Goal: Check status: Check status

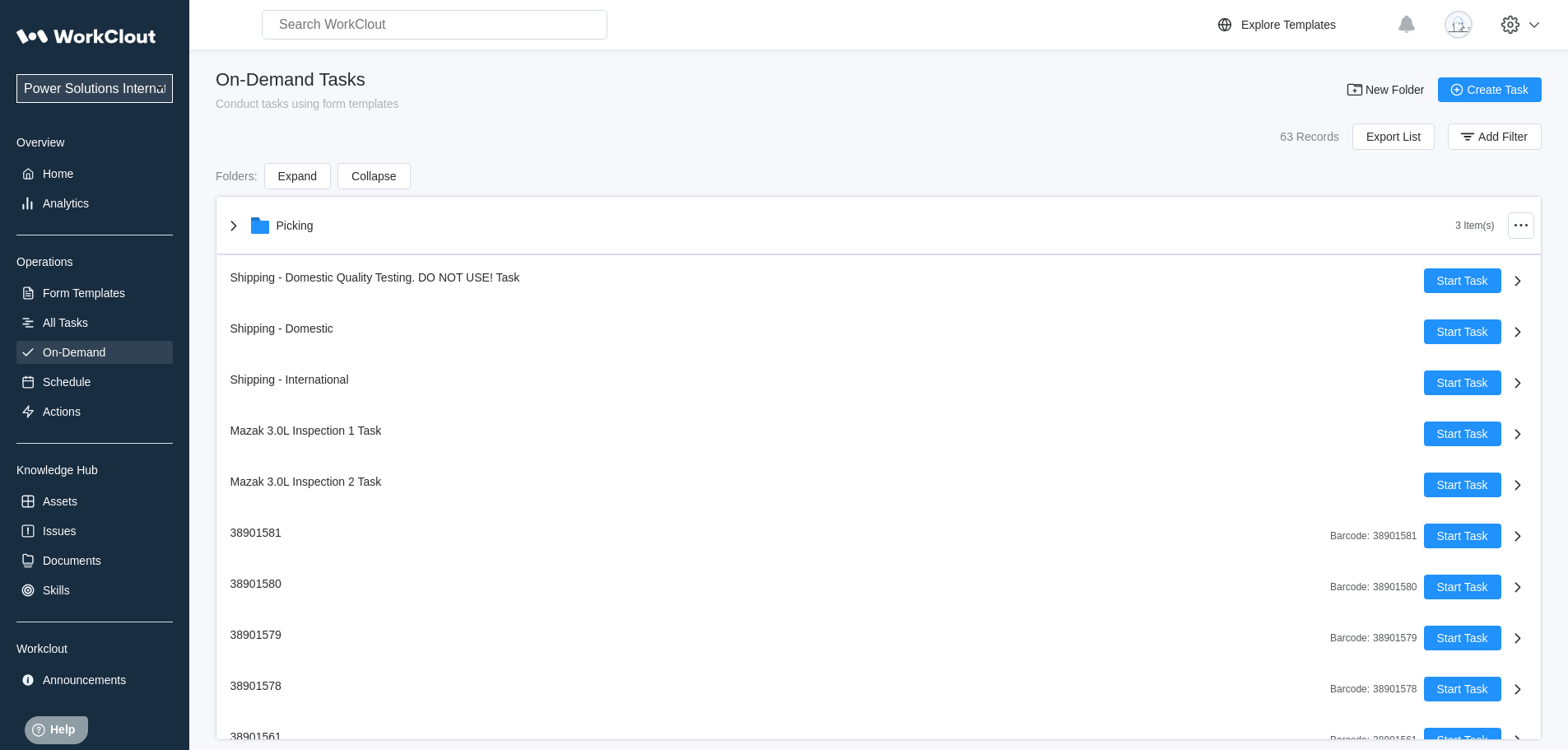
click at [417, 17] on input "text" at bounding box center [434, 25] width 346 height 29
click at [417, 22] on input "text" at bounding box center [434, 25] width 346 height 29
type input "593"
click at [74, 203] on div "Analytics" at bounding box center [66, 203] width 46 height 13
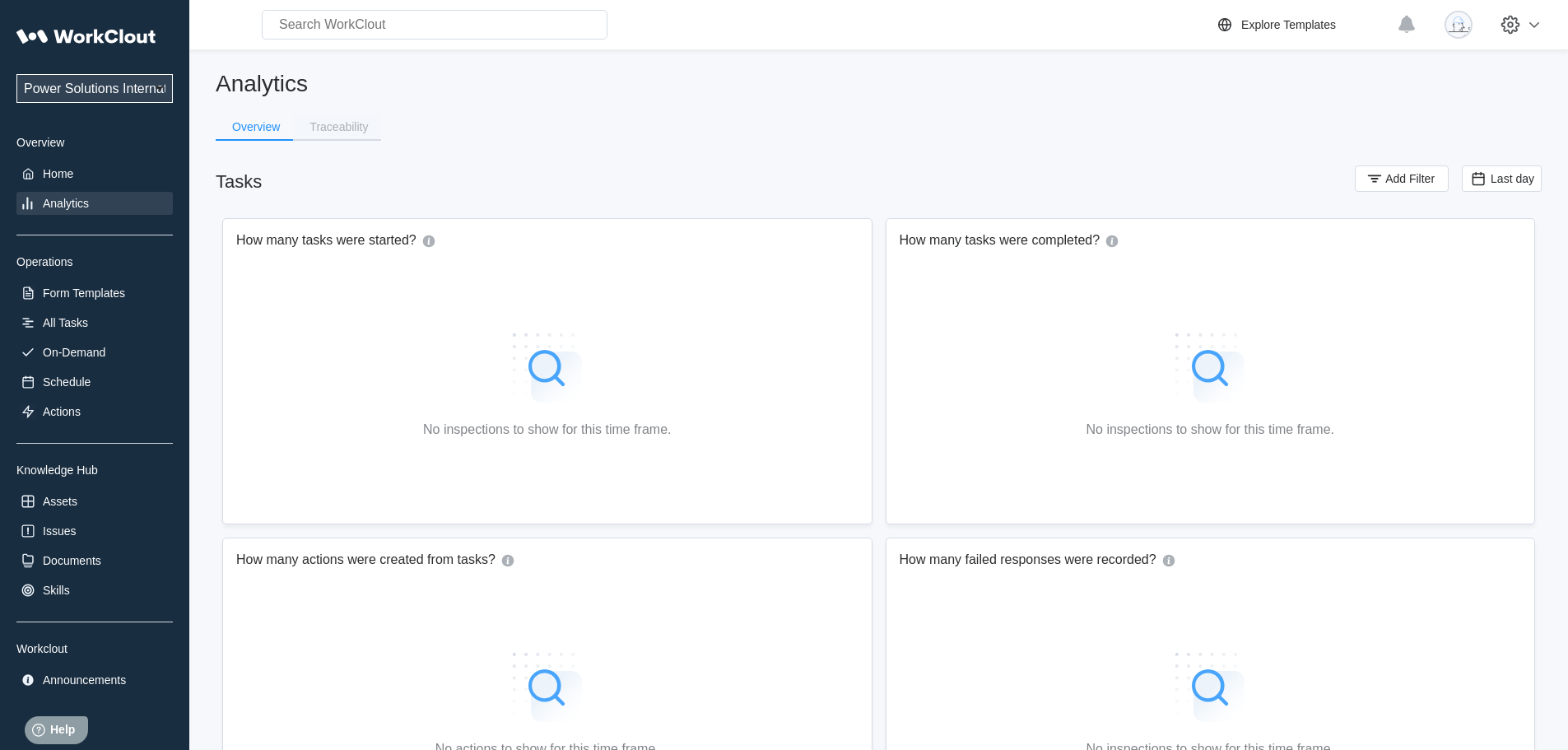
click at [338, 123] on div "Traceability" at bounding box center [339, 126] width 59 height 12
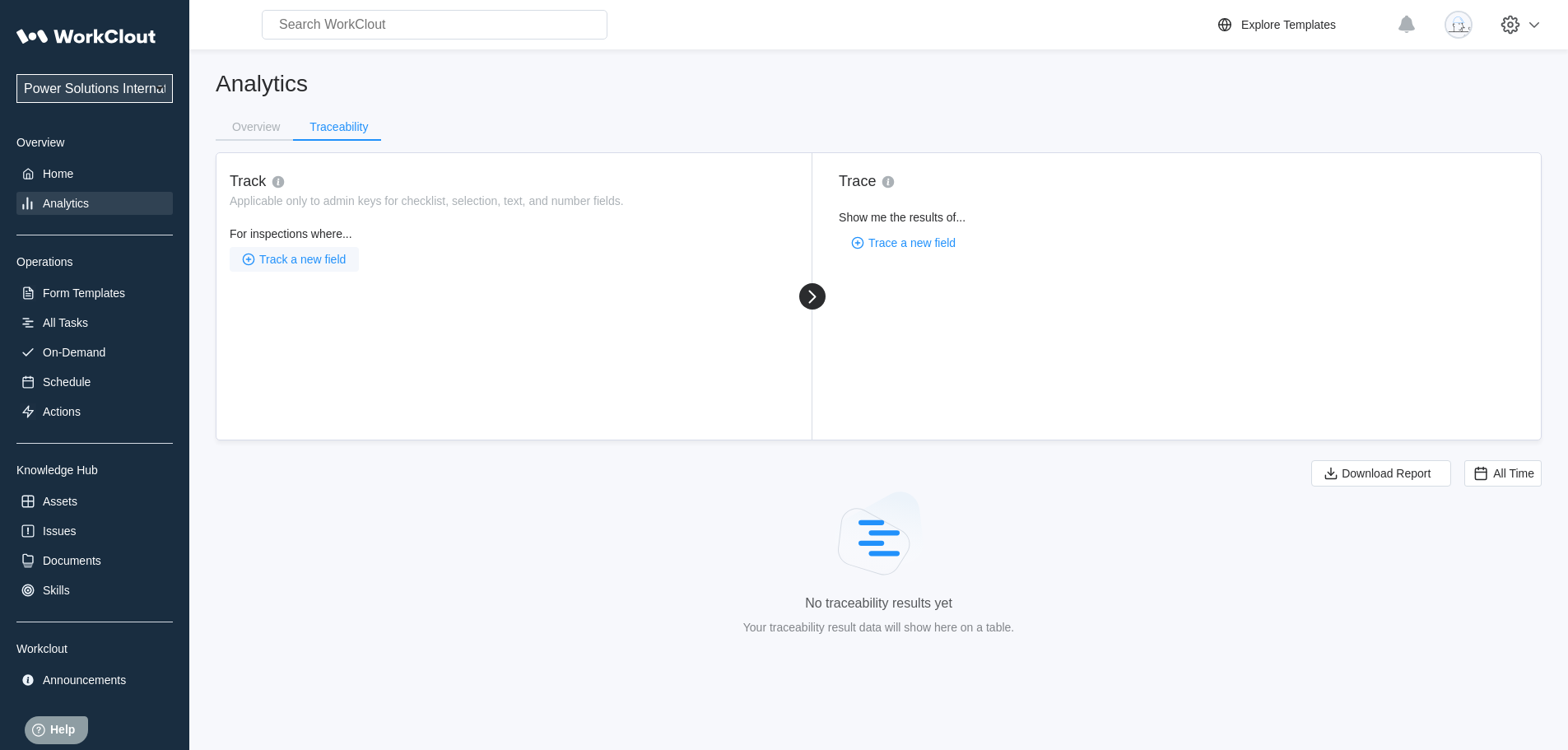
click at [303, 264] on span "Track a new field" at bounding box center [303, 259] width 86 height 12
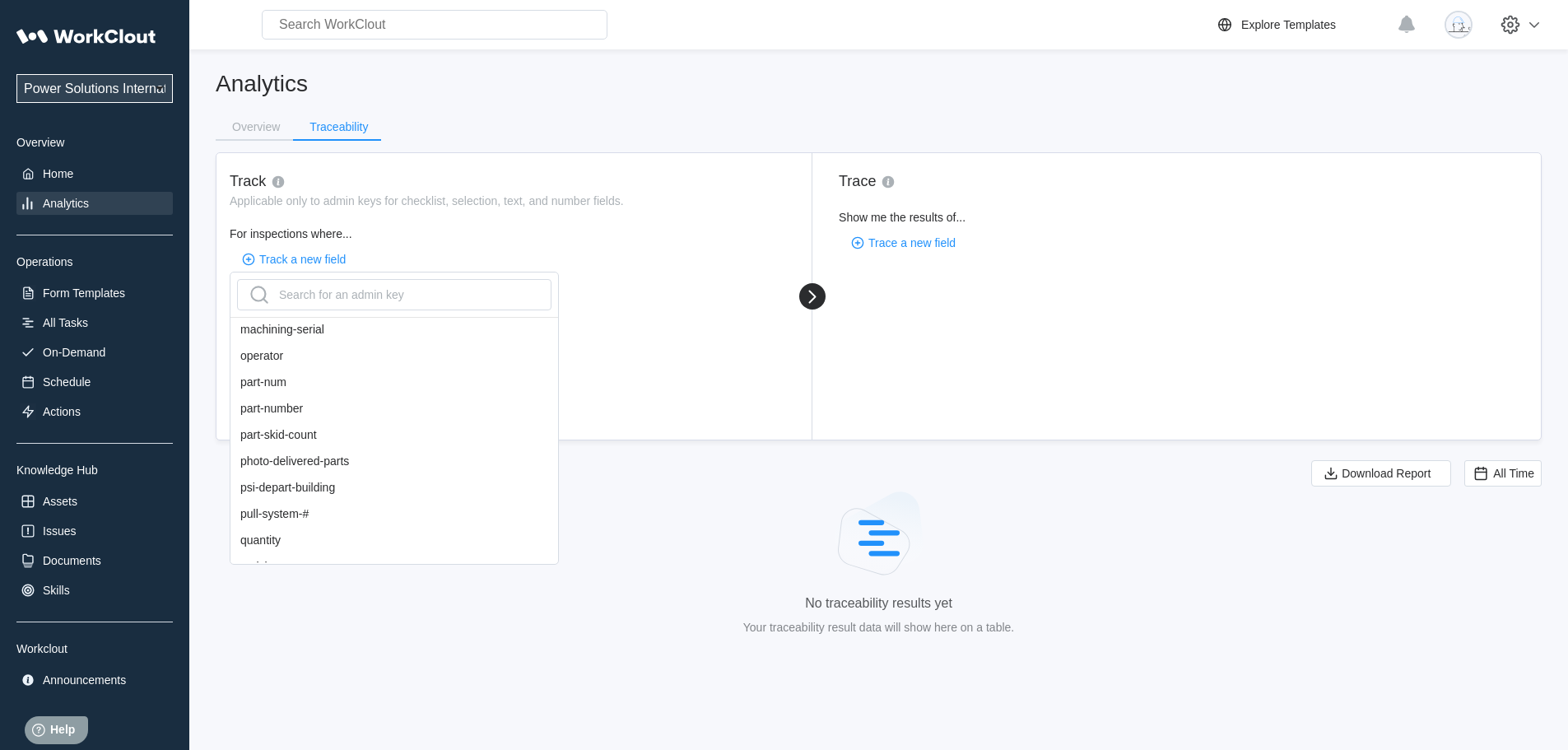
scroll to position [964, 0]
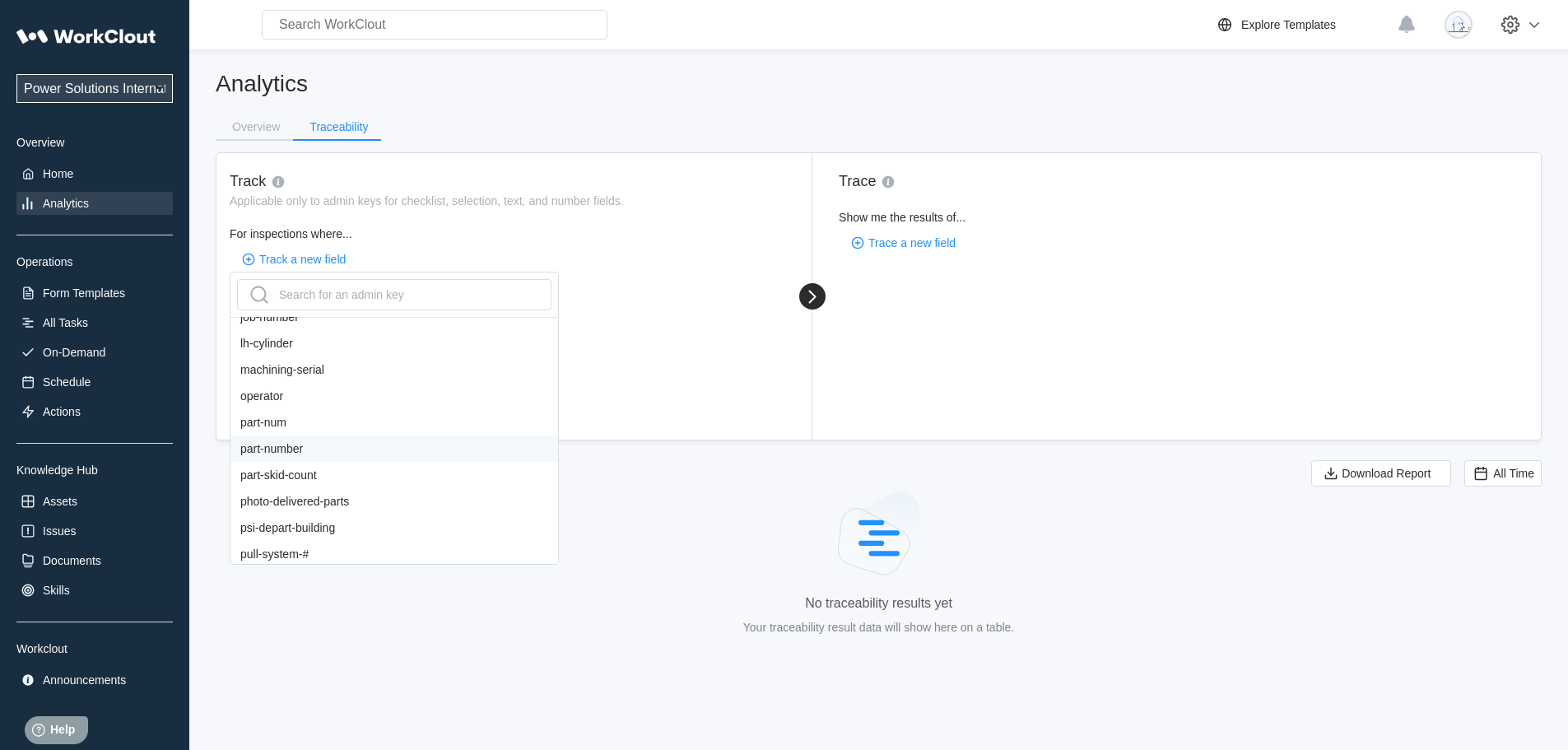
click at [279, 447] on div "part-number" at bounding box center [394, 448] width 328 height 27
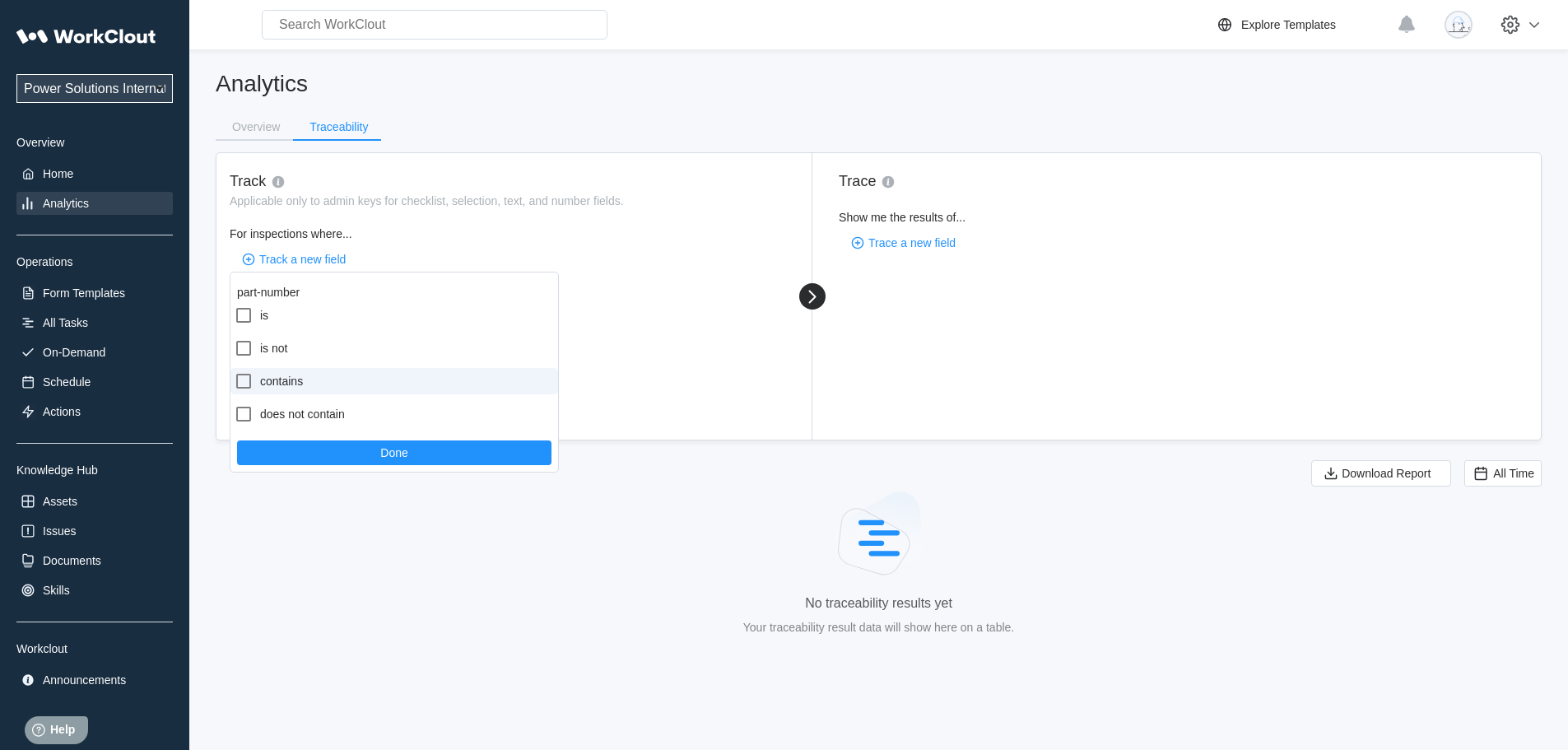
click at [241, 381] on icon at bounding box center [243, 380] width 19 height 19
click at [235, 372] on input "contains" at bounding box center [234, 371] width 1 height 1
checkbox input "true"
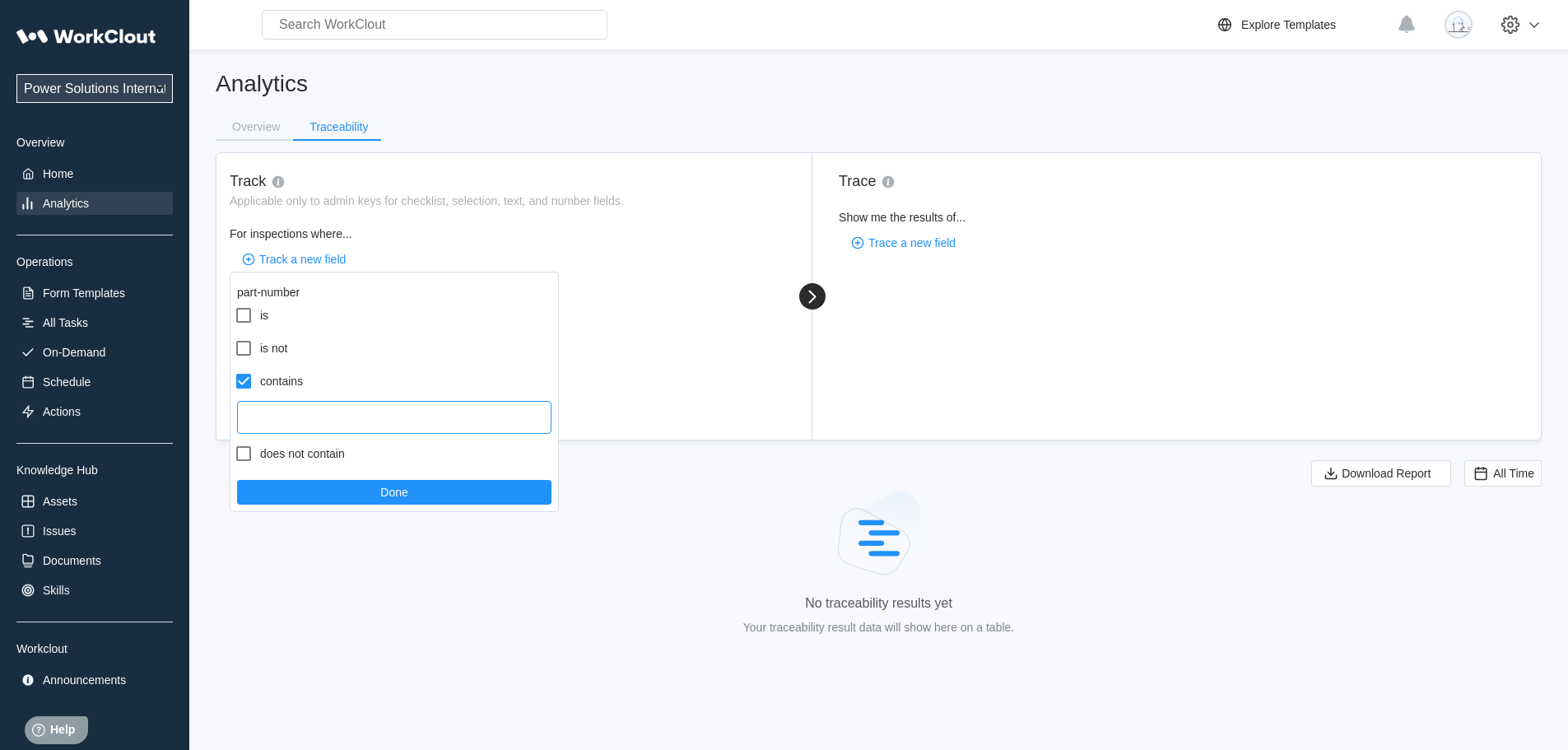
click at [308, 420] on input "text" at bounding box center [395, 418] width 315 height 33
paste input "59300154"
type input "59300154"
click at [402, 500] on button "Done" at bounding box center [395, 491] width 315 height 25
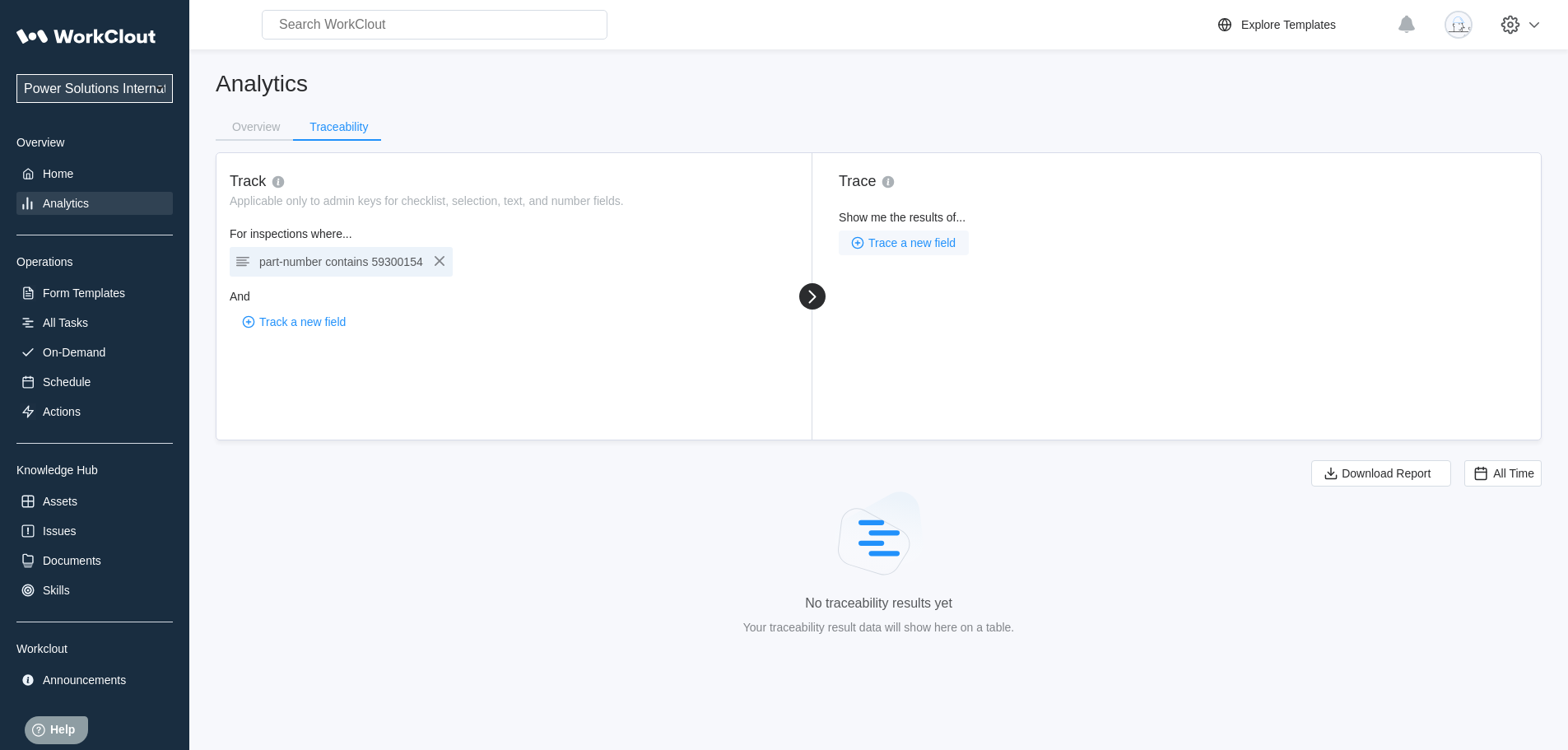
click at [947, 243] on span "Trace a new field" at bounding box center [912, 243] width 87 height 12
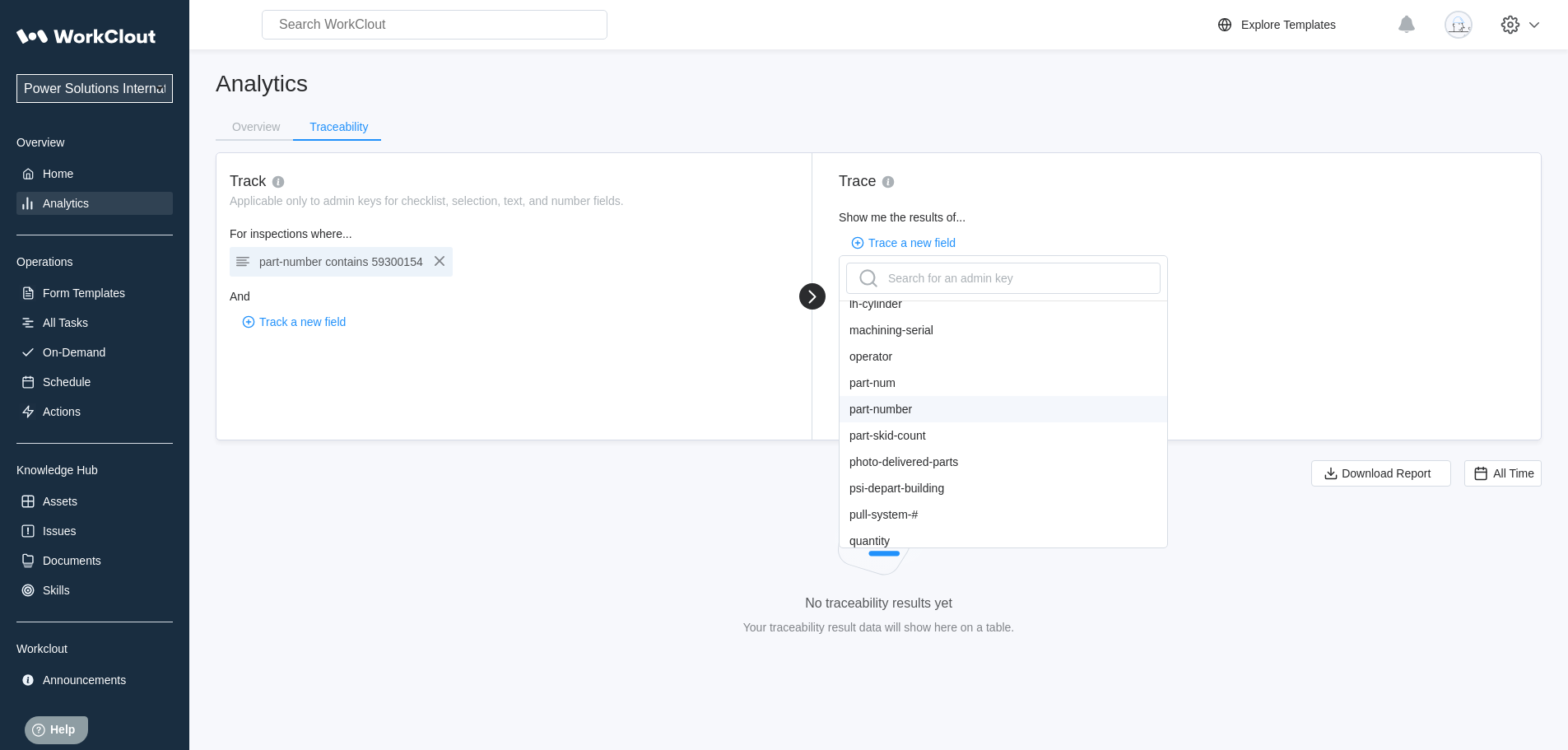
scroll to position [1129, 0]
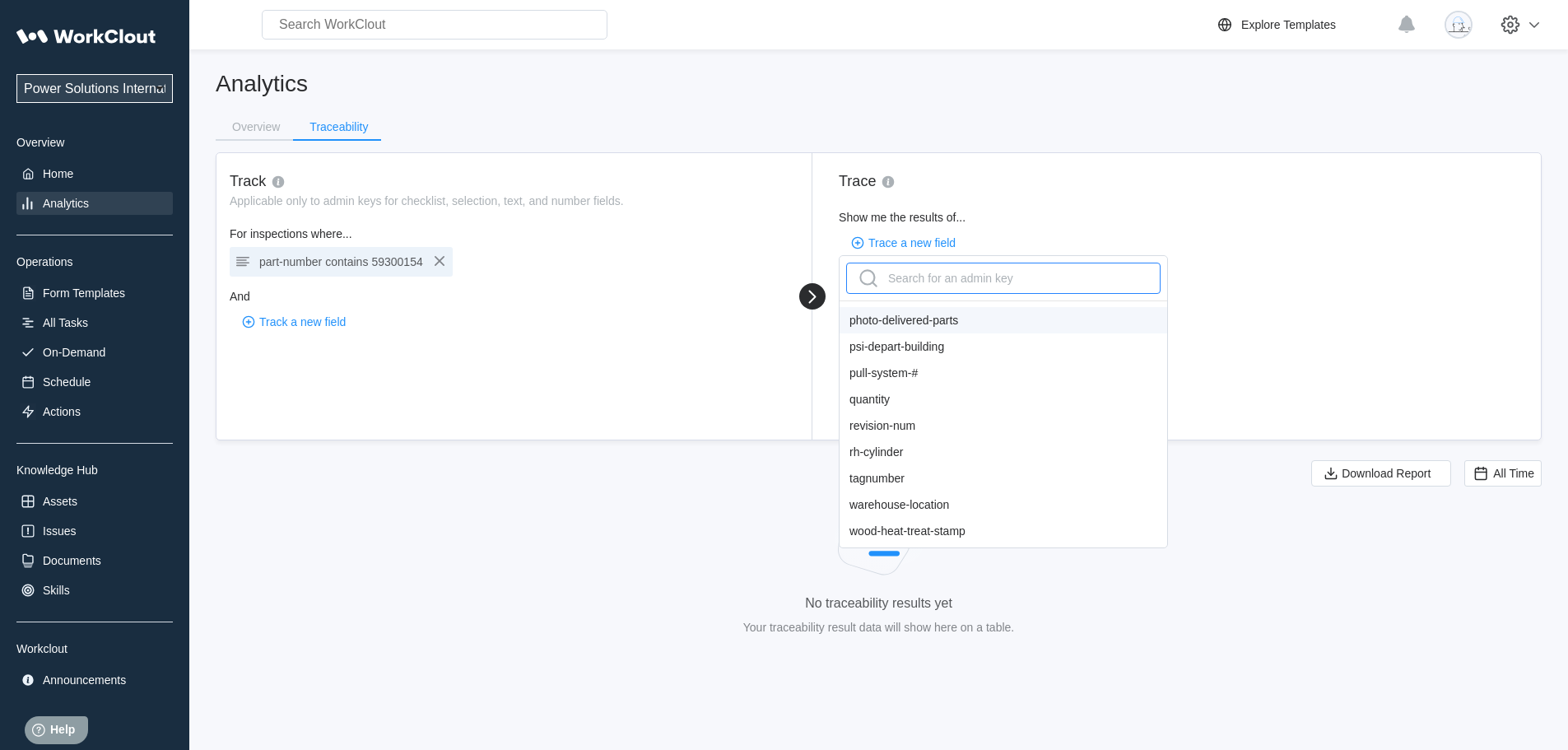
type input "a"
type input "ser"
click at [916, 431] on div "engine-serial" at bounding box center [1003, 422] width 328 height 27
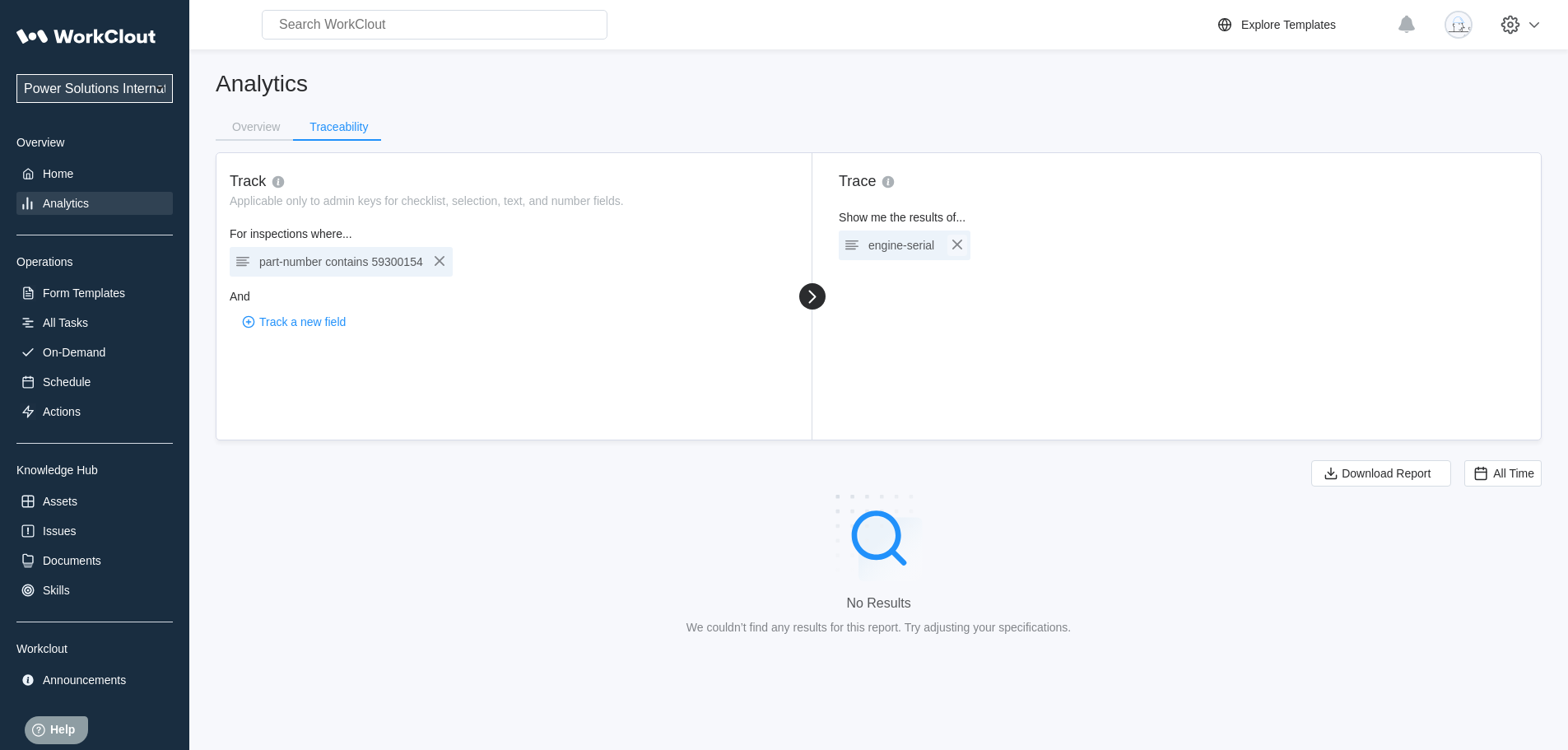
click at [963, 252] on icon "button" at bounding box center [956, 244] width 19 height 19
click at [442, 262] on icon "button" at bounding box center [439, 260] width 19 height 19
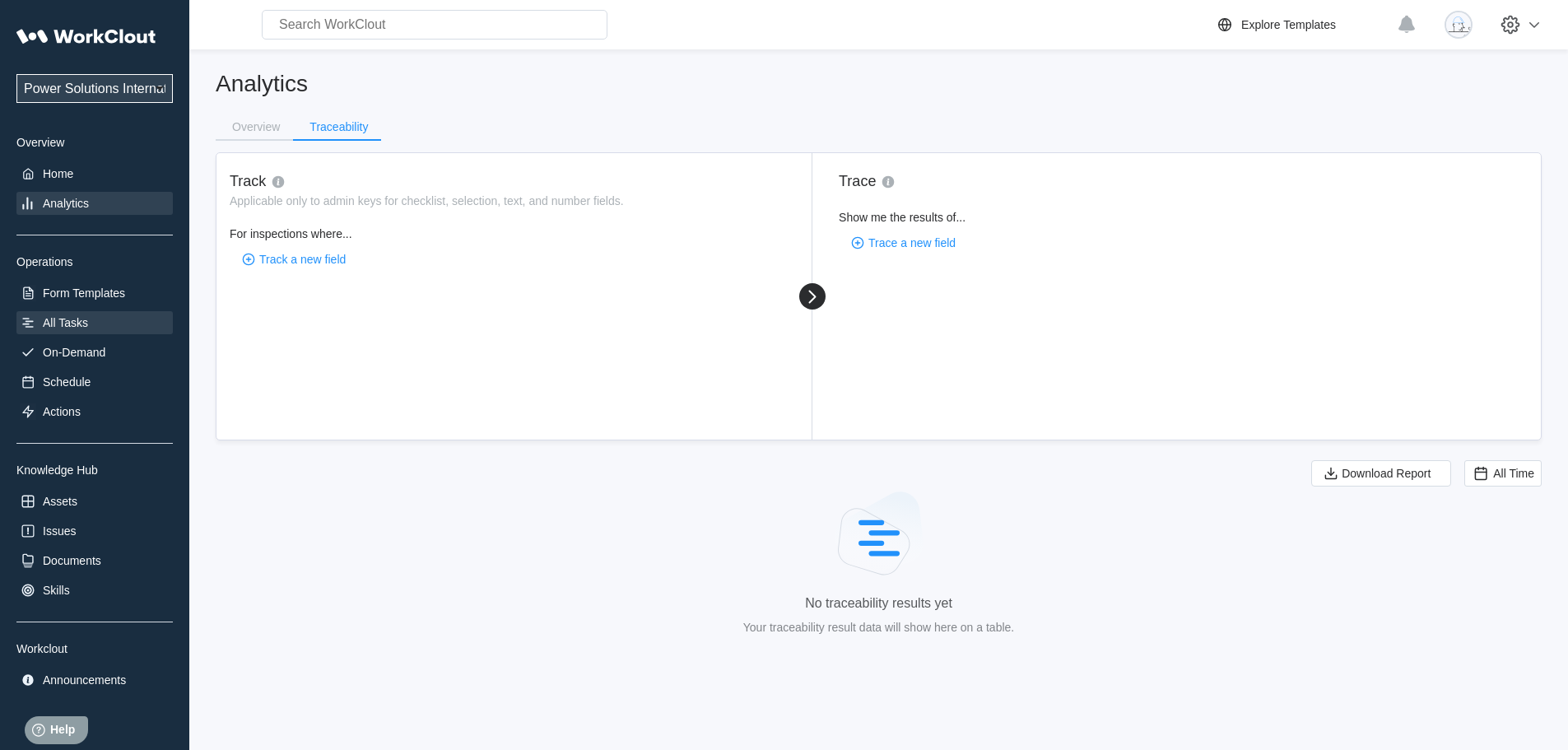
click at [59, 319] on div "All Tasks" at bounding box center [65, 322] width 45 height 13
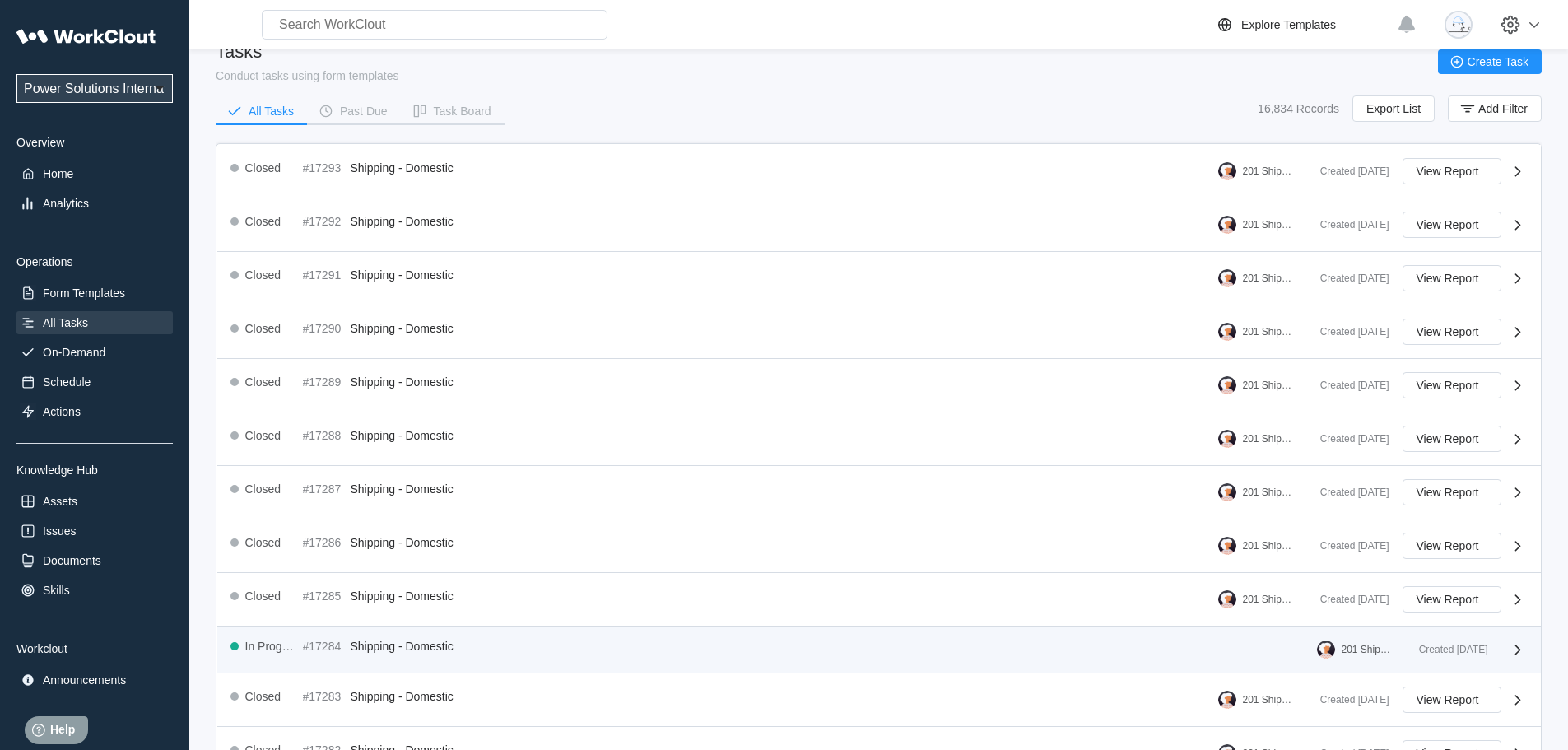
scroll to position [291, 0]
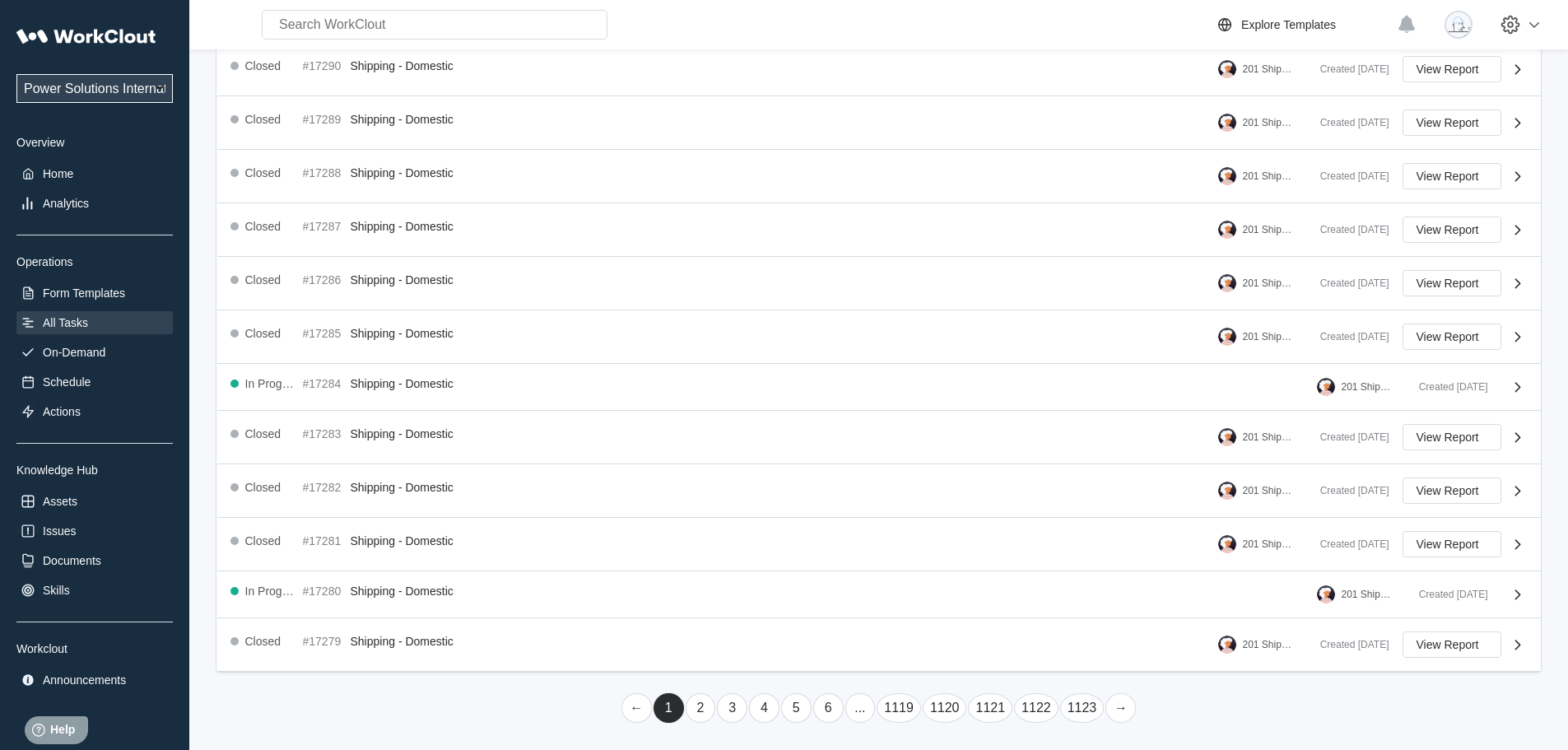
click at [865, 708] on link "..." at bounding box center [860, 708] width 30 height 29
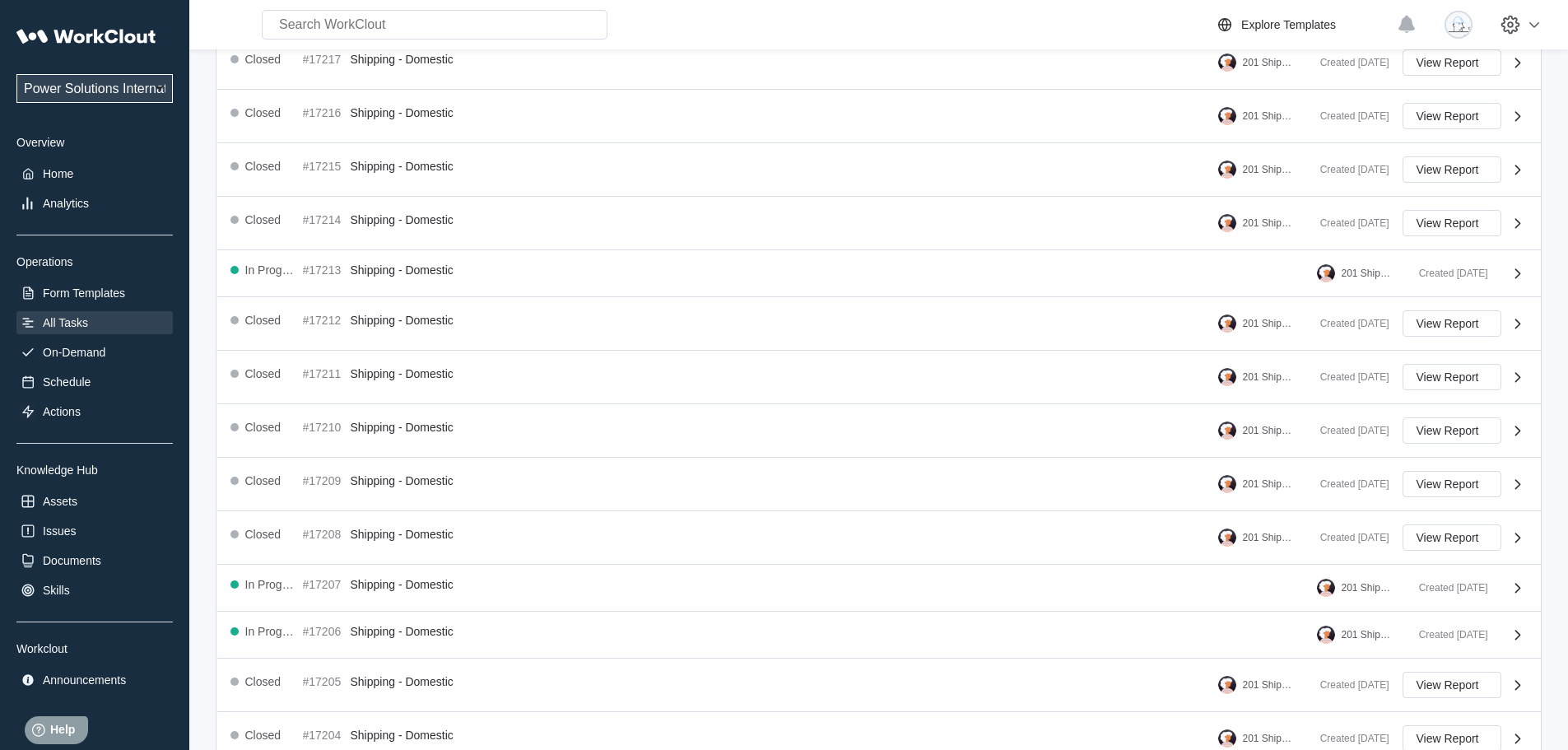
scroll to position [284, 0]
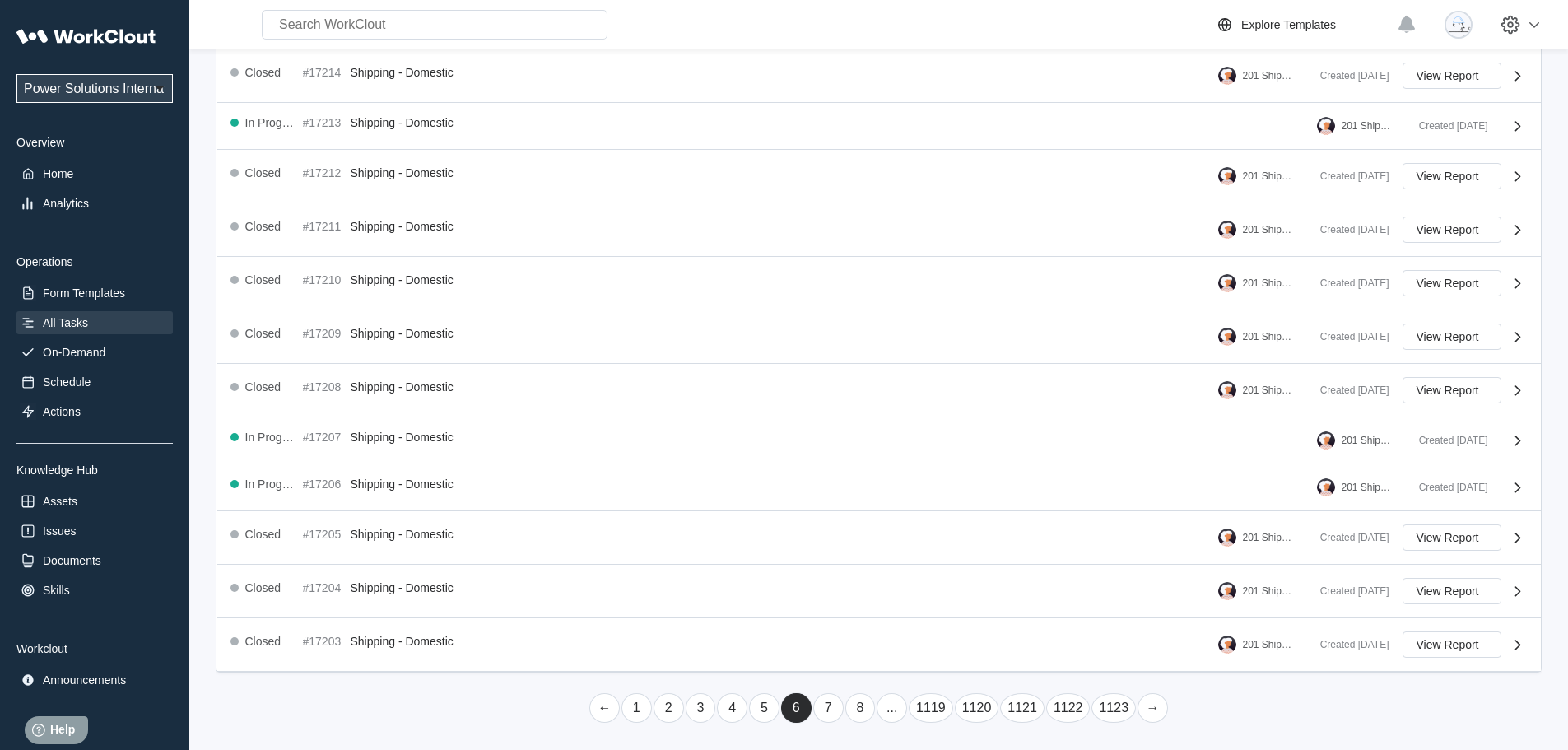
click at [894, 710] on link "..." at bounding box center [892, 708] width 30 height 29
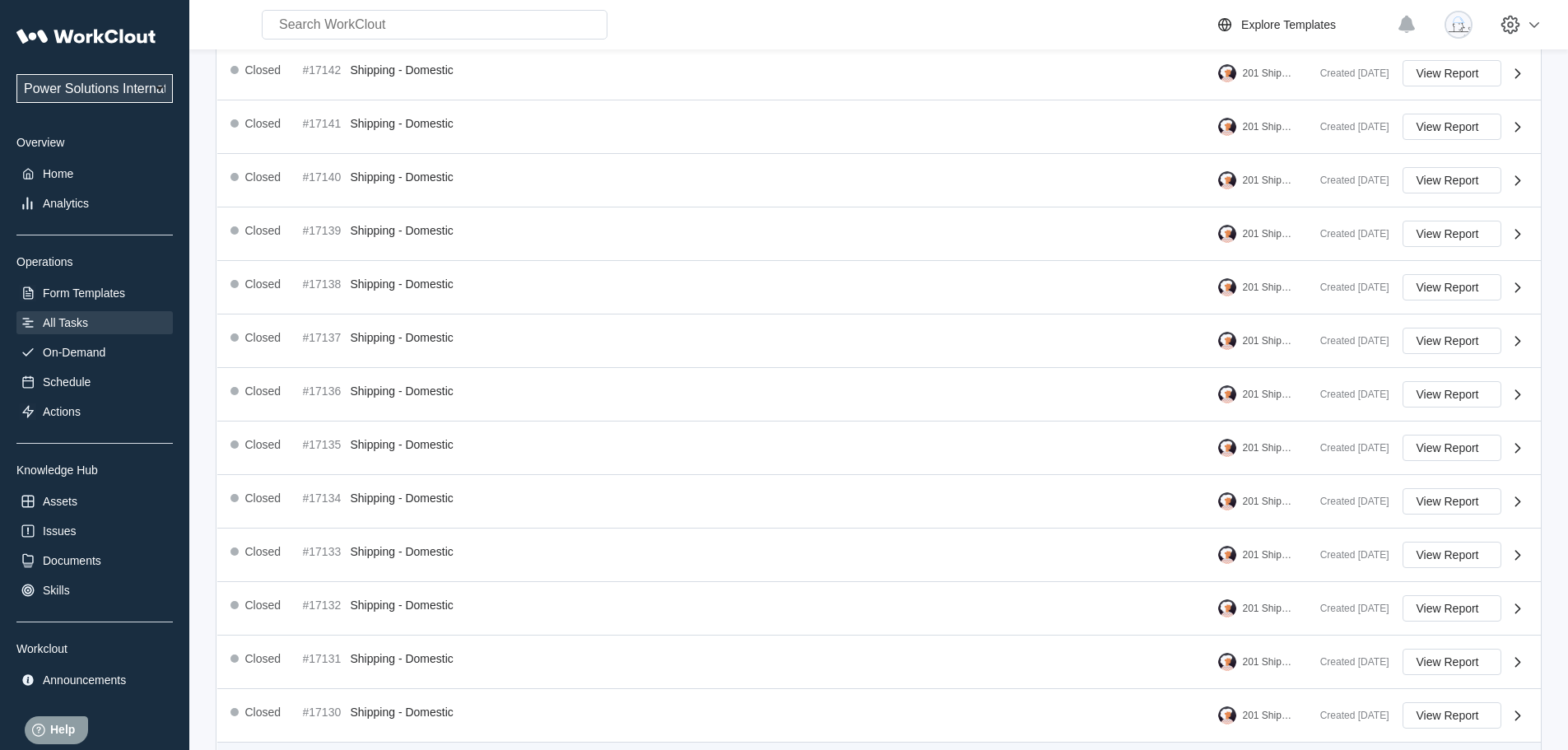
scroll to position [304, 0]
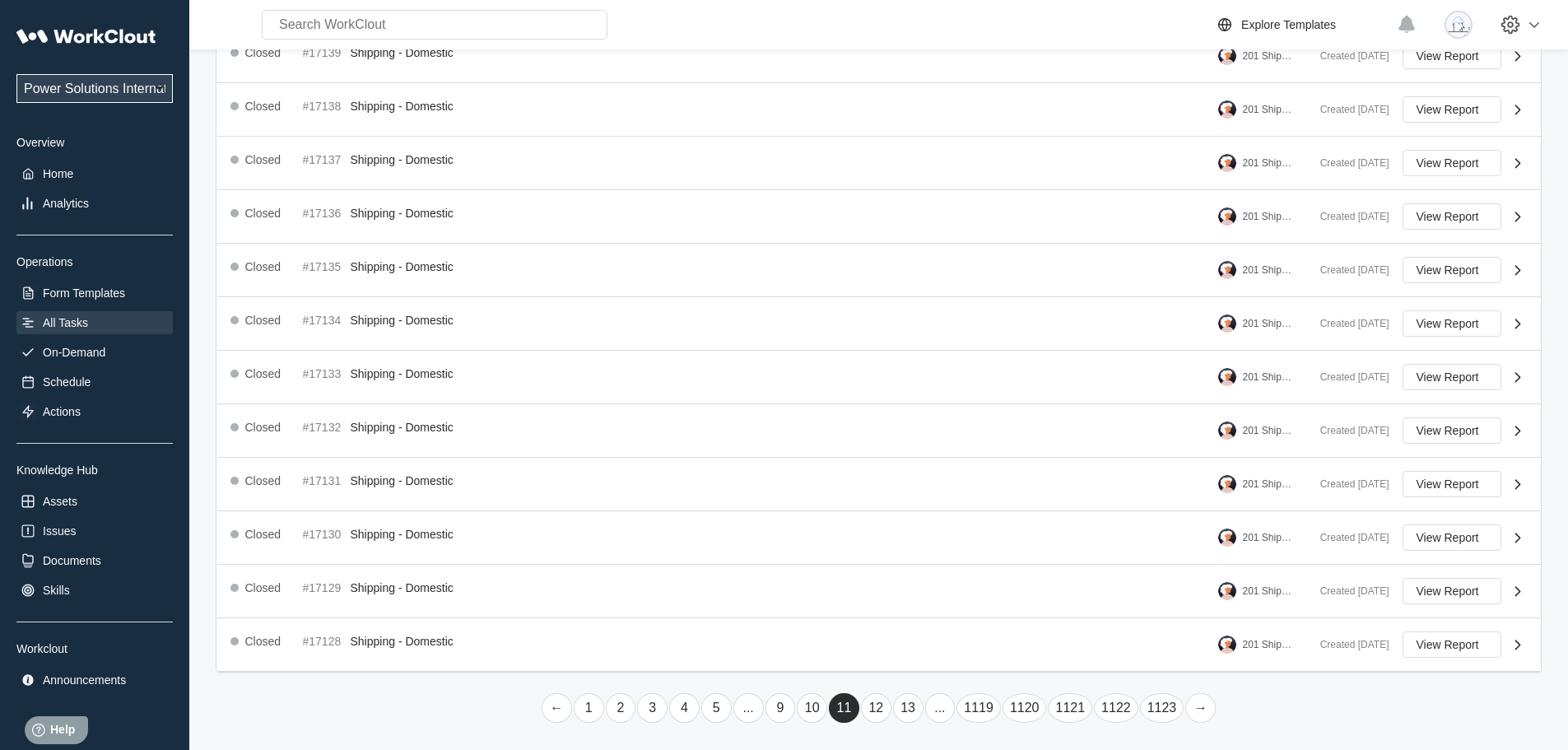
click at [942, 703] on link "..." at bounding box center [940, 708] width 30 height 29
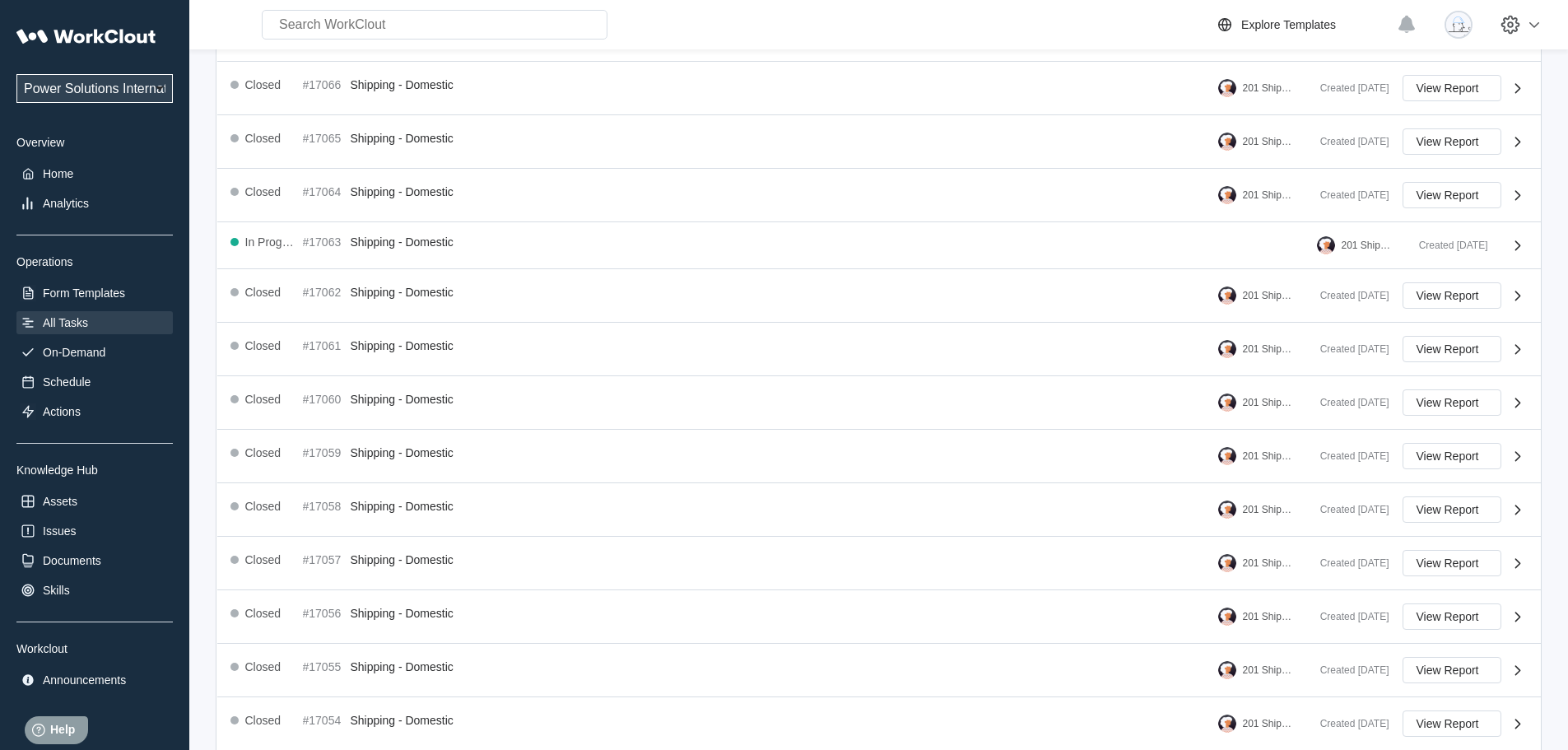
scroll to position [297, 0]
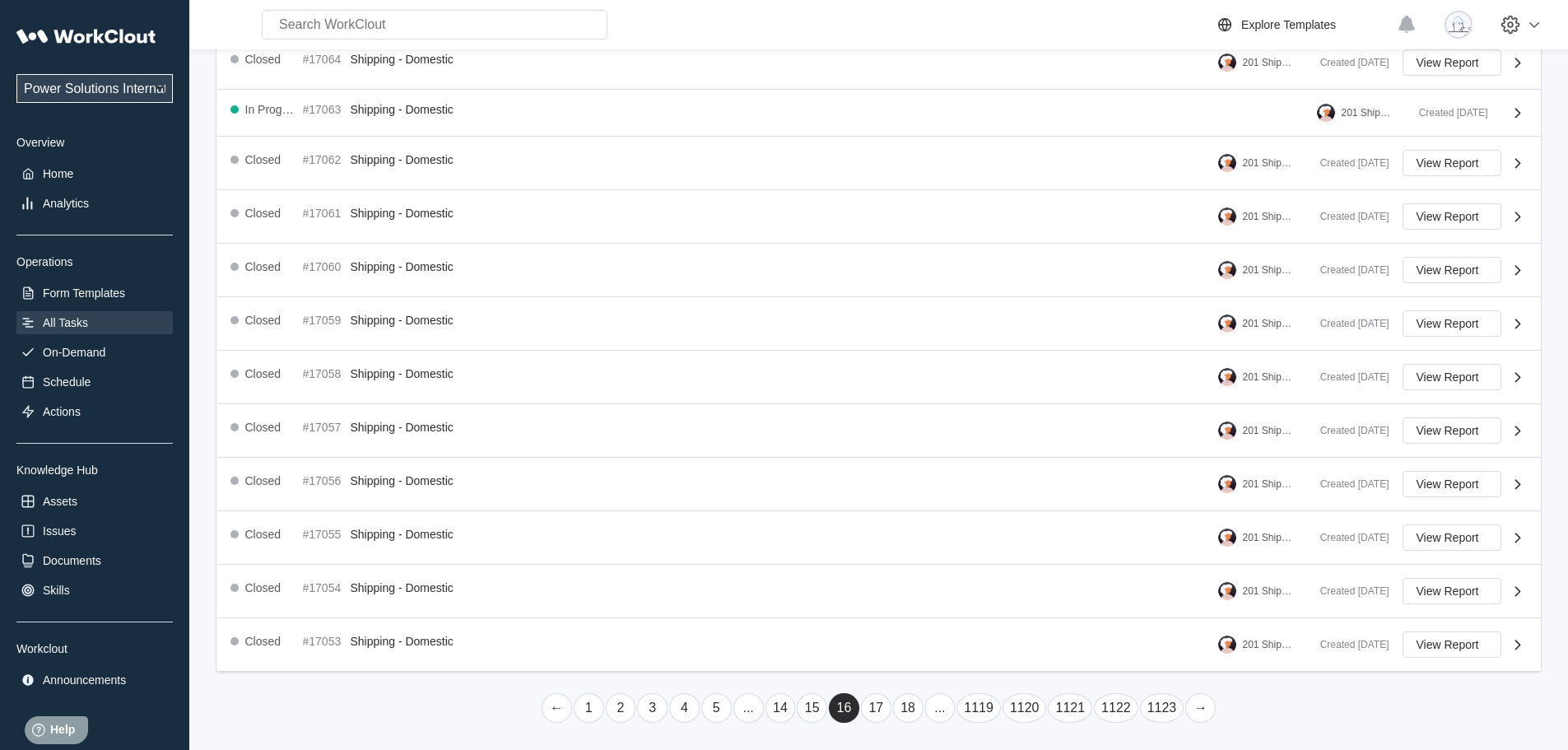
click at [942, 703] on link "..." at bounding box center [940, 708] width 30 height 29
click at [940, 706] on link "..." at bounding box center [940, 708] width 30 height 29
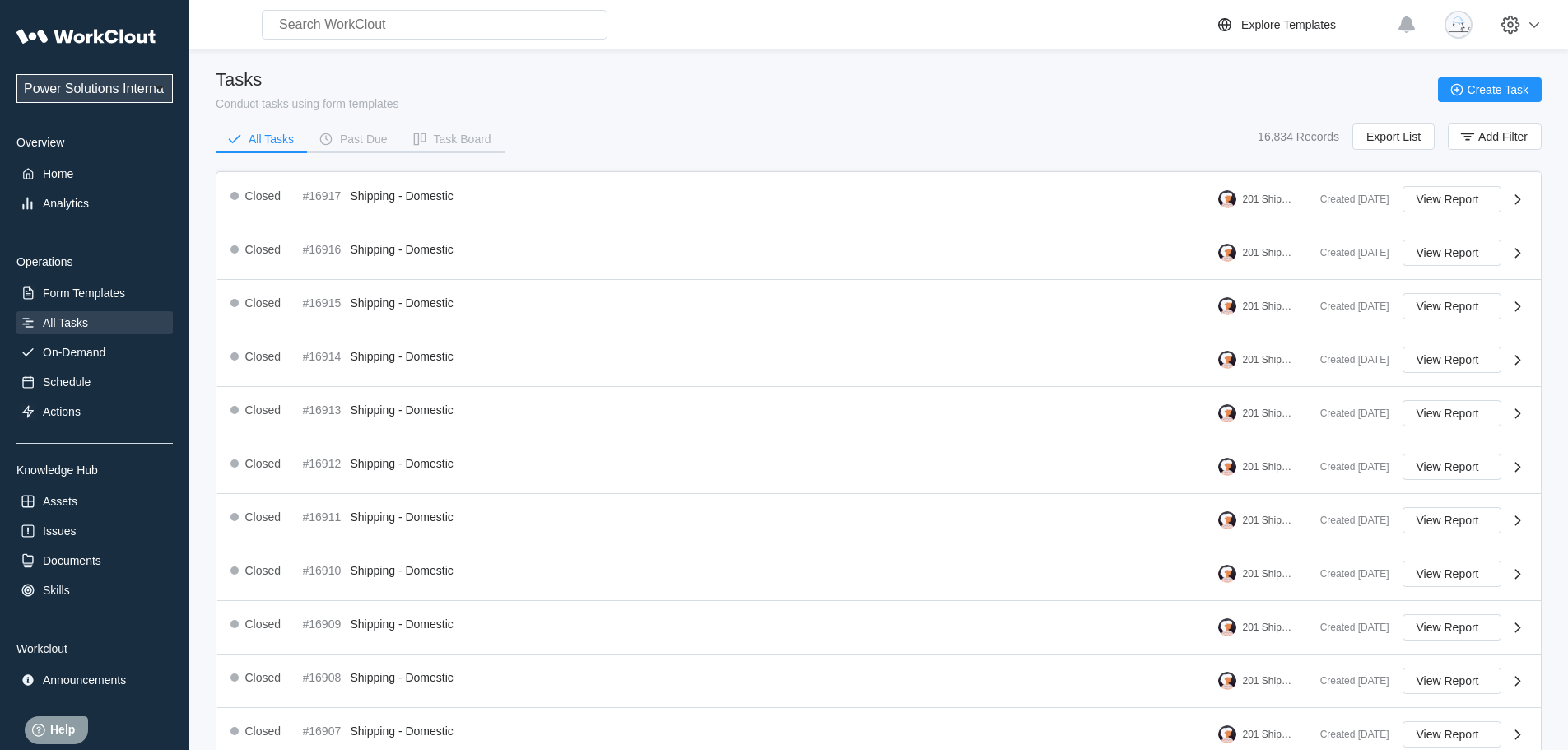
scroll to position [304, 0]
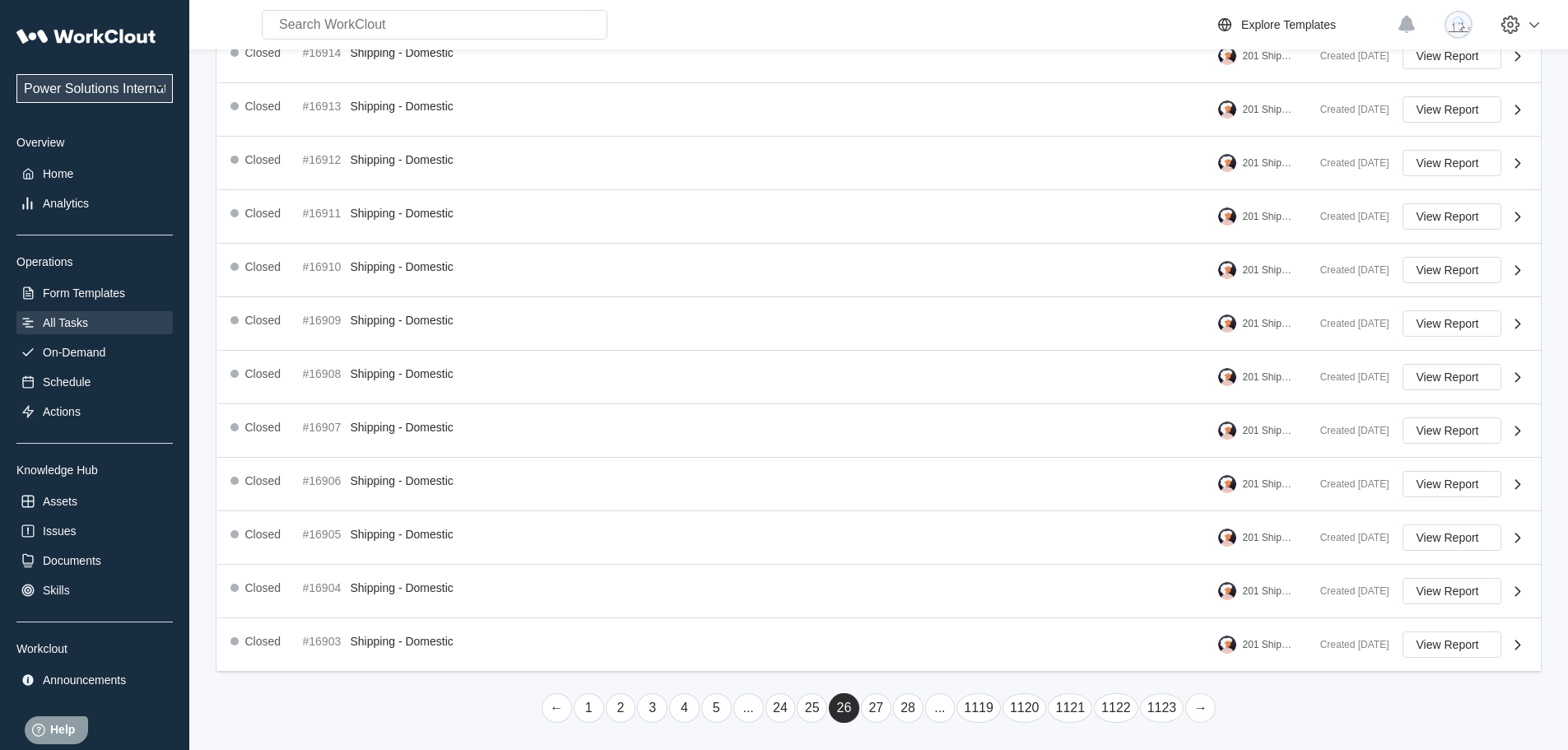
click at [940, 706] on link "..." at bounding box center [940, 708] width 30 height 29
click at [940, 708] on link "..." at bounding box center [940, 708] width 30 height 29
click at [940, 705] on link "..." at bounding box center [940, 708] width 30 height 29
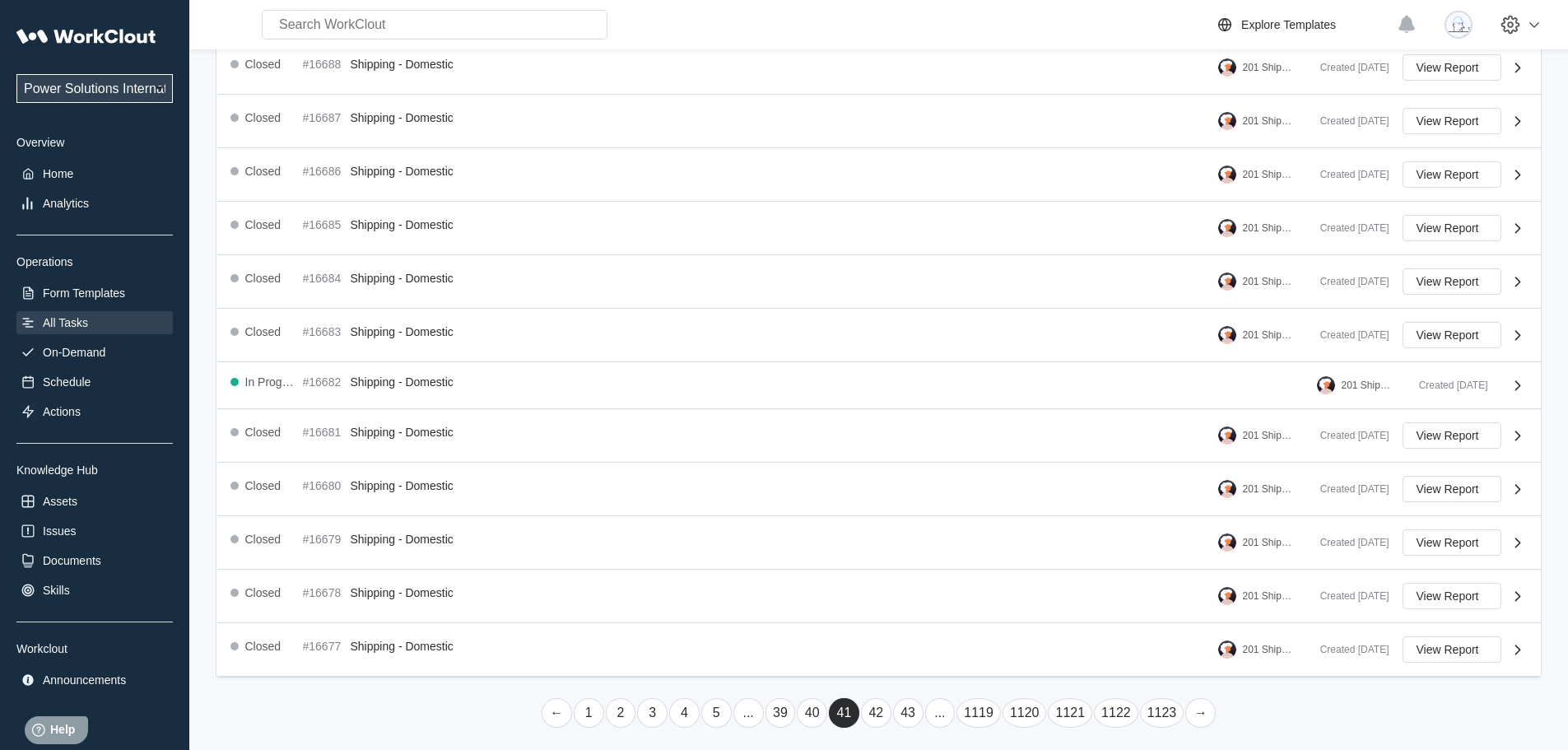
scroll to position [297, 0]
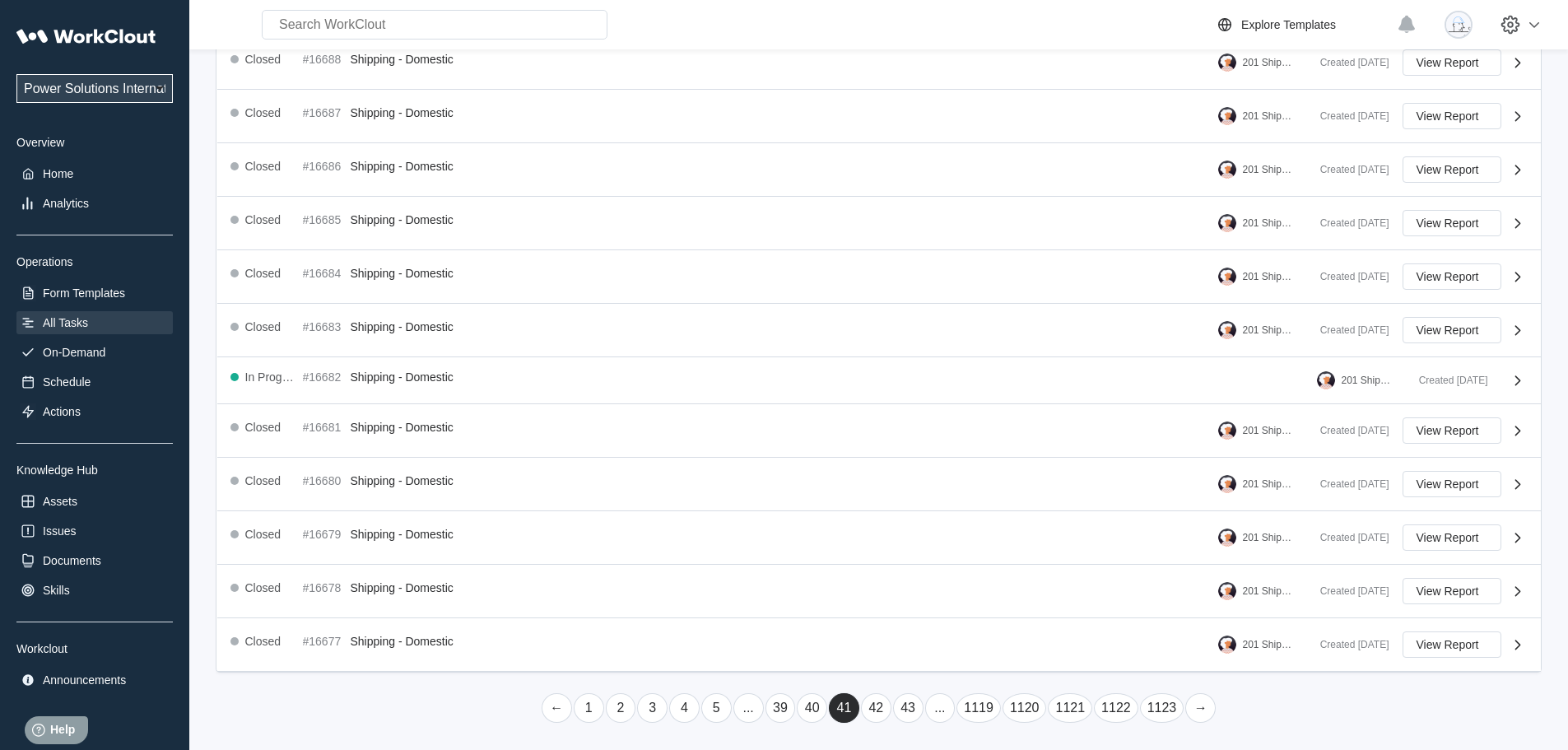
click at [940, 703] on link "..." at bounding box center [940, 708] width 30 height 29
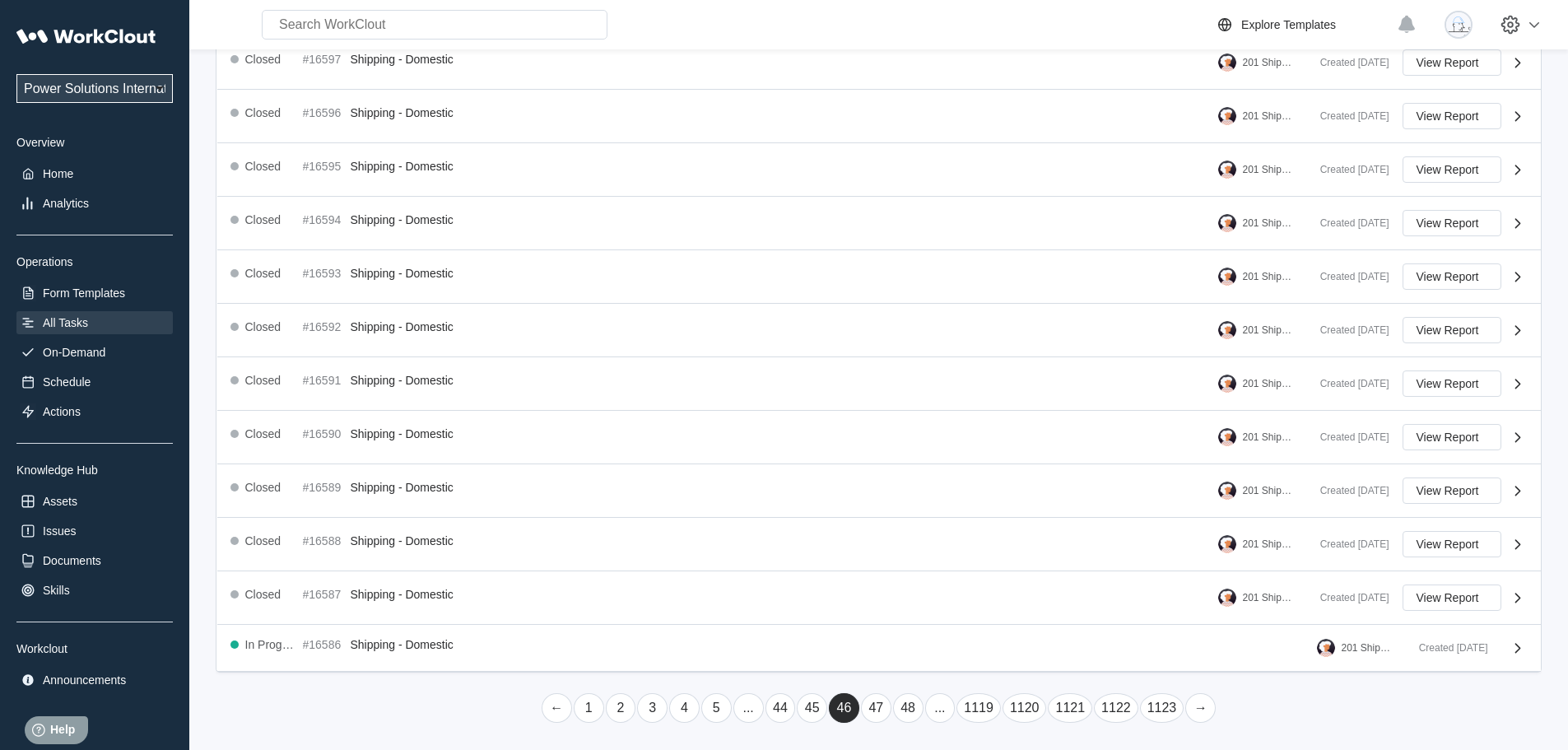
click at [942, 698] on link "..." at bounding box center [940, 708] width 30 height 29
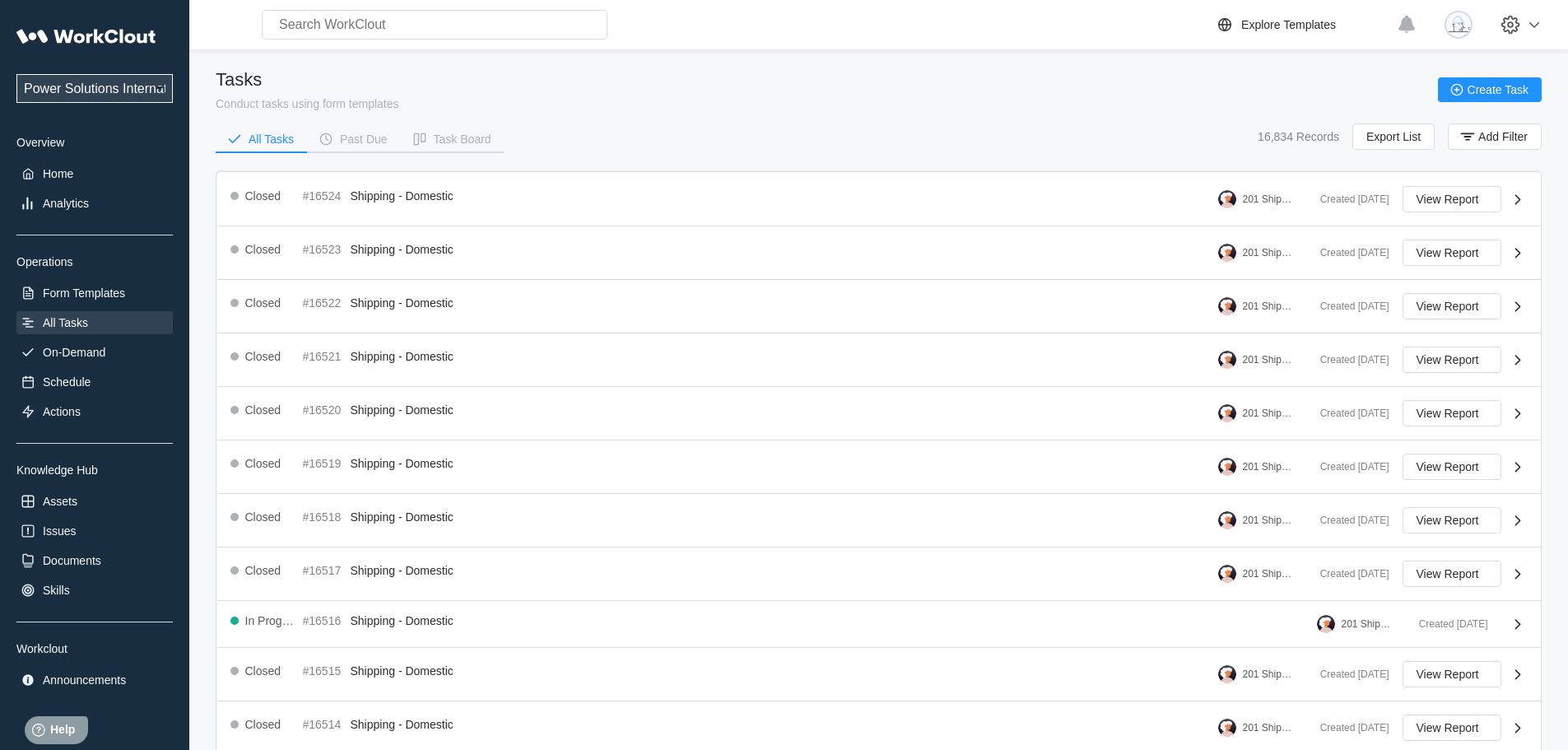
scroll to position [291, 0]
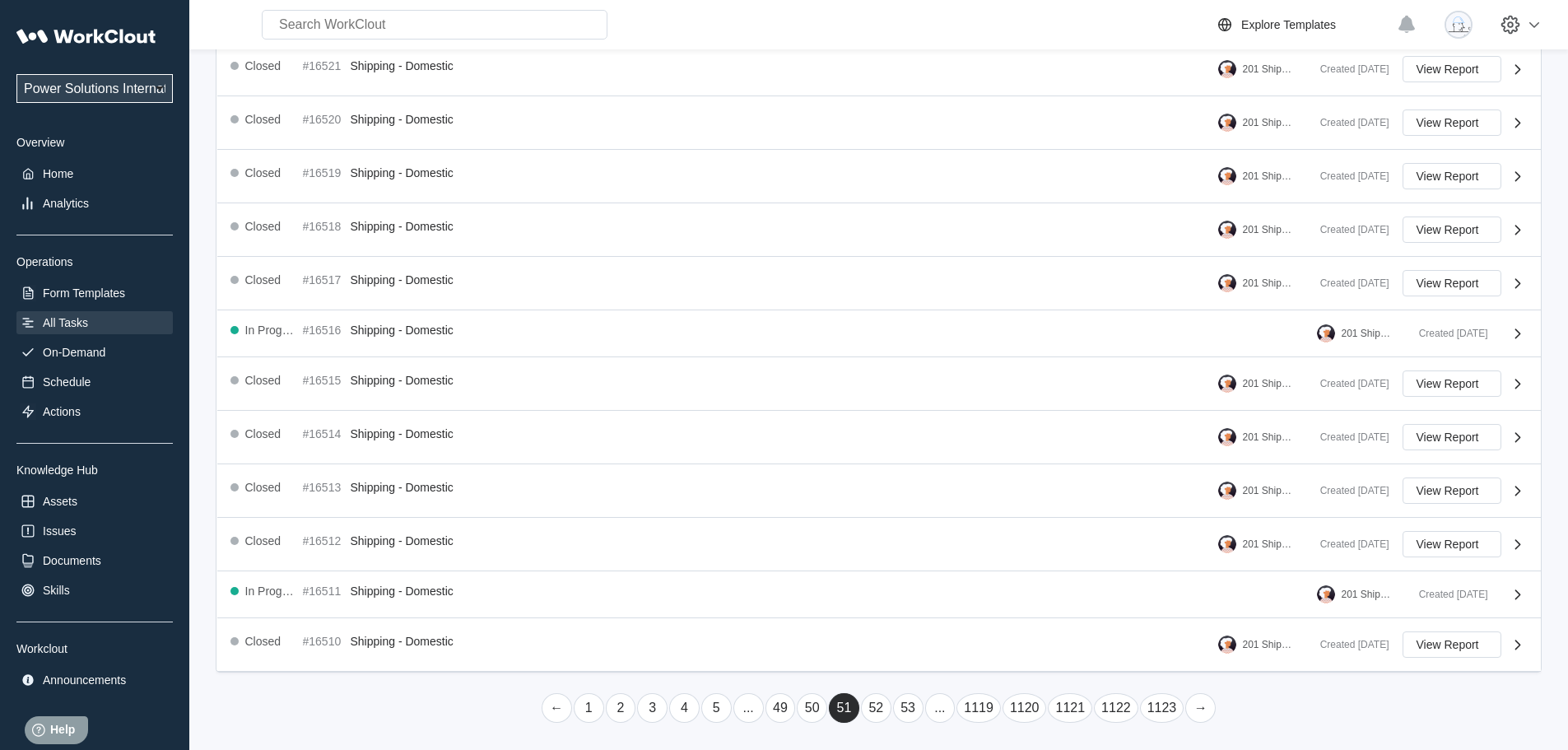
click at [942, 696] on link "..." at bounding box center [940, 708] width 30 height 29
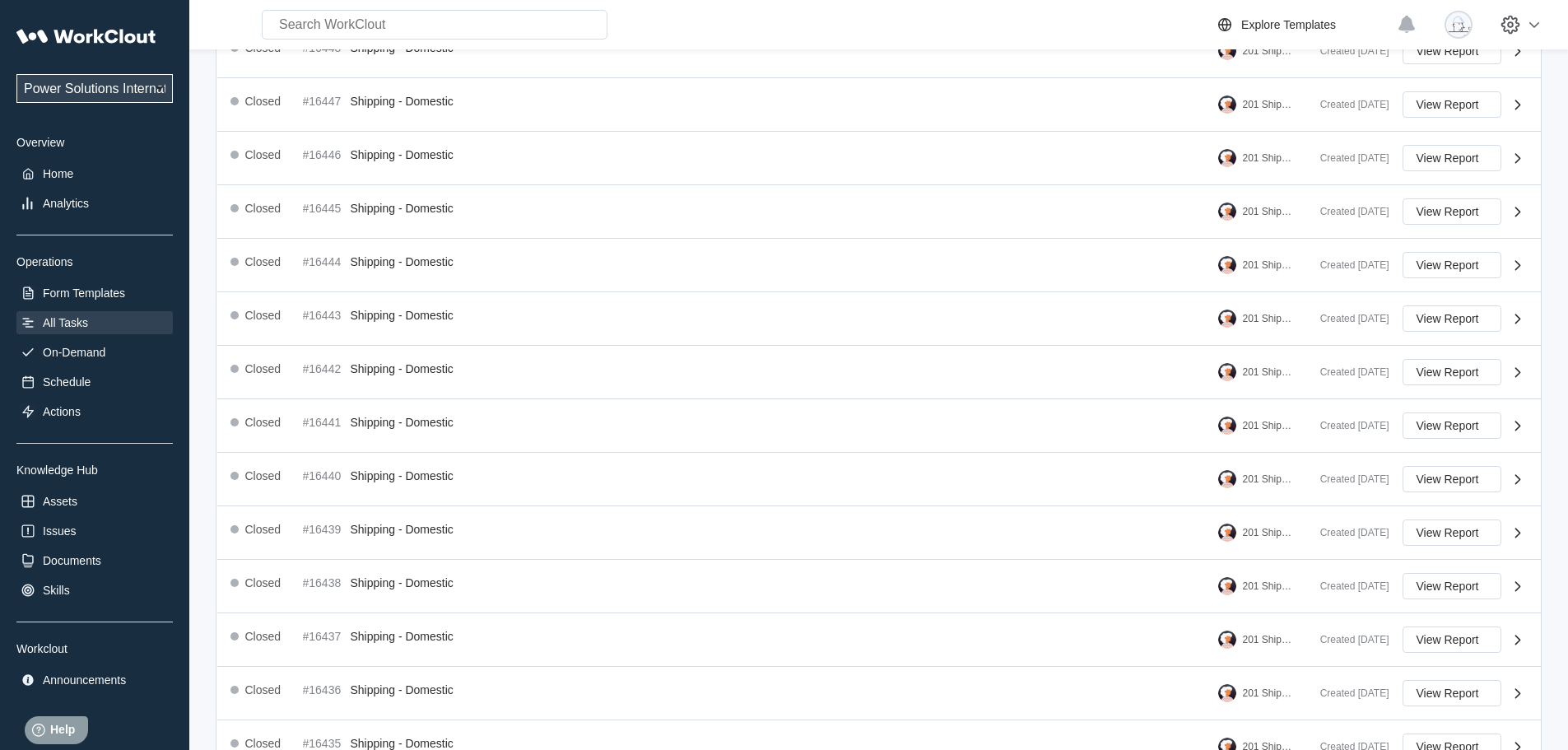
scroll to position [304, 0]
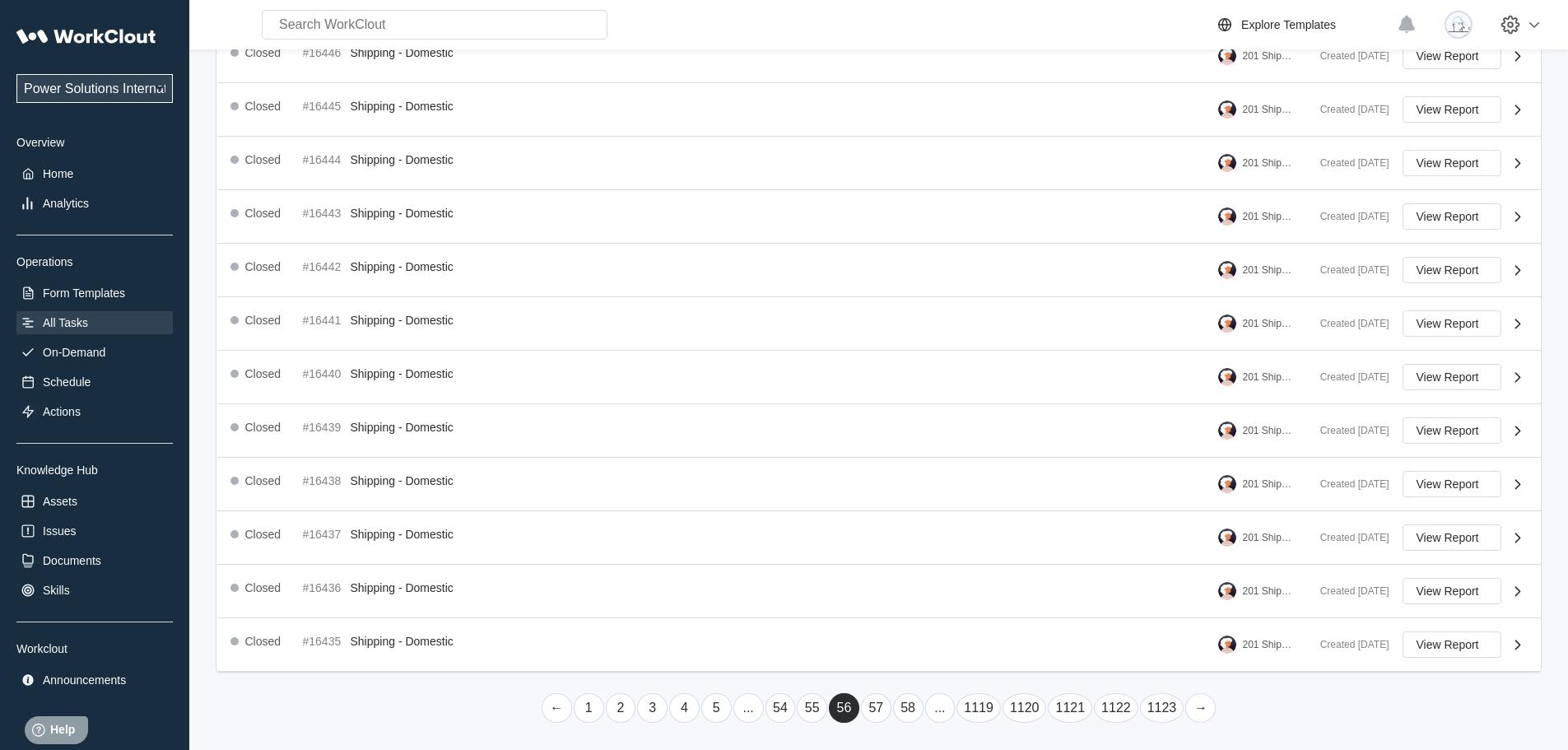
click at [942, 696] on link "..." at bounding box center [940, 708] width 30 height 29
click at [944, 714] on link "..." at bounding box center [940, 708] width 30 height 29
click at [943, 710] on link "..." at bounding box center [940, 708] width 30 height 29
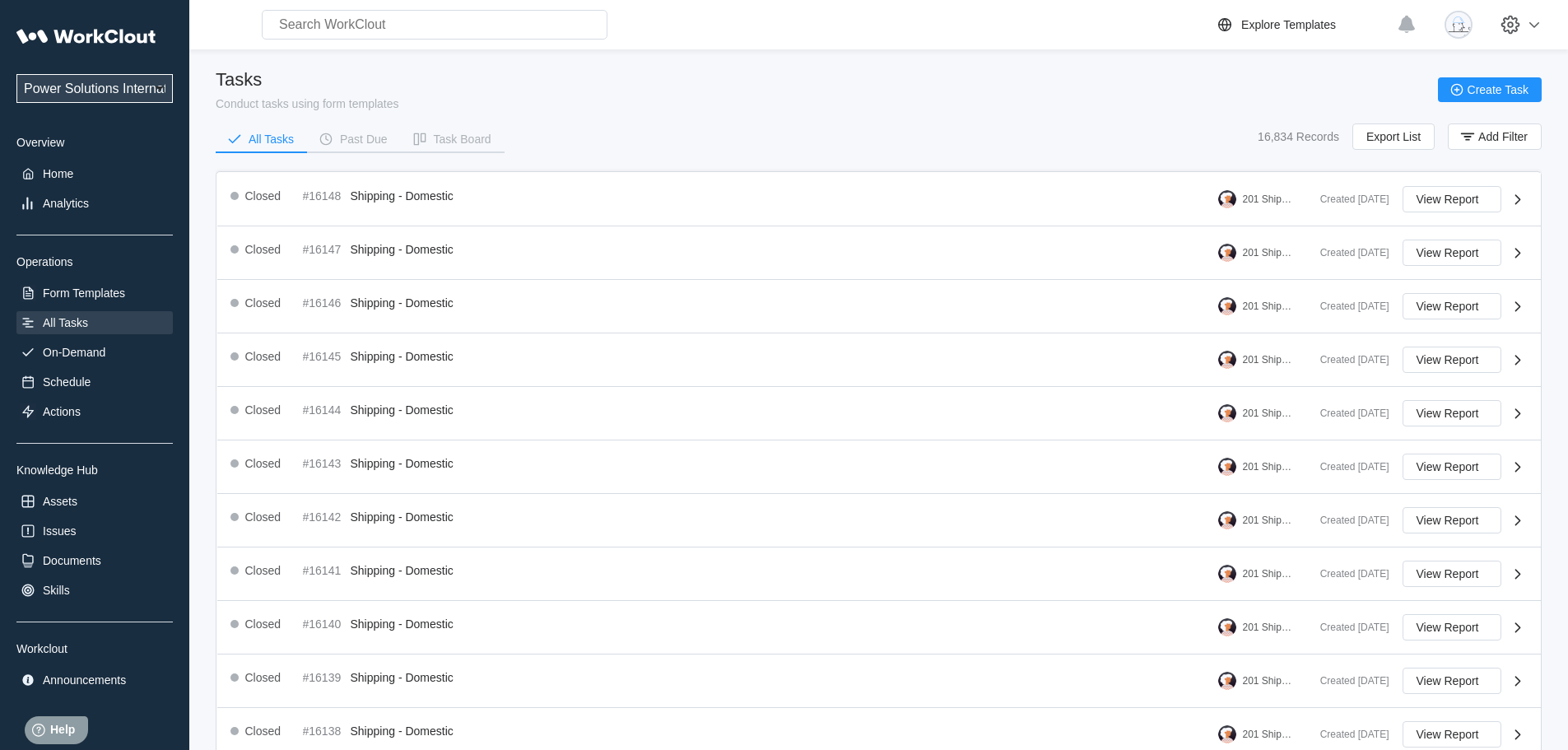
click at [86, 87] on select "Power Solutions International Power Solutions International 201" at bounding box center [95, 87] width 156 height 29
select select "07425dee-593a-484f-b88a-18953f7e7ad8"
click at [17, 74] on select "Power Solutions International Power Solutions International 201" at bounding box center [95, 87] width 156 height 29
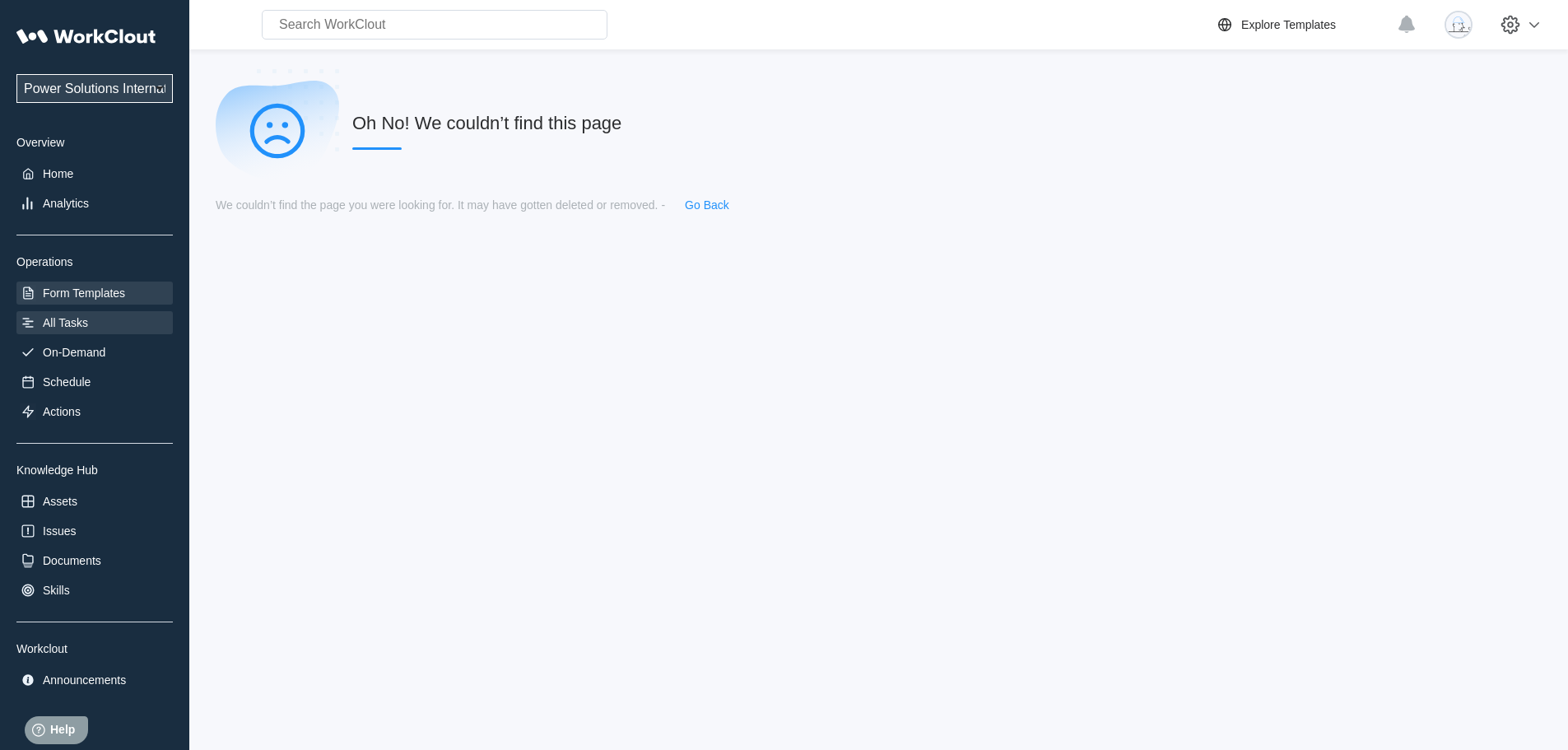
click at [77, 287] on div "Form Templates" at bounding box center [84, 293] width 82 height 13
click at [66, 173] on div "Home" at bounding box center [58, 174] width 30 height 13
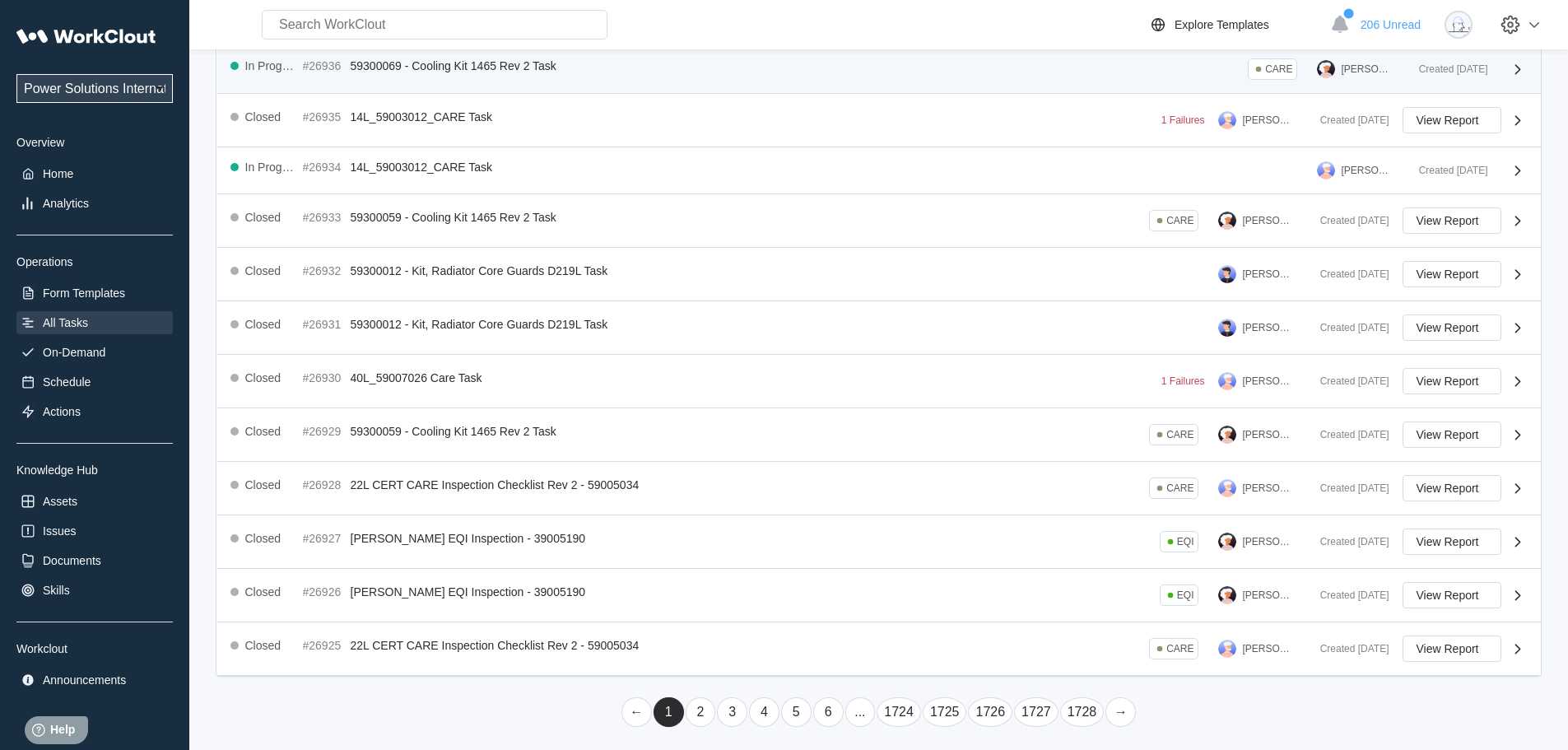
scroll to position [274, 0]
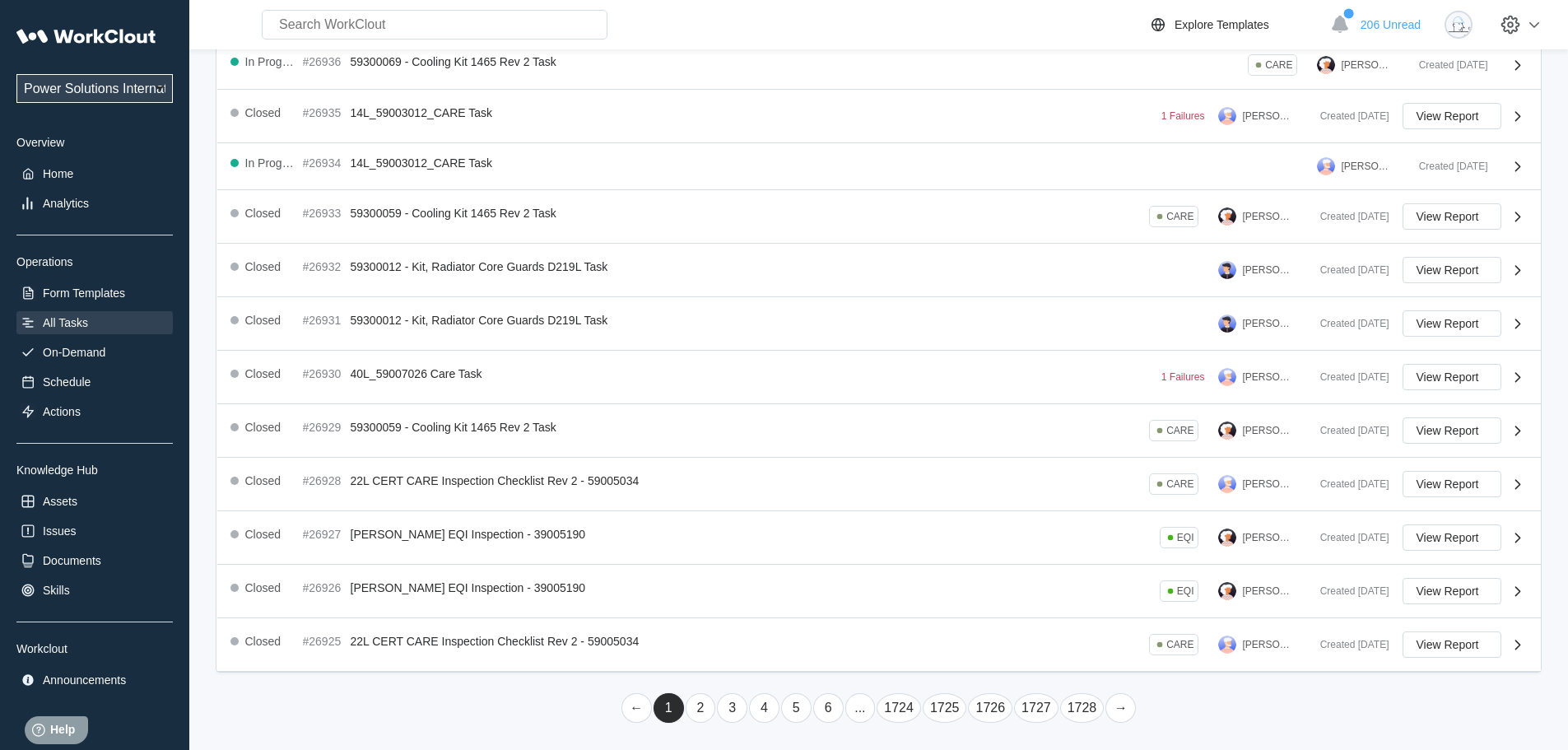
click at [868, 706] on link "..." at bounding box center [860, 708] width 30 height 29
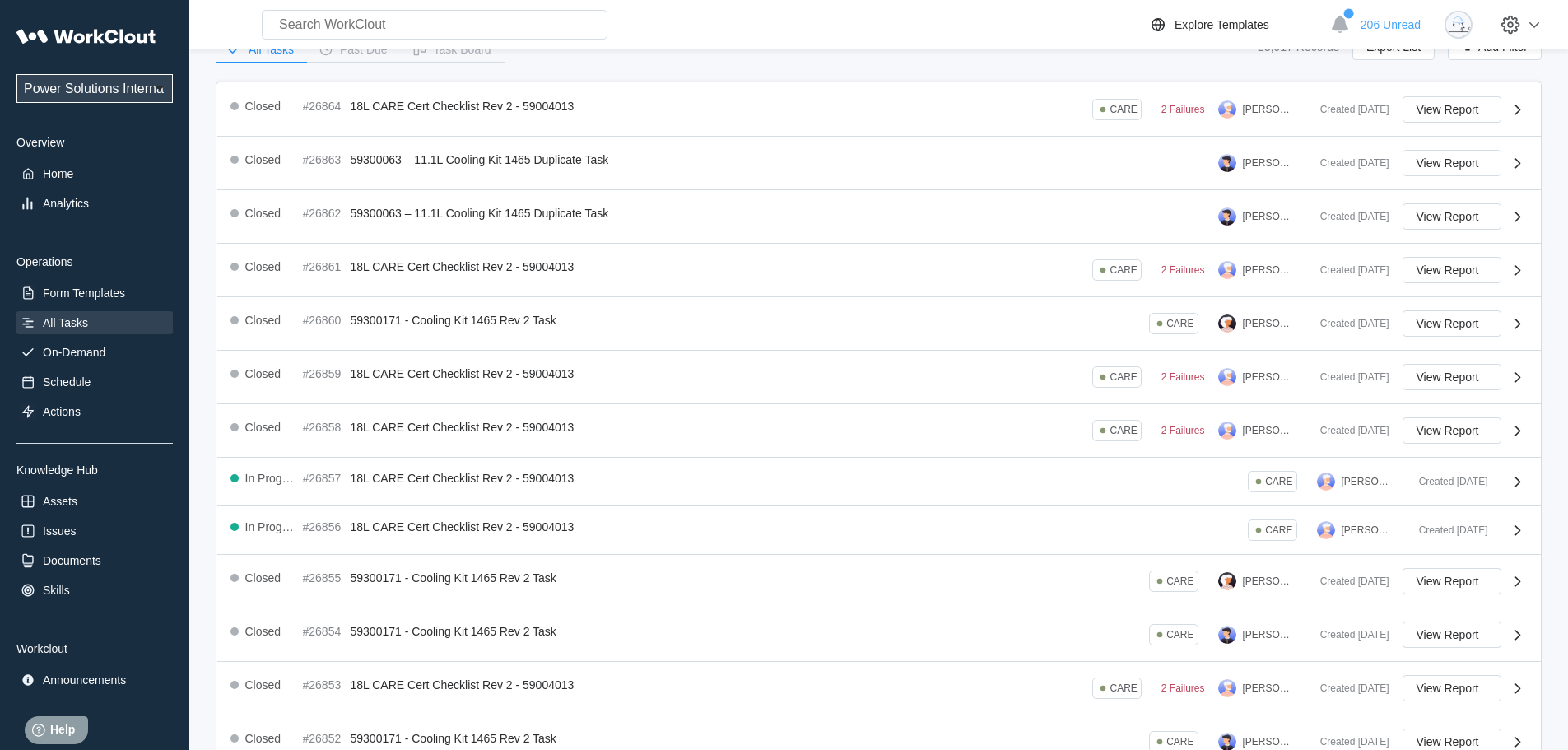
scroll to position [294, 0]
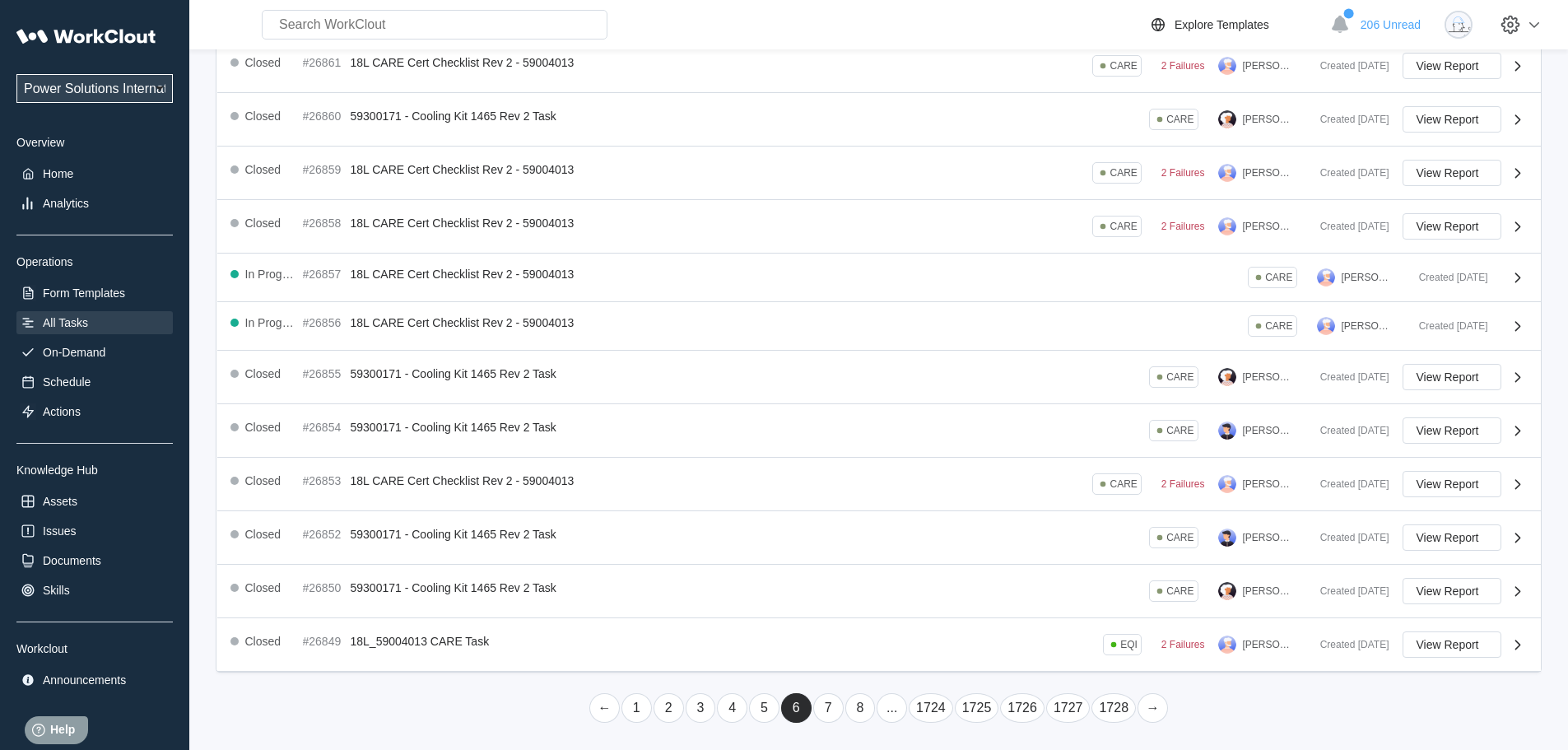
click at [886, 706] on link "..." at bounding box center [892, 708] width 30 height 29
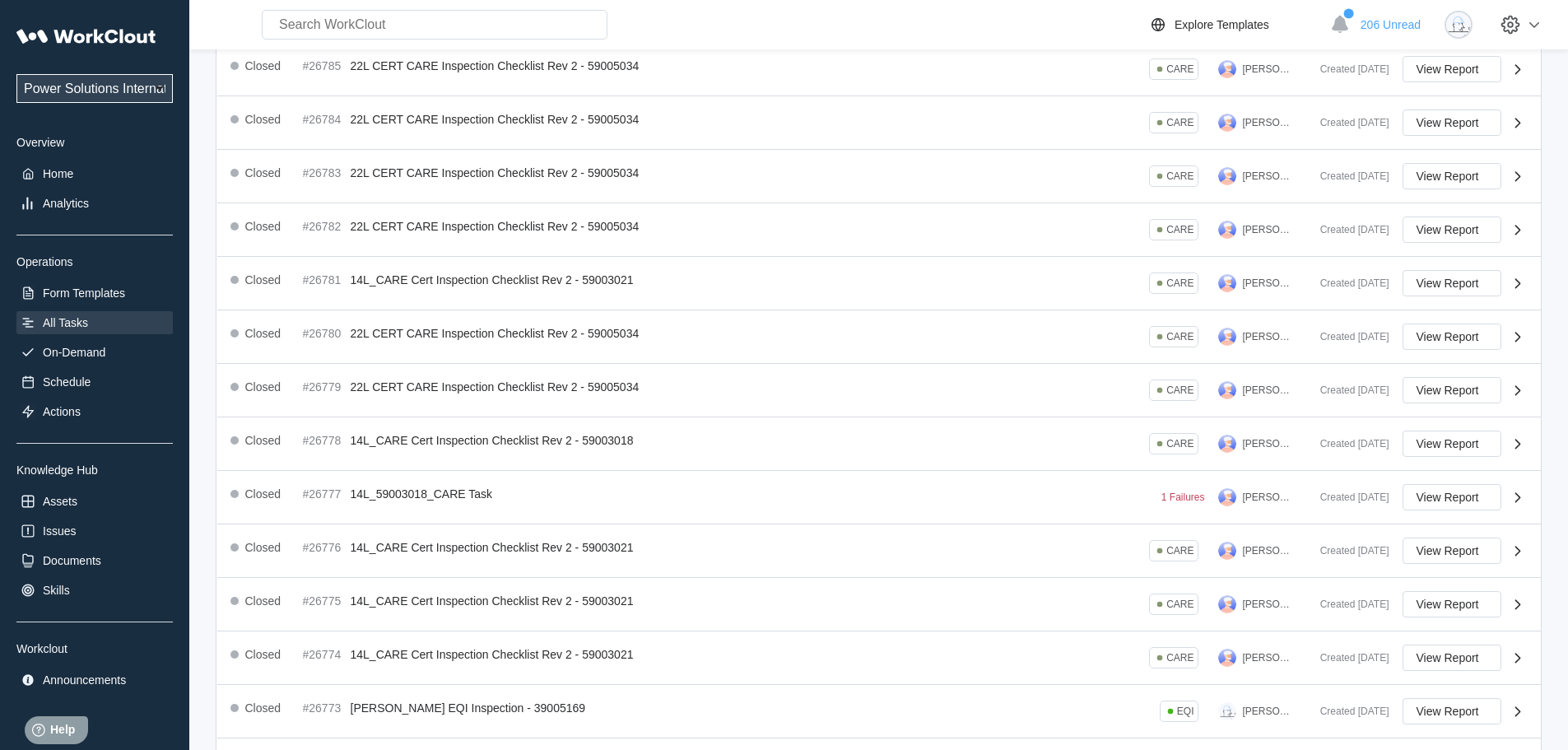
scroll to position [299, 0]
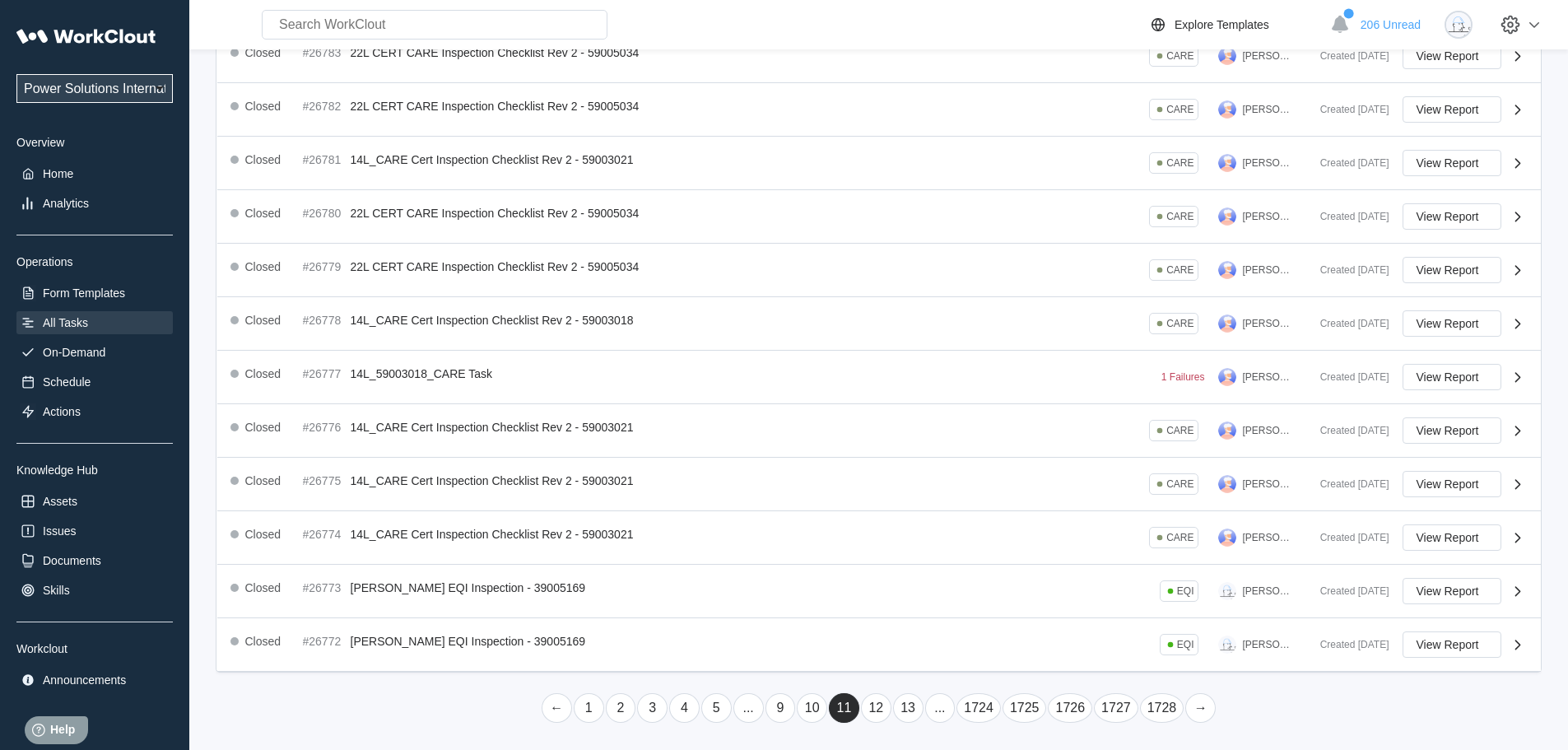
click at [886, 703] on link "12" at bounding box center [876, 708] width 30 height 29
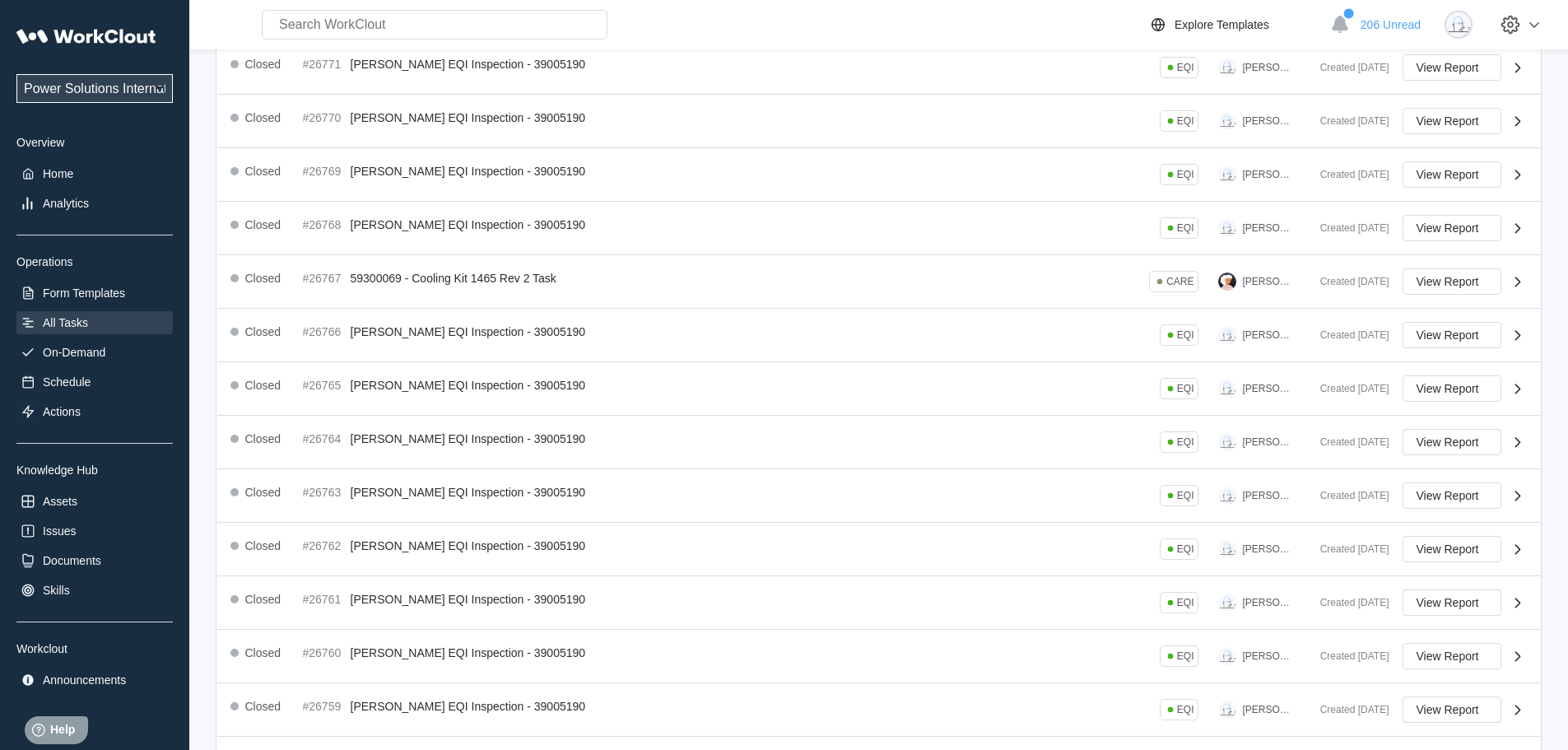
scroll to position [304, 0]
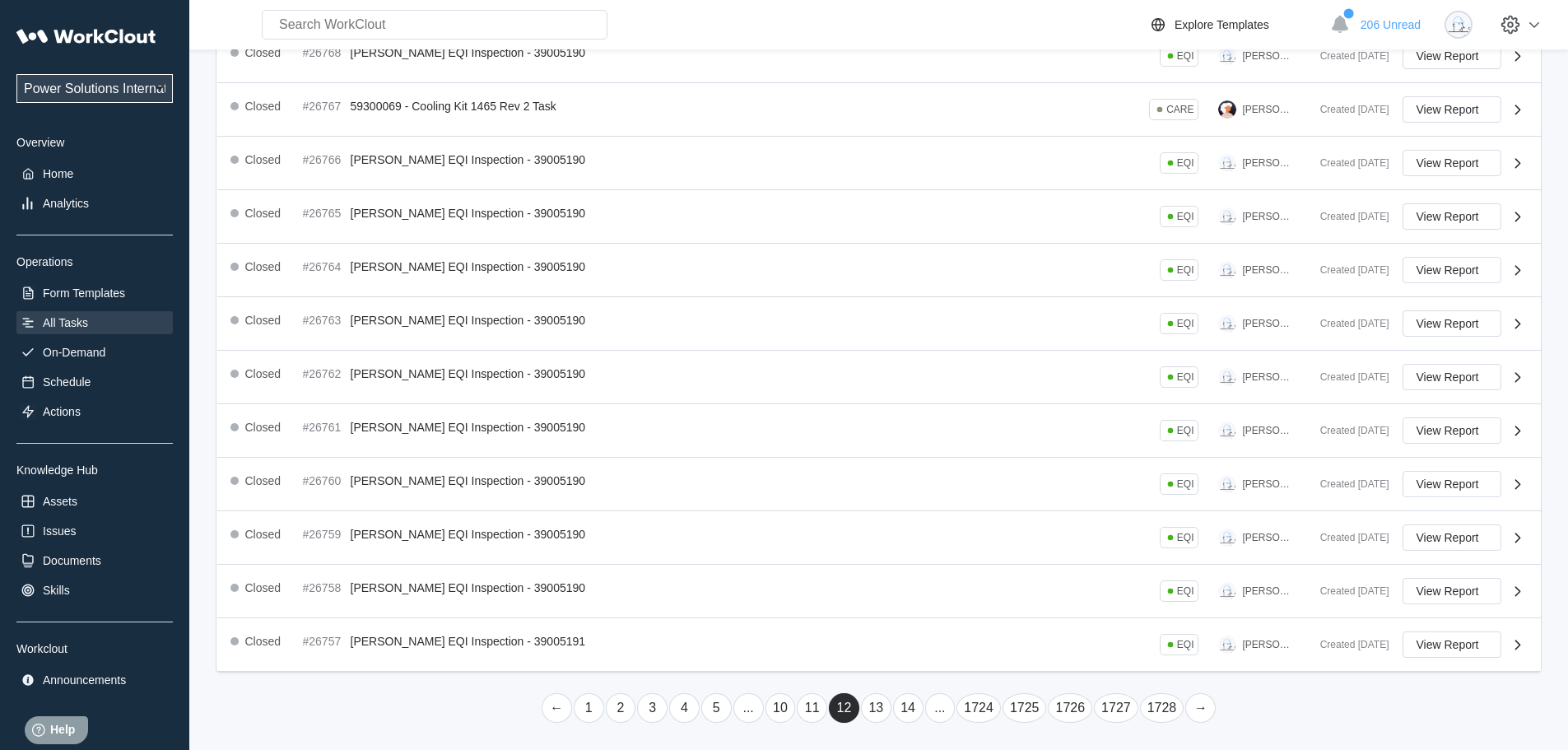
click at [940, 717] on link "..." at bounding box center [940, 708] width 30 height 29
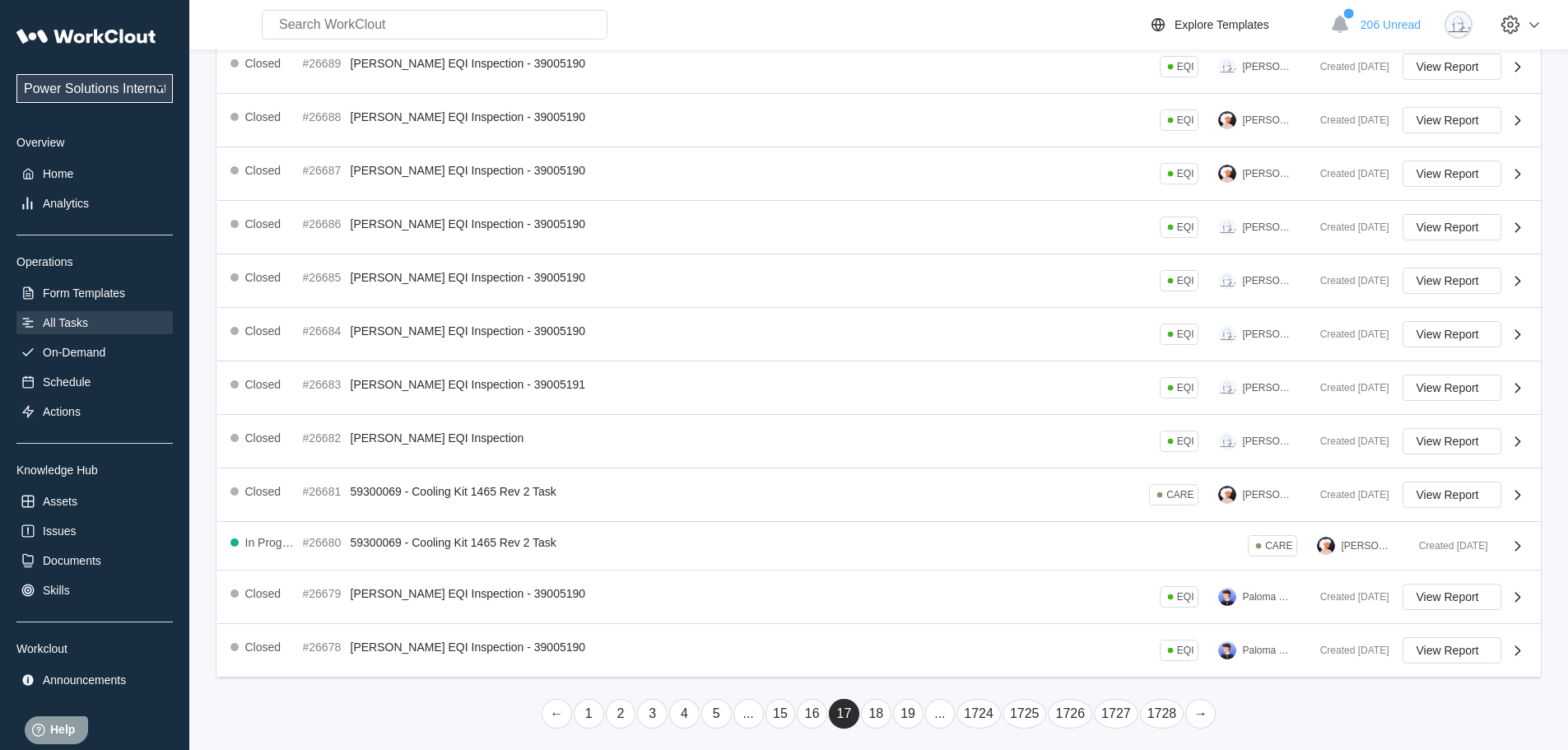
scroll to position [299, 0]
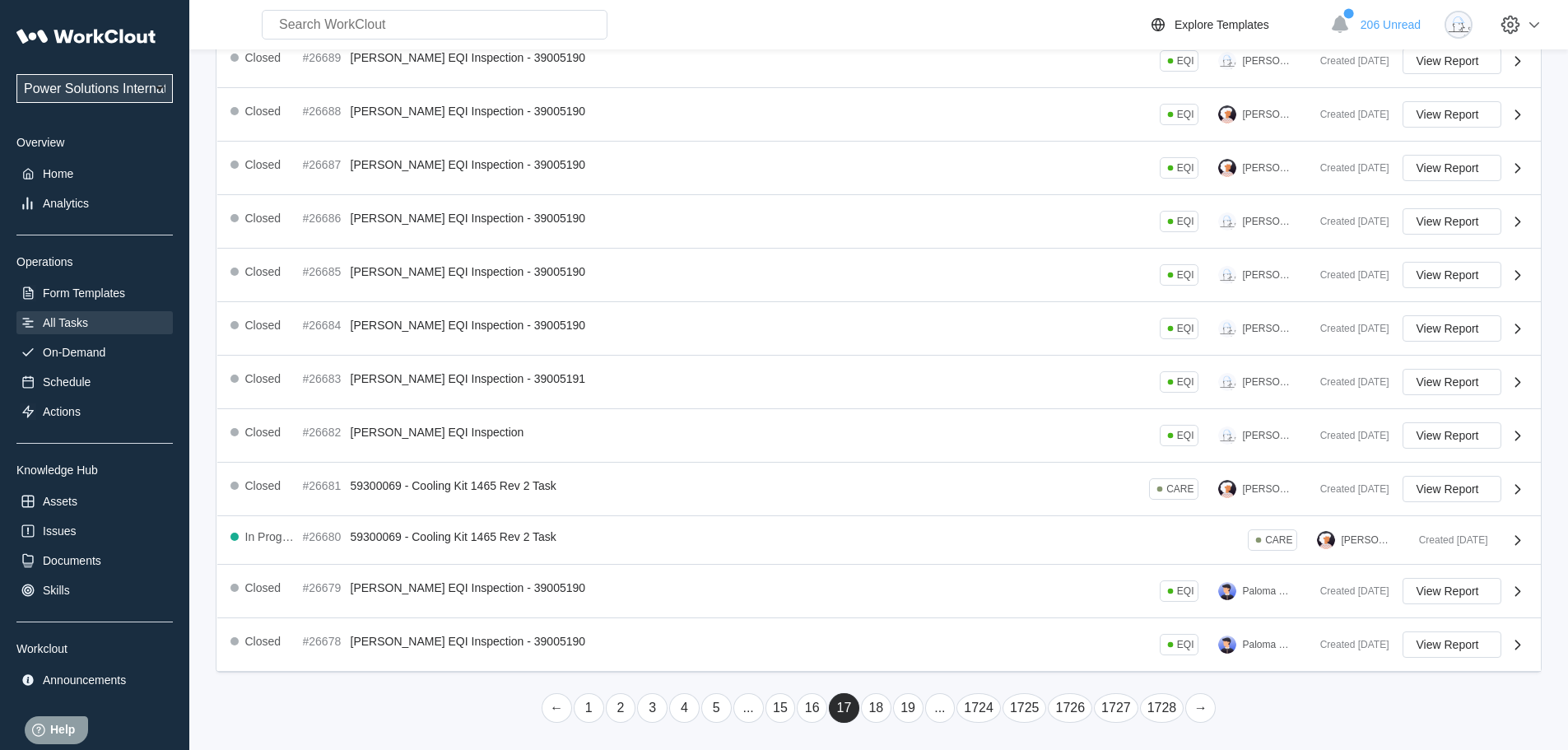
click at [940, 713] on link "..." at bounding box center [940, 708] width 30 height 29
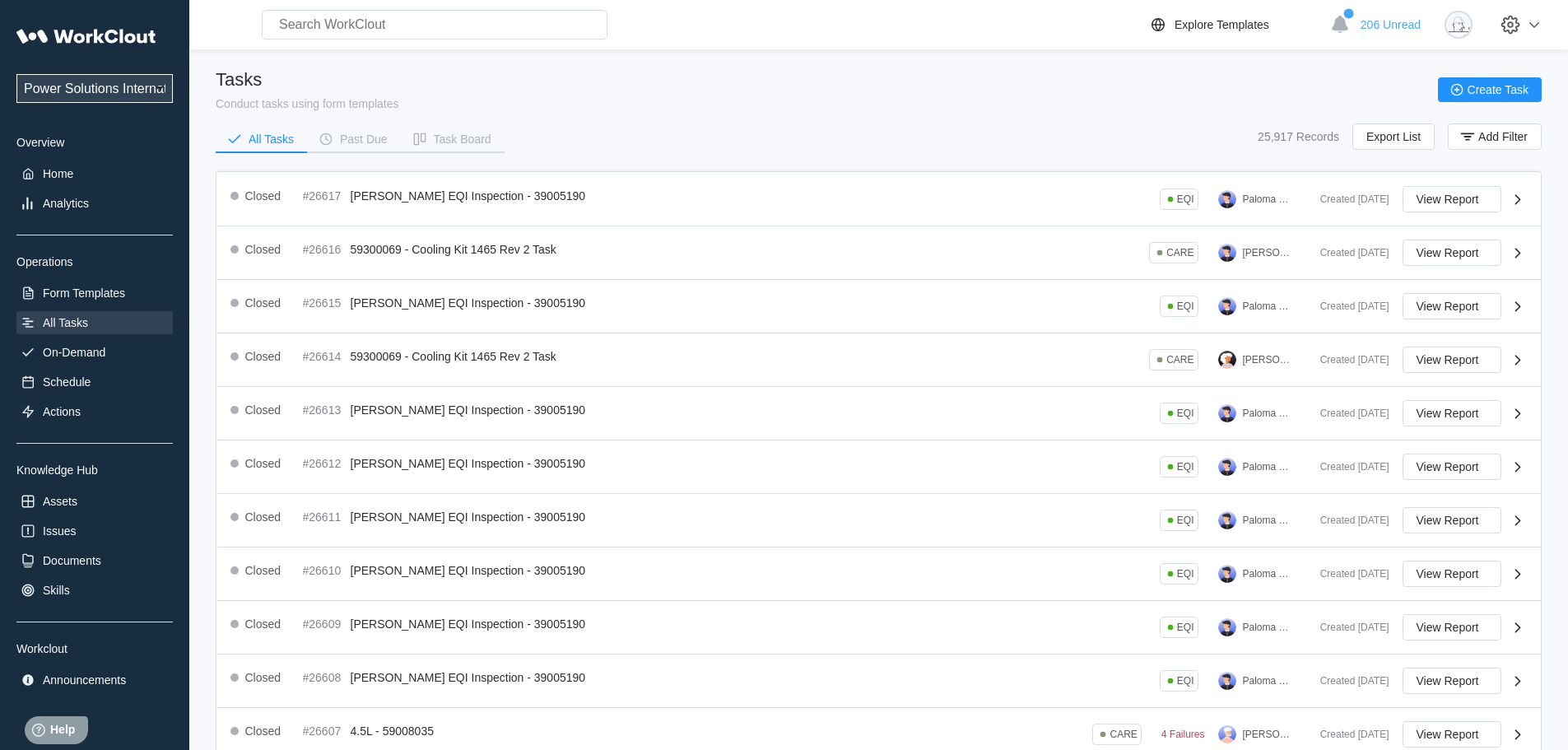
scroll to position [304, 0]
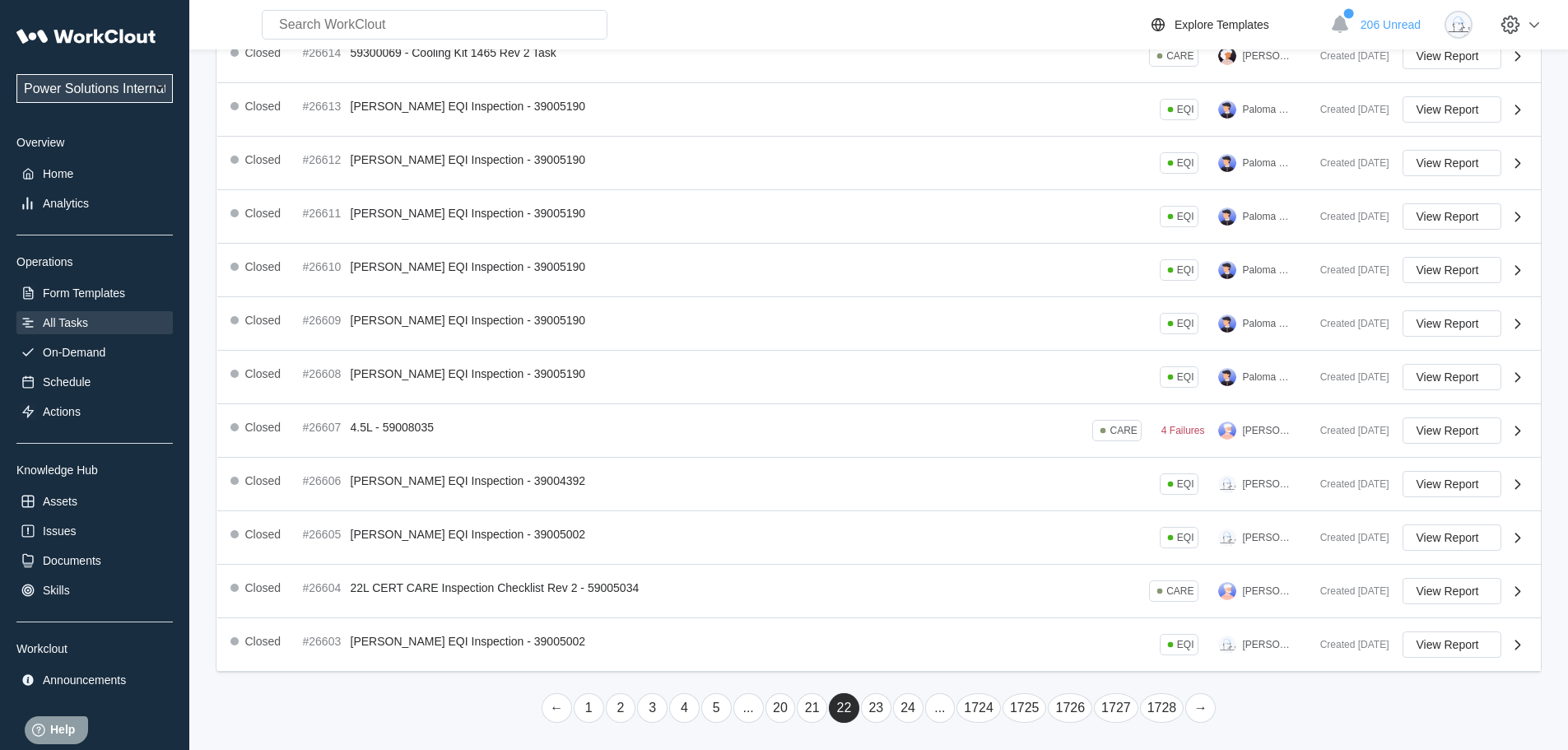
click at [940, 713] on link "..." at bounding box center [940, 708] width 30 height 29
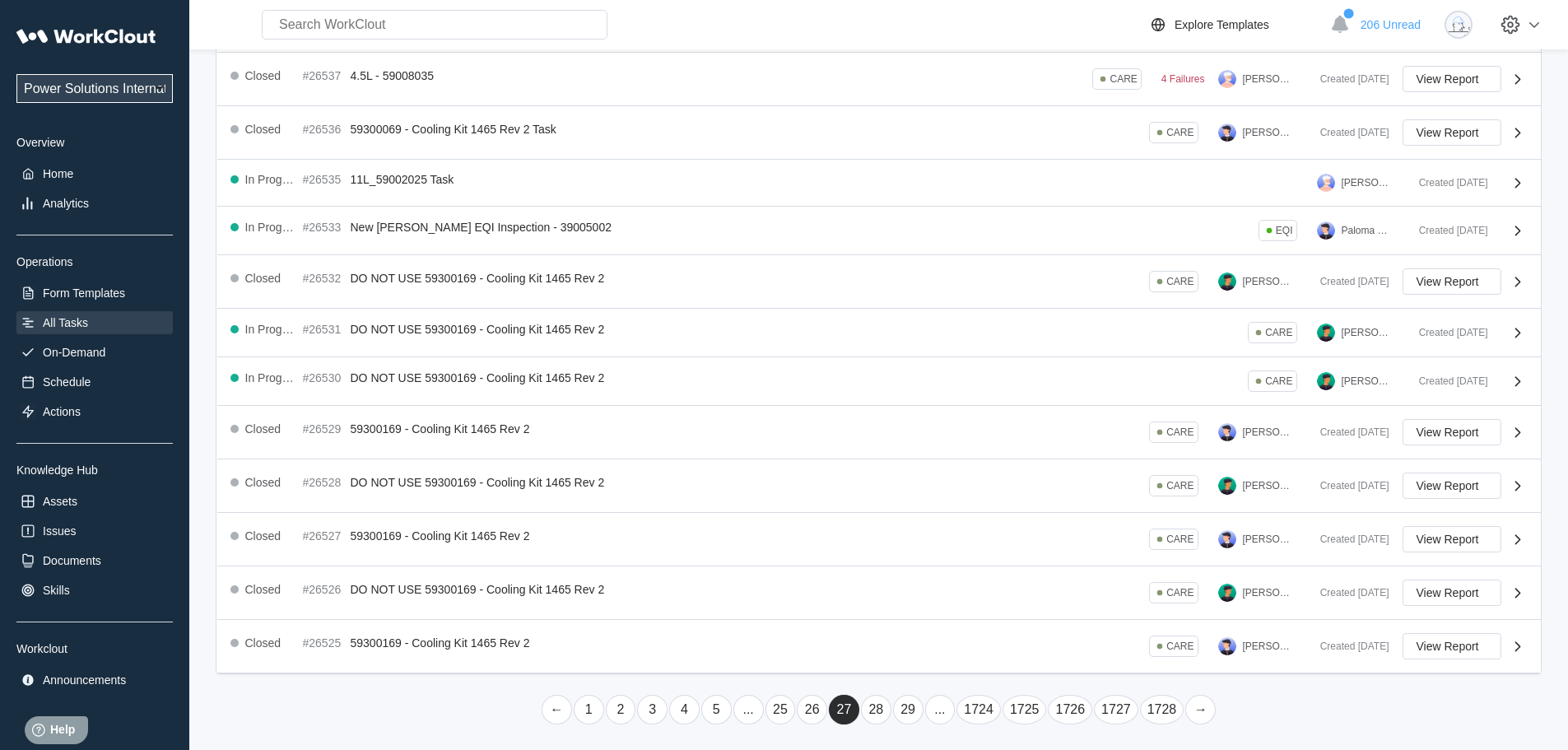
scroll to position [283, 0]
click at [939, 713] on link "..." at bounding box center [940, 708] width 30 height 29
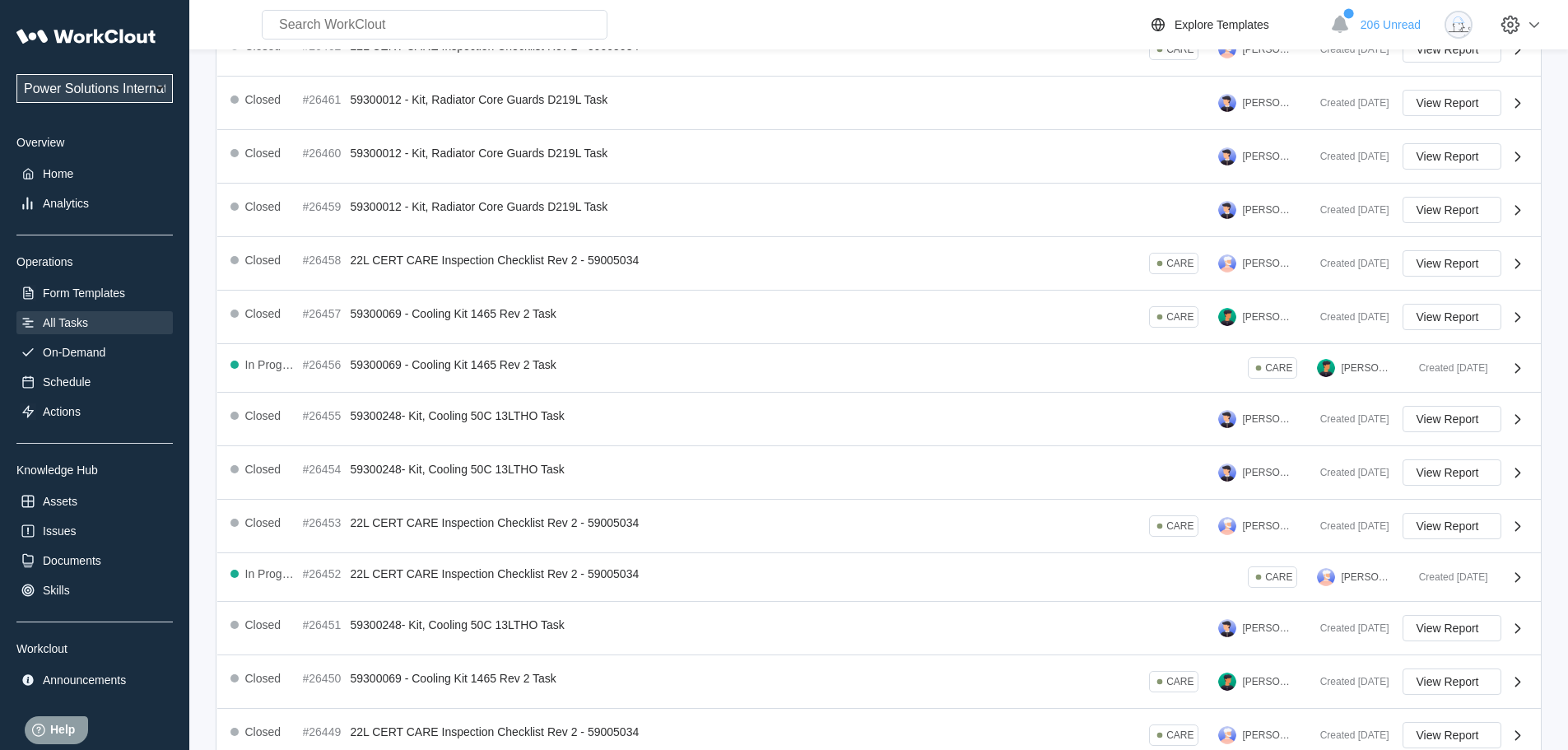
scroll to position [294, 0]
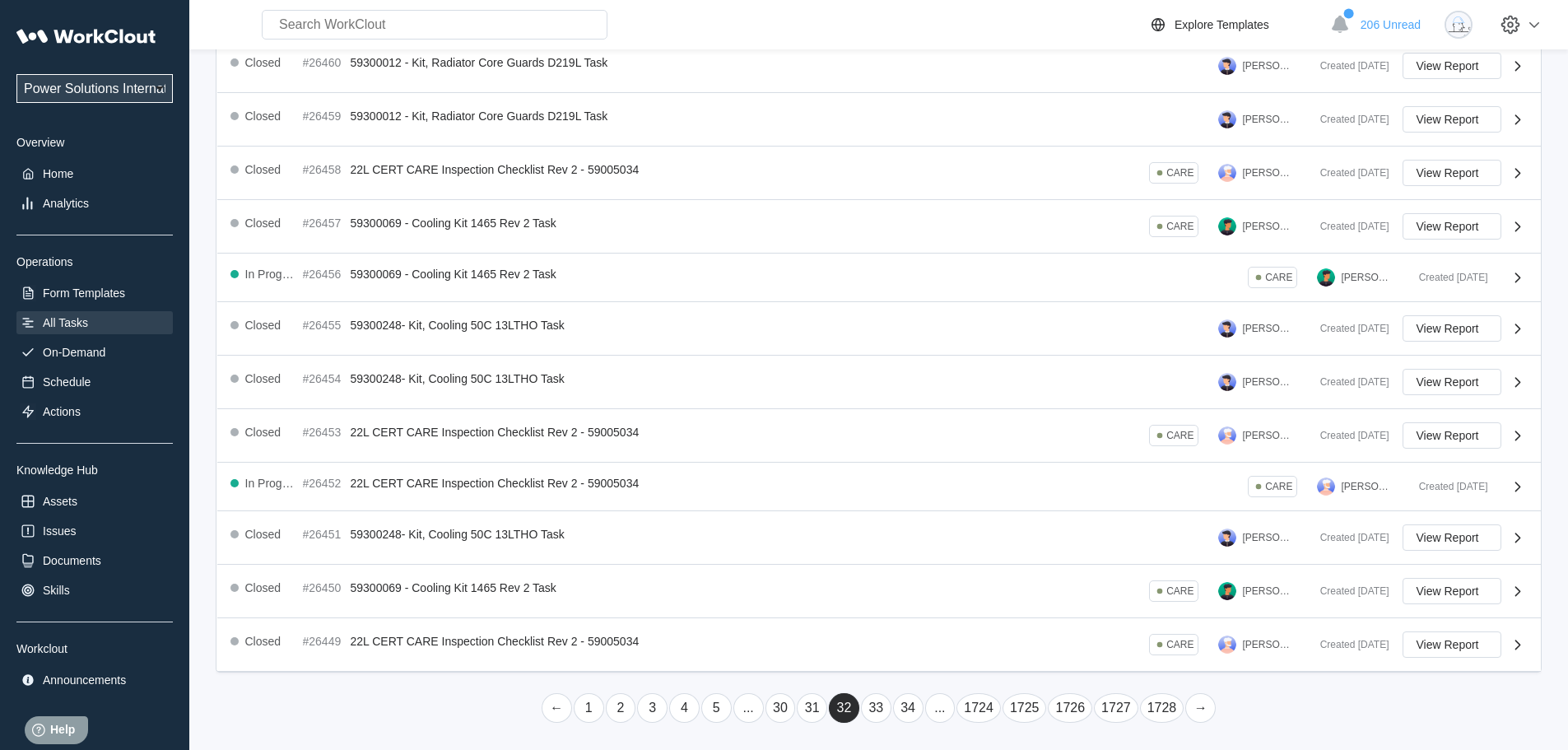
click at [938, 714] on link "..." at bounding box center [940, 708] width 30 height 29
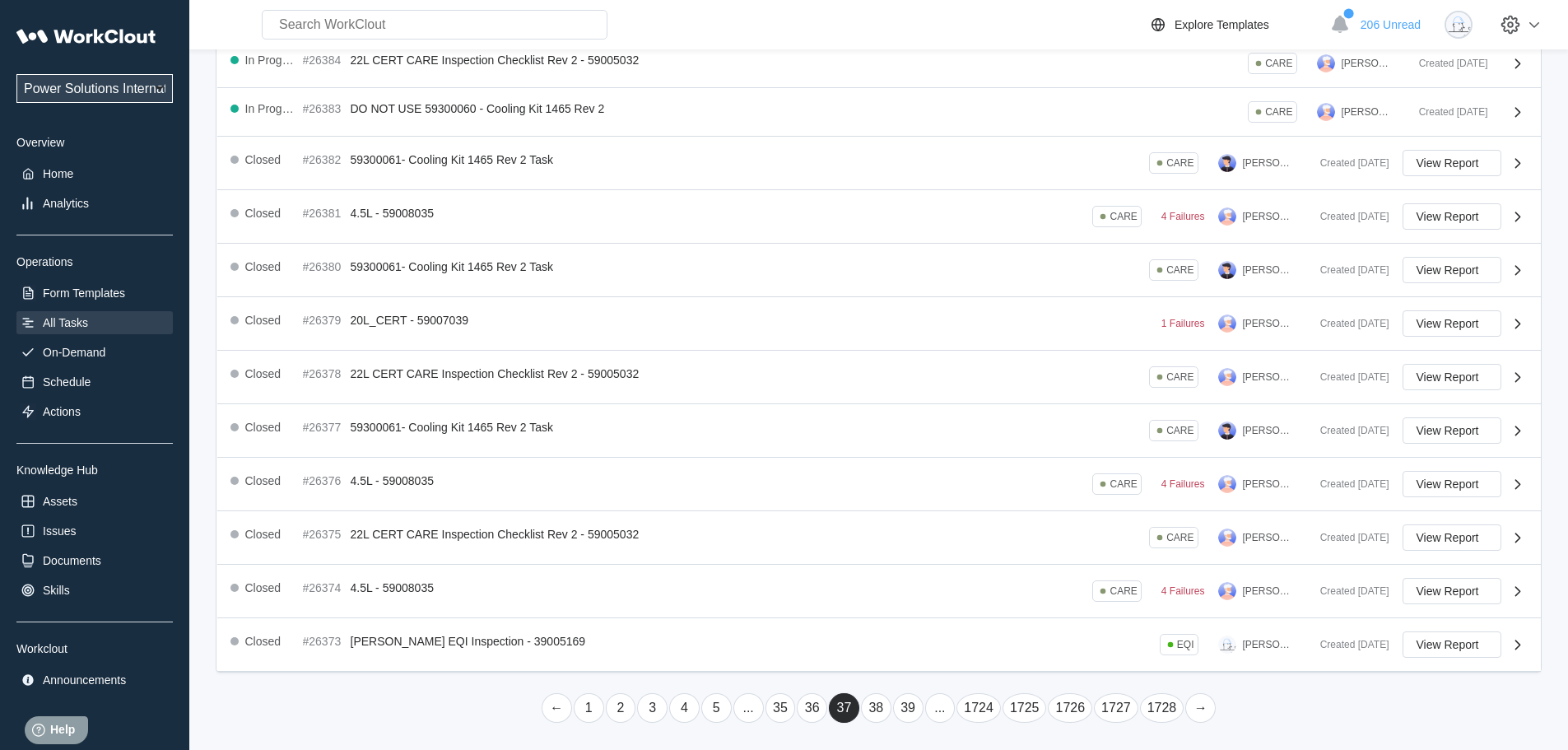
click at [937, 714] on link "..." at bounding box center [940, 708] width 30 height 29
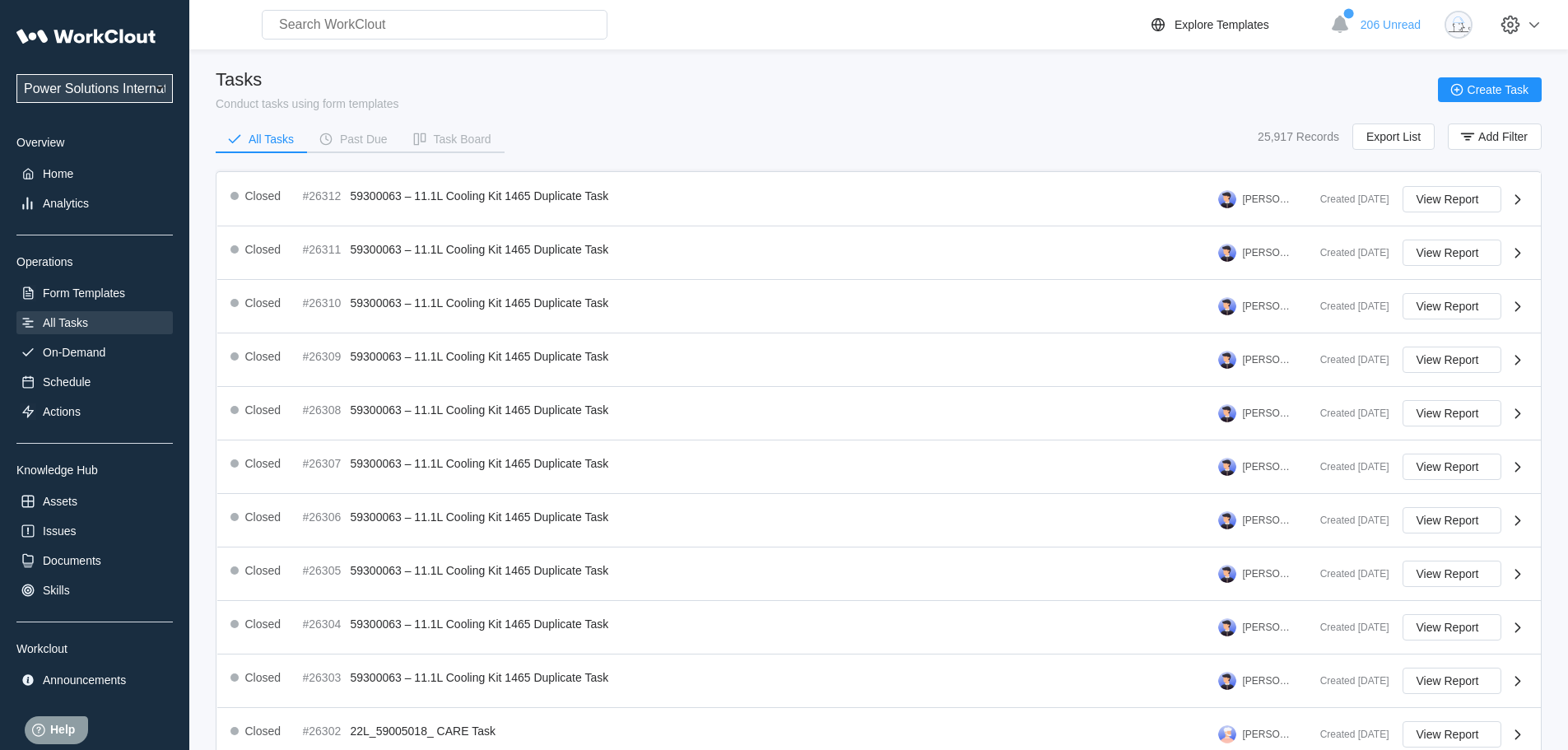
scroll to position [304, 0]
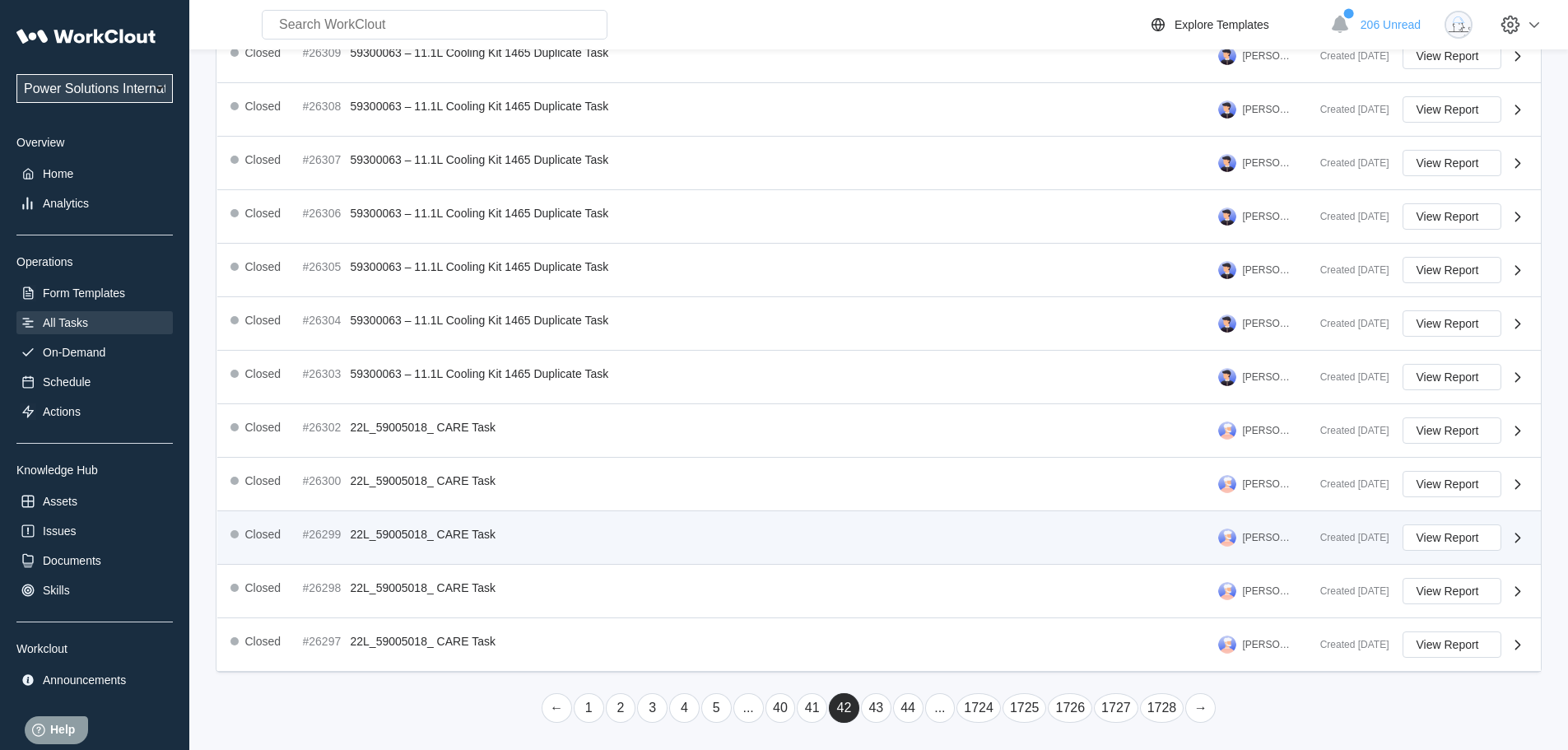
click at [936, 714] on link "..." at bounding box center [940, 708] width 30 height 29
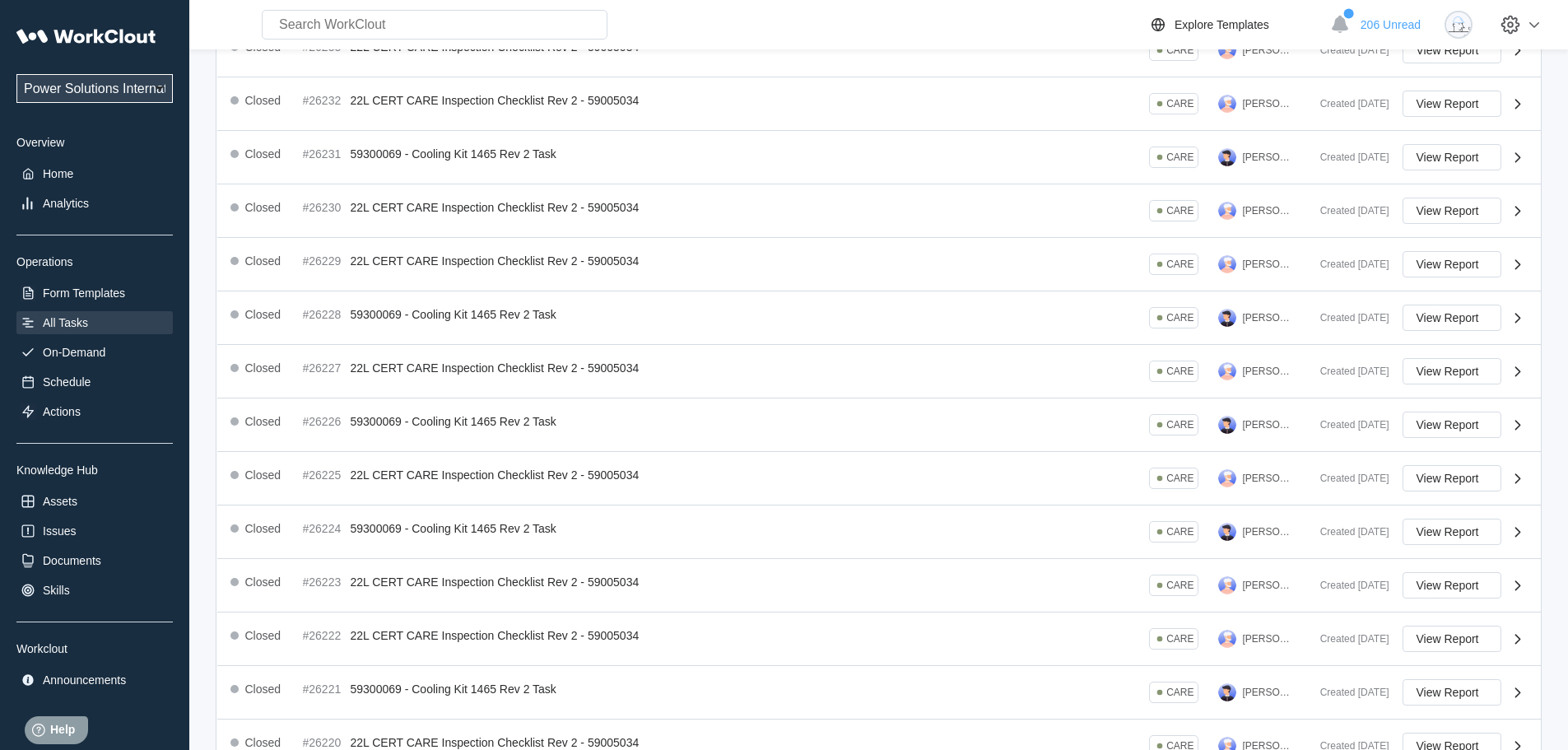
scroll to position [299, 0]
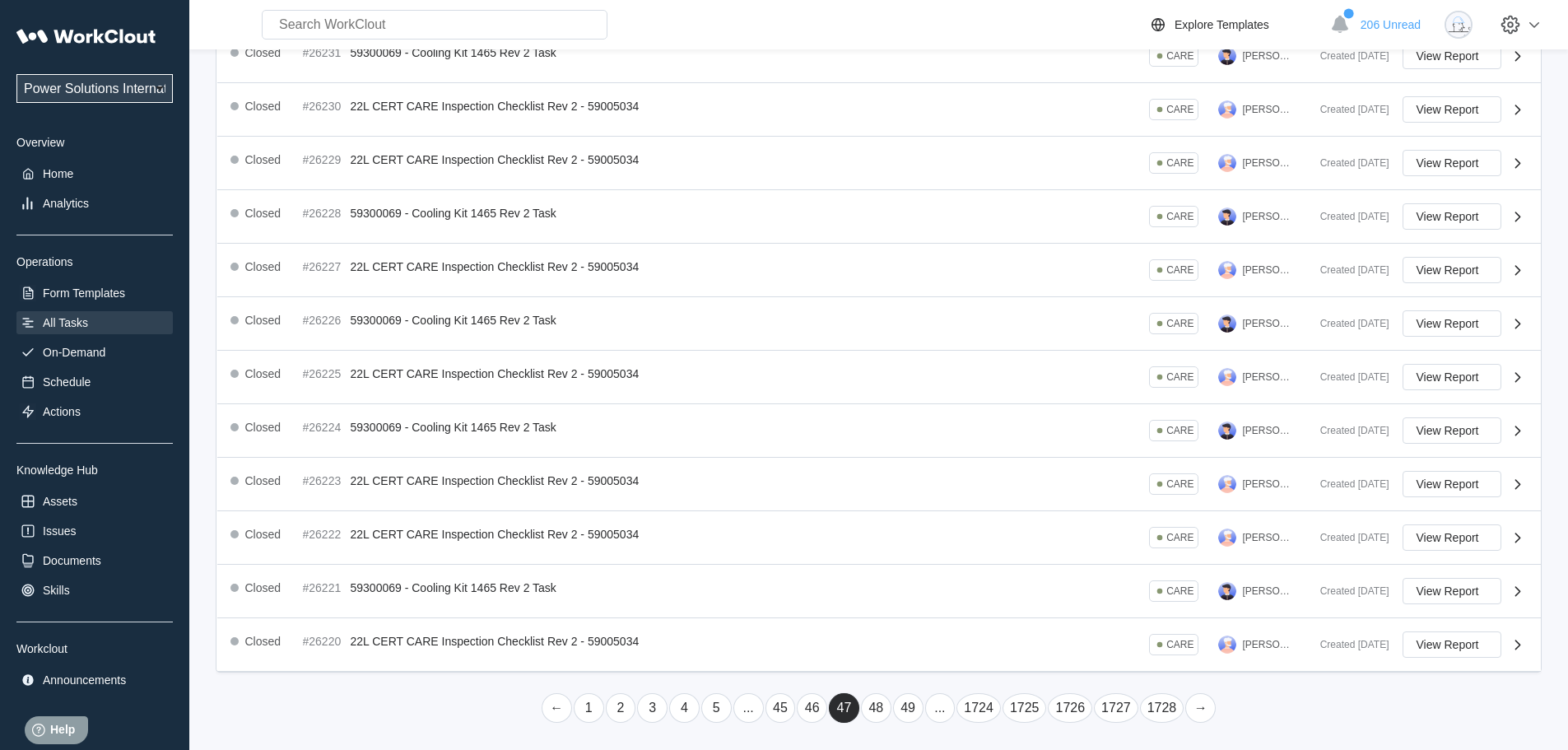
click at [938, 715] on link "..." at bounding box center [940, 708] width 30 height 29
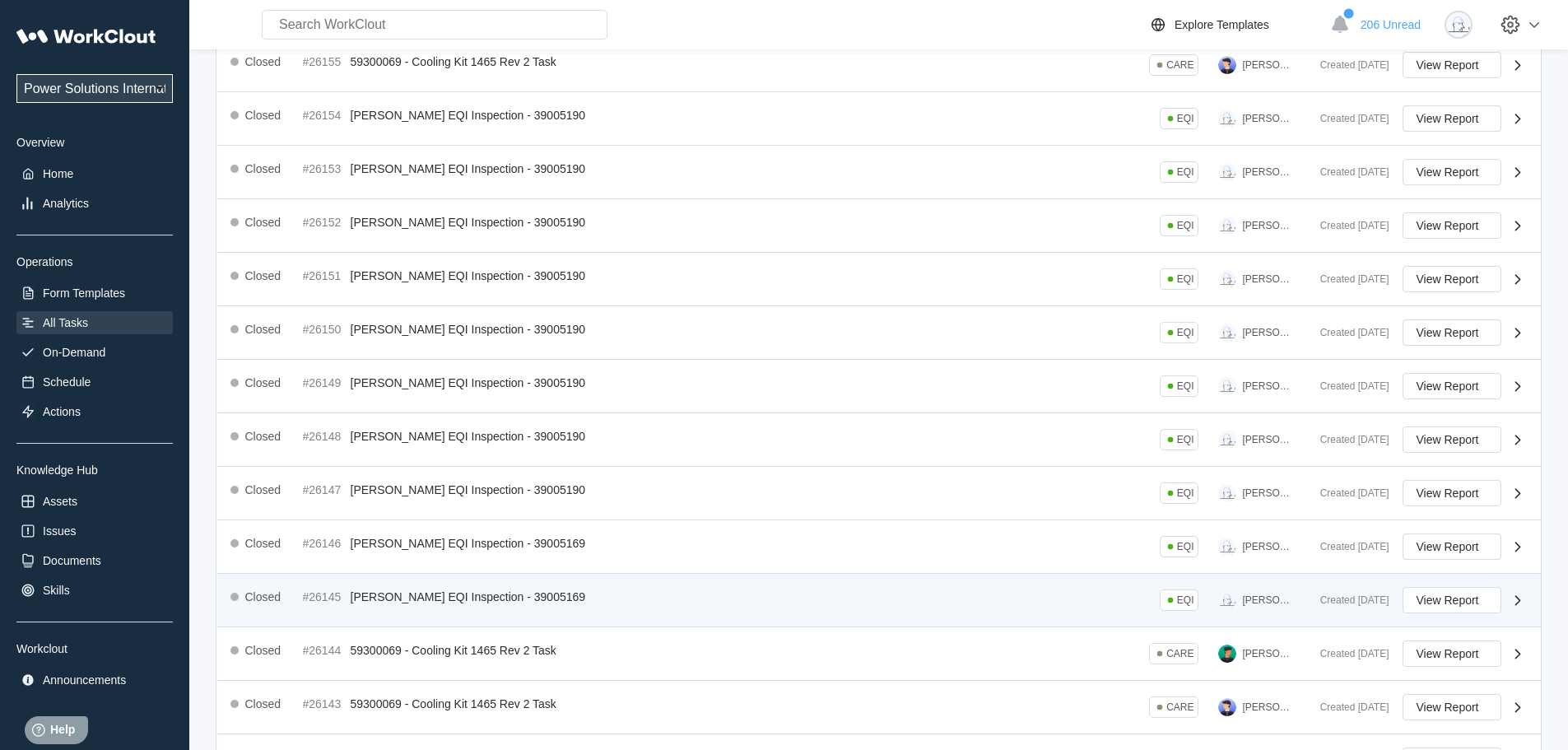
scroll to position [304, 0]
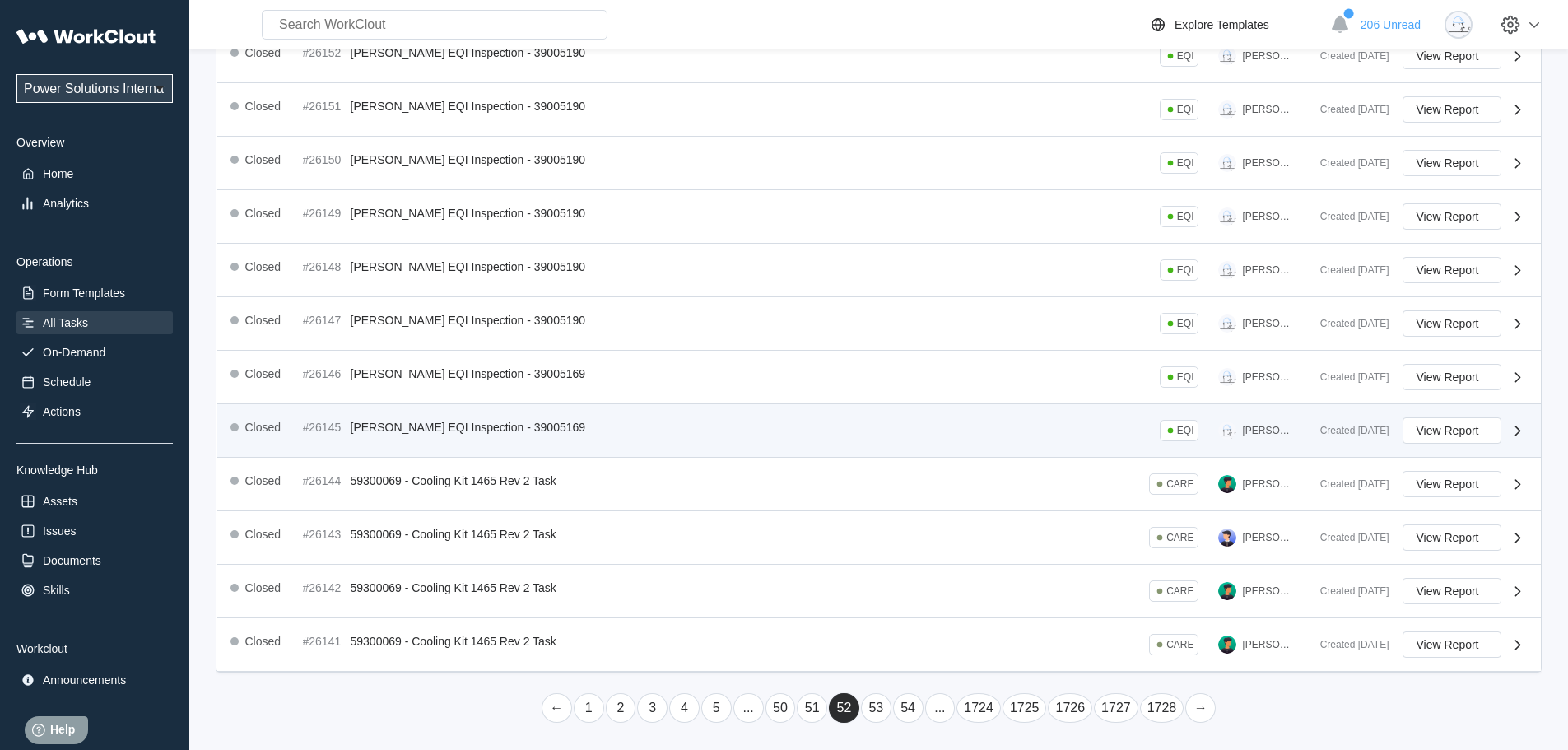
click at [937, 715] on link "..." at bounding box center [940, 708] width 30 height 29
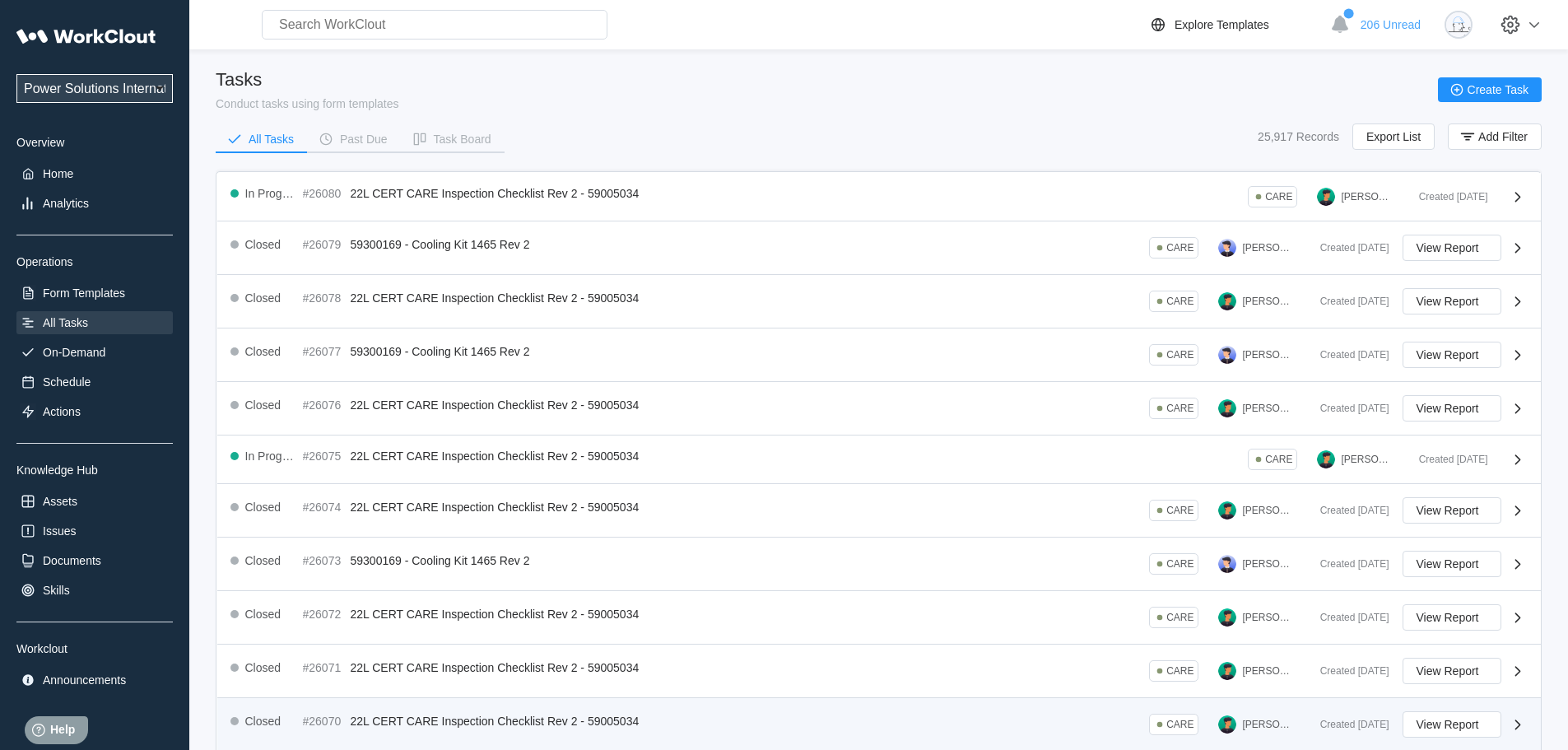
scroll to position [294, 0]
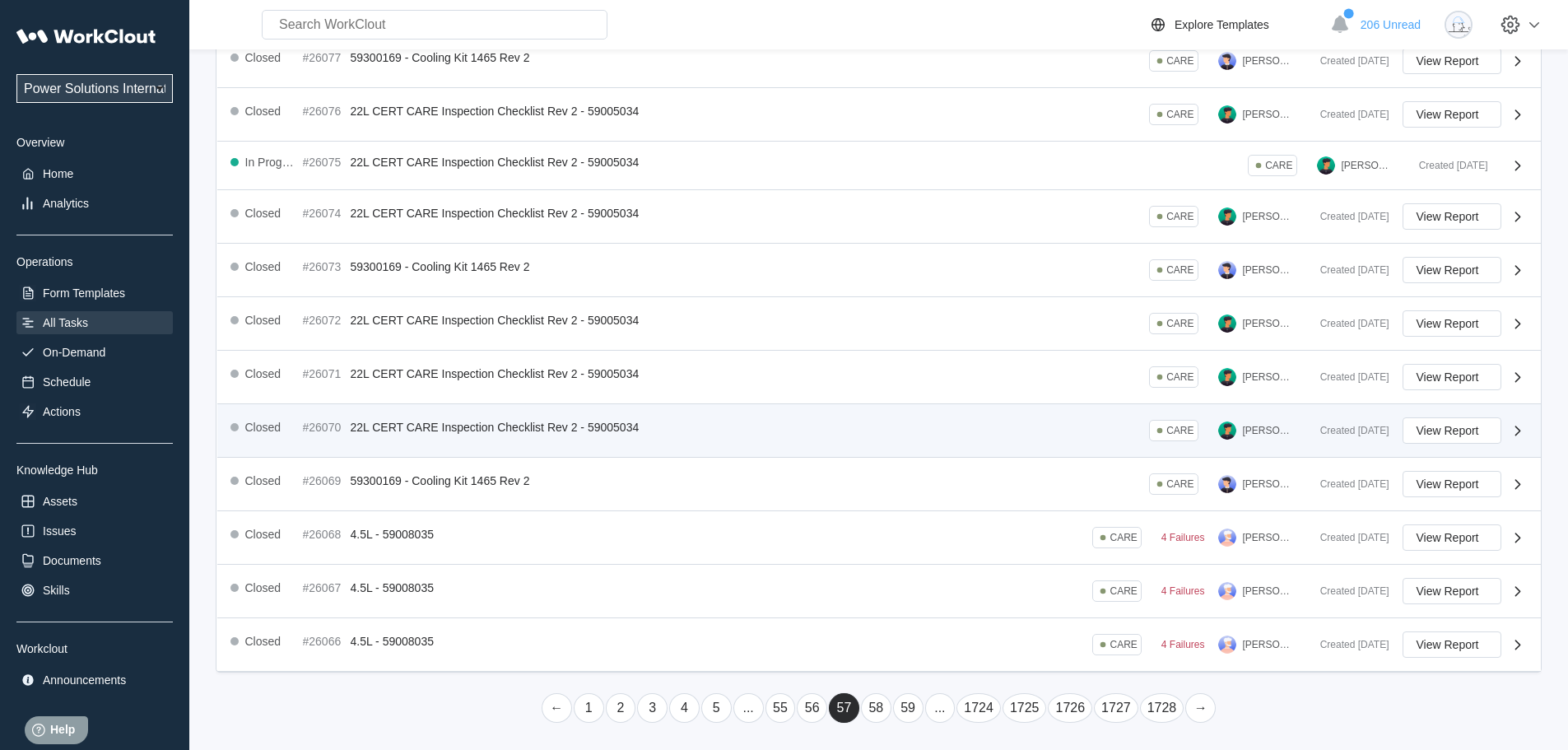
click at [934, 719] on link "..." at bounding box center [940, 708] width 30 height 29
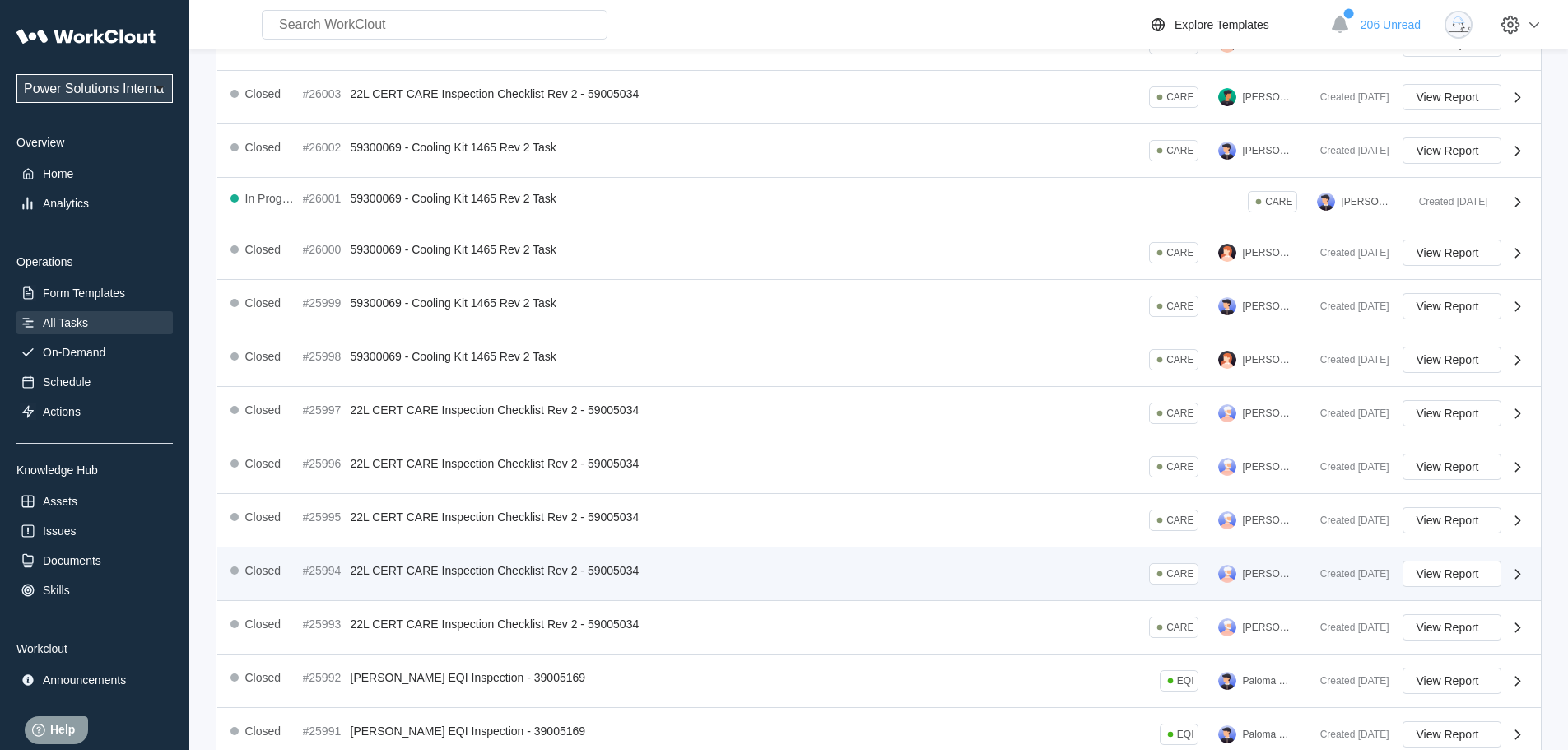
scroll to position [299, 0]
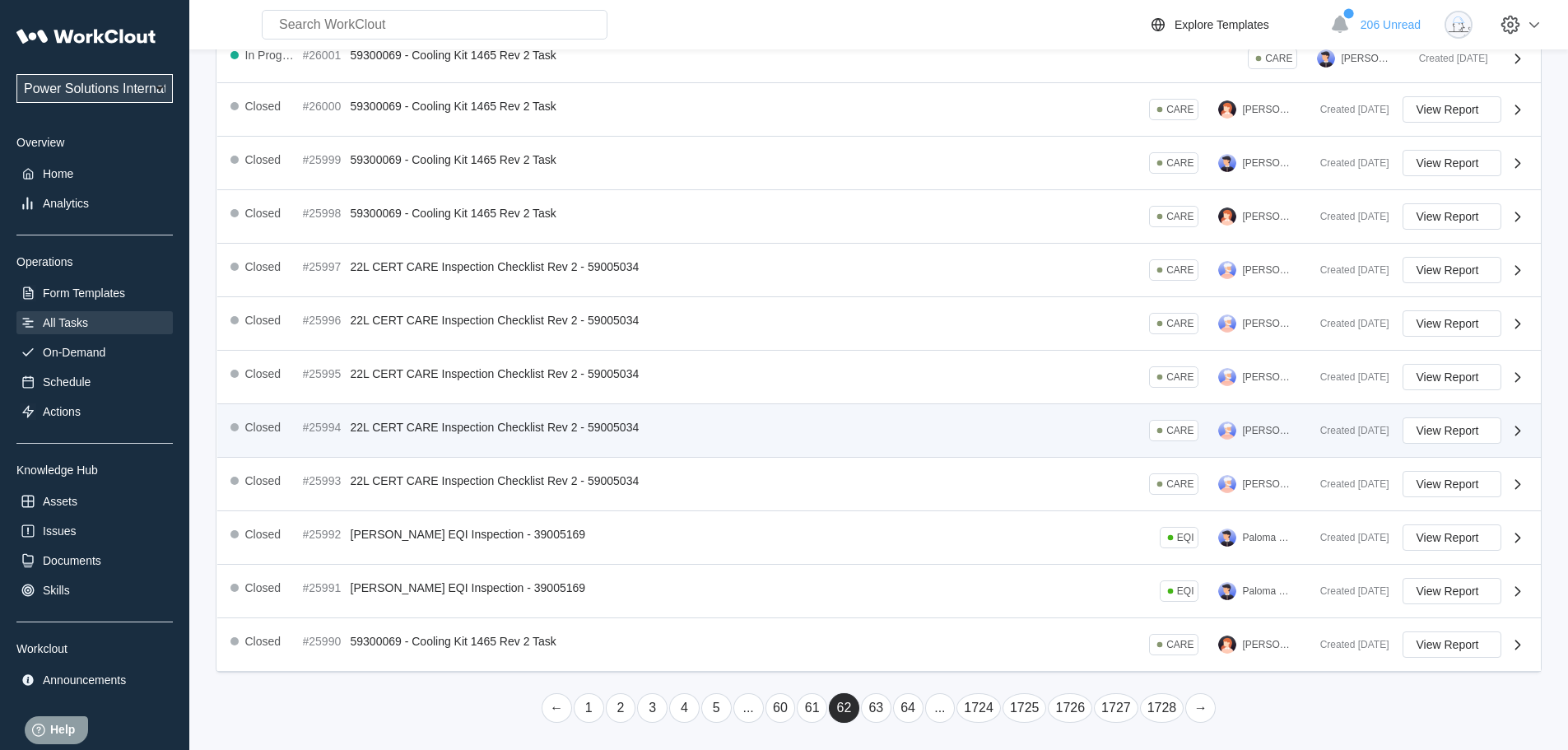
click at [930, 721] on li "..." at bounding box center [940, 708] width 32 height 31
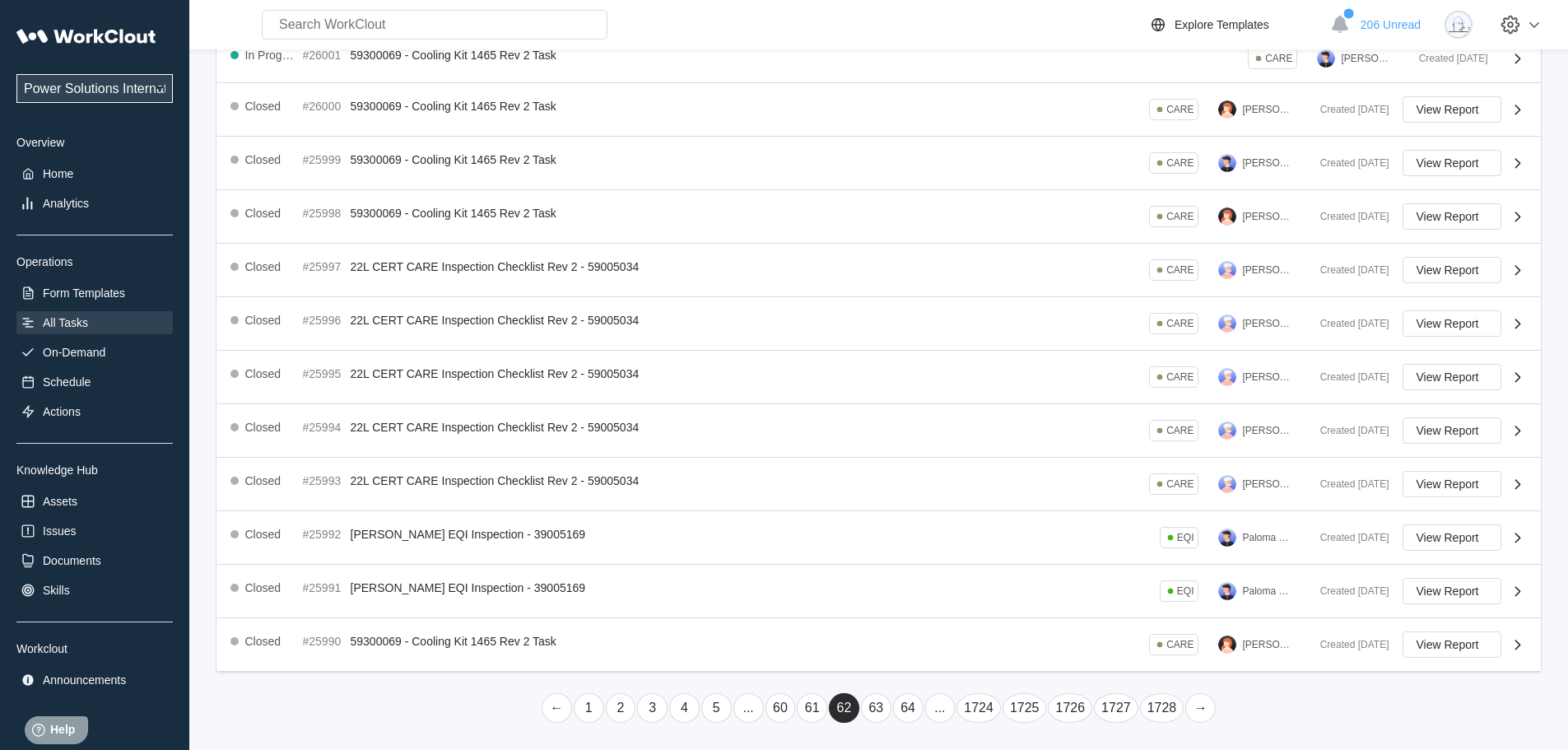
click at [929, 719] on link "..." at bounding box center [940, 708] width 30 height 29
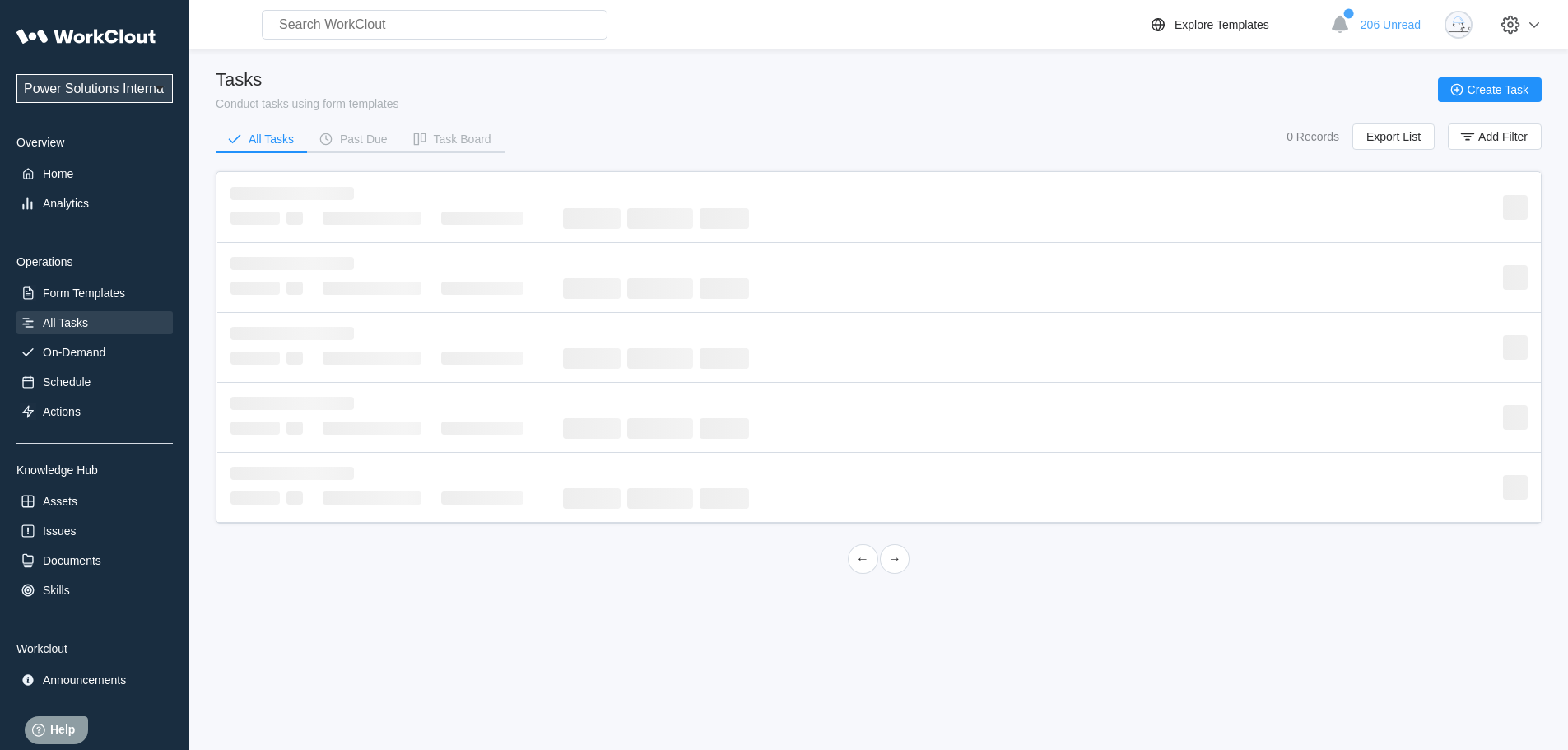
scroll to position [0, 0]
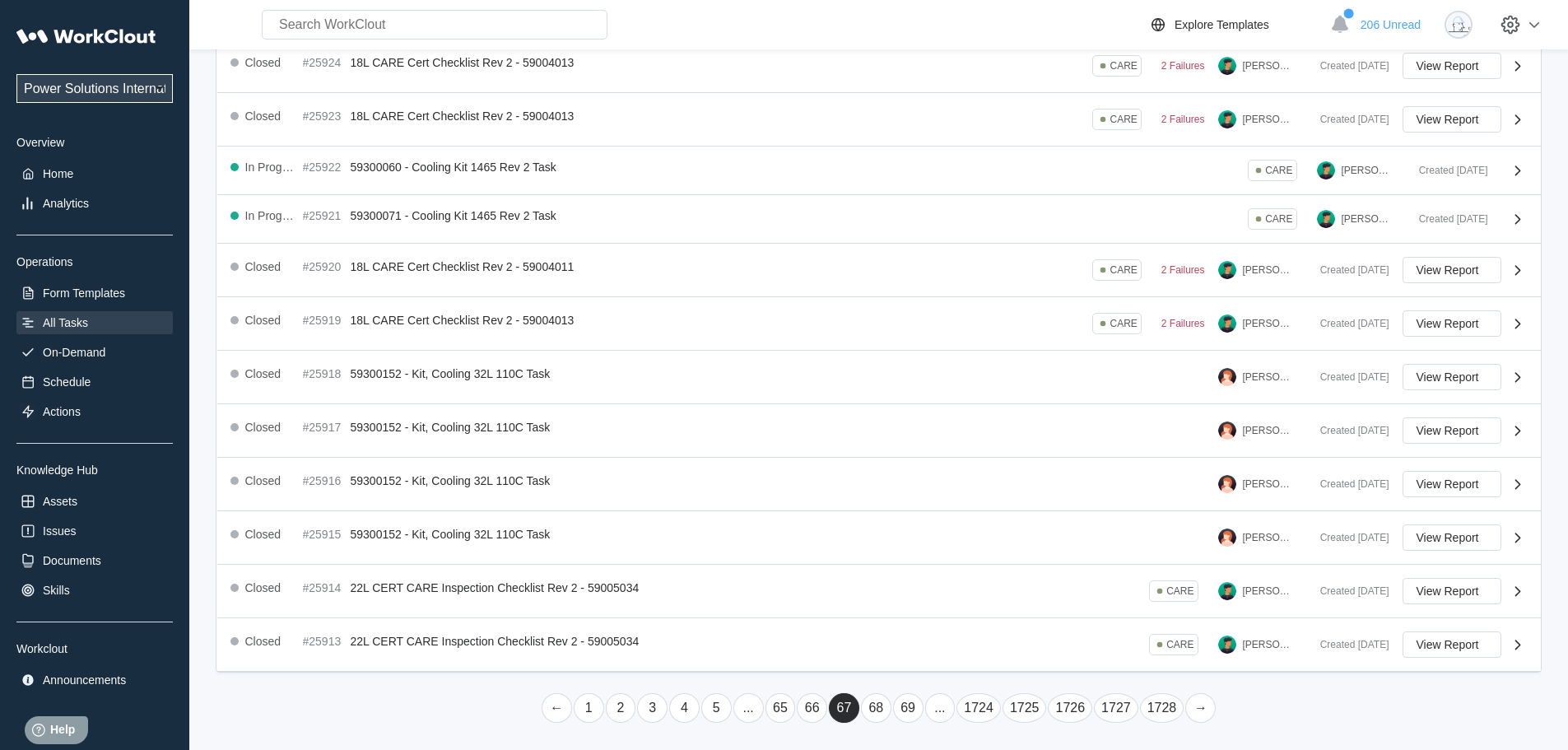
click at [938, 715] on link "..." at bounding box center [940, 708] width 30 height 29
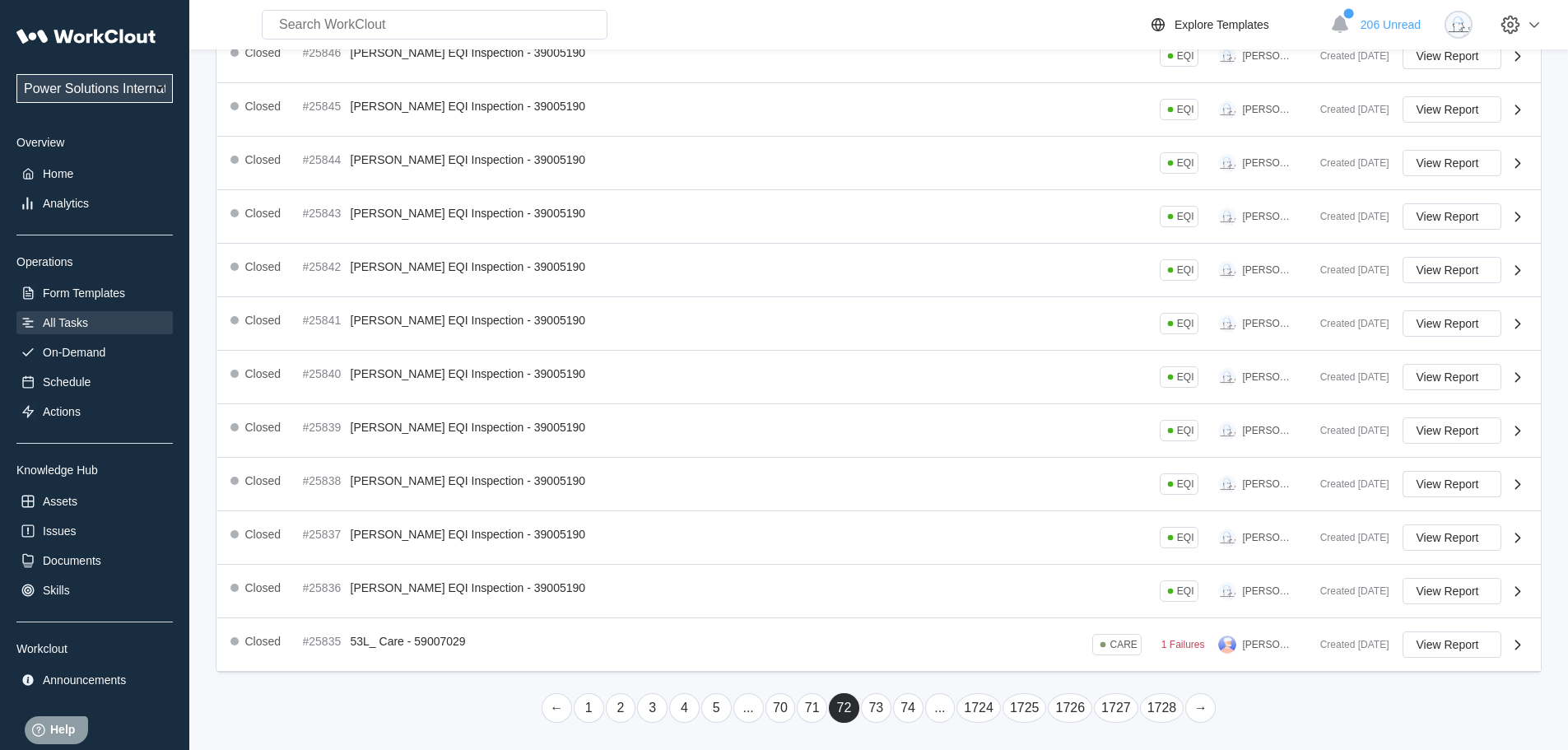
click at [938, 715] on link "..." at bounding box center [940, 708] width 30 height 29
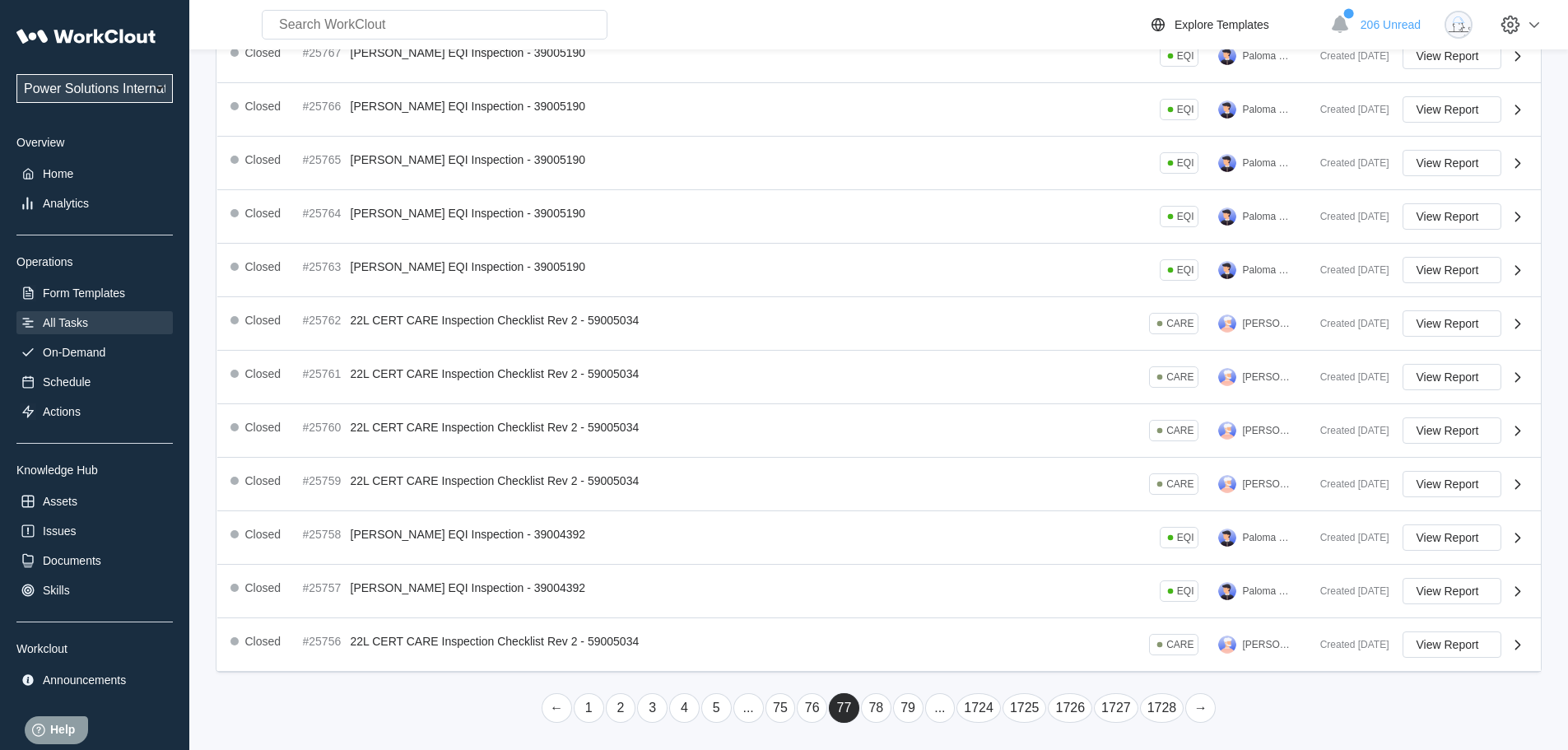
click at [938, 715] on link "..." at bounding box center [940, 708] width 30 height 29
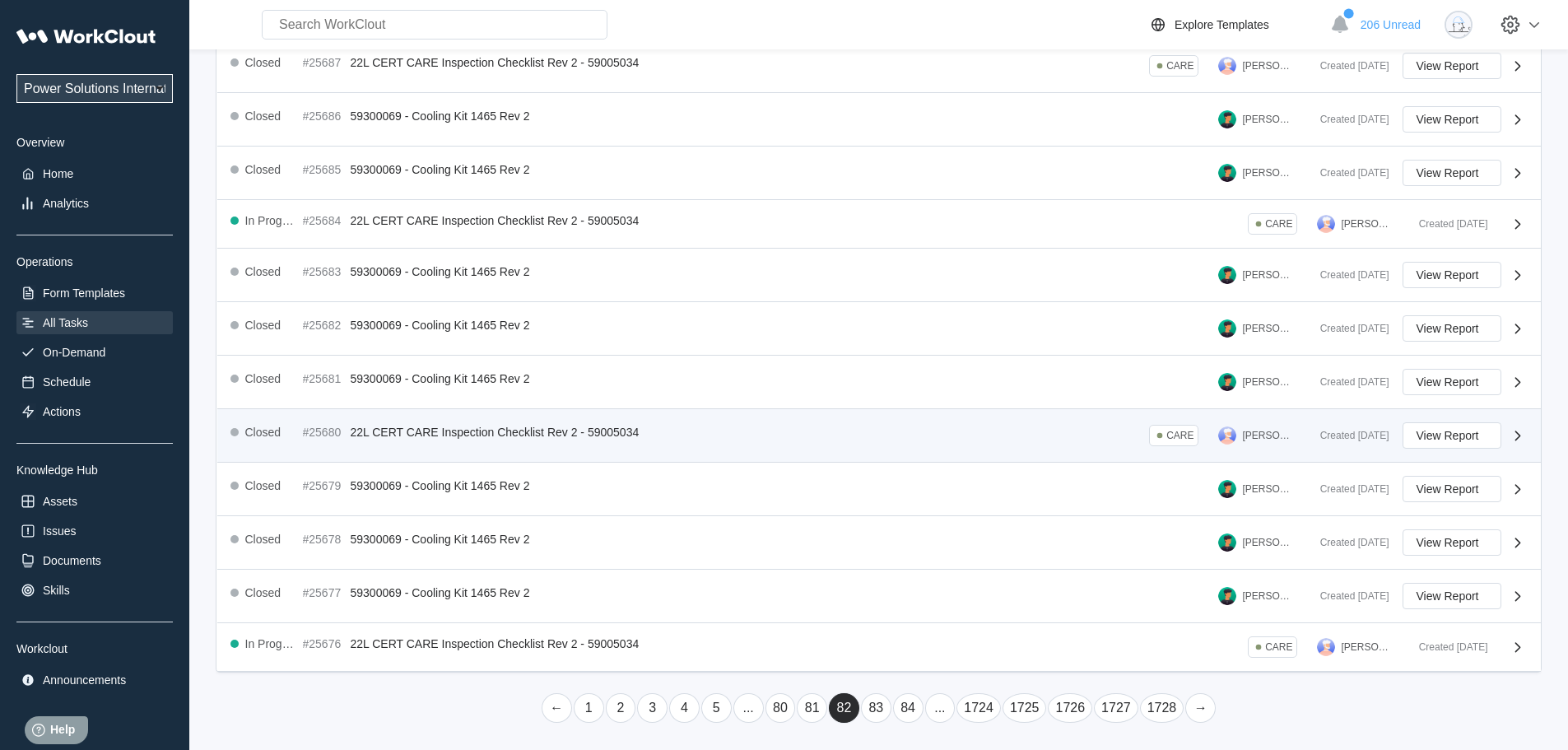
click at [937, 715] on link "..." at bounding box center [940, 708] width 30 height 29
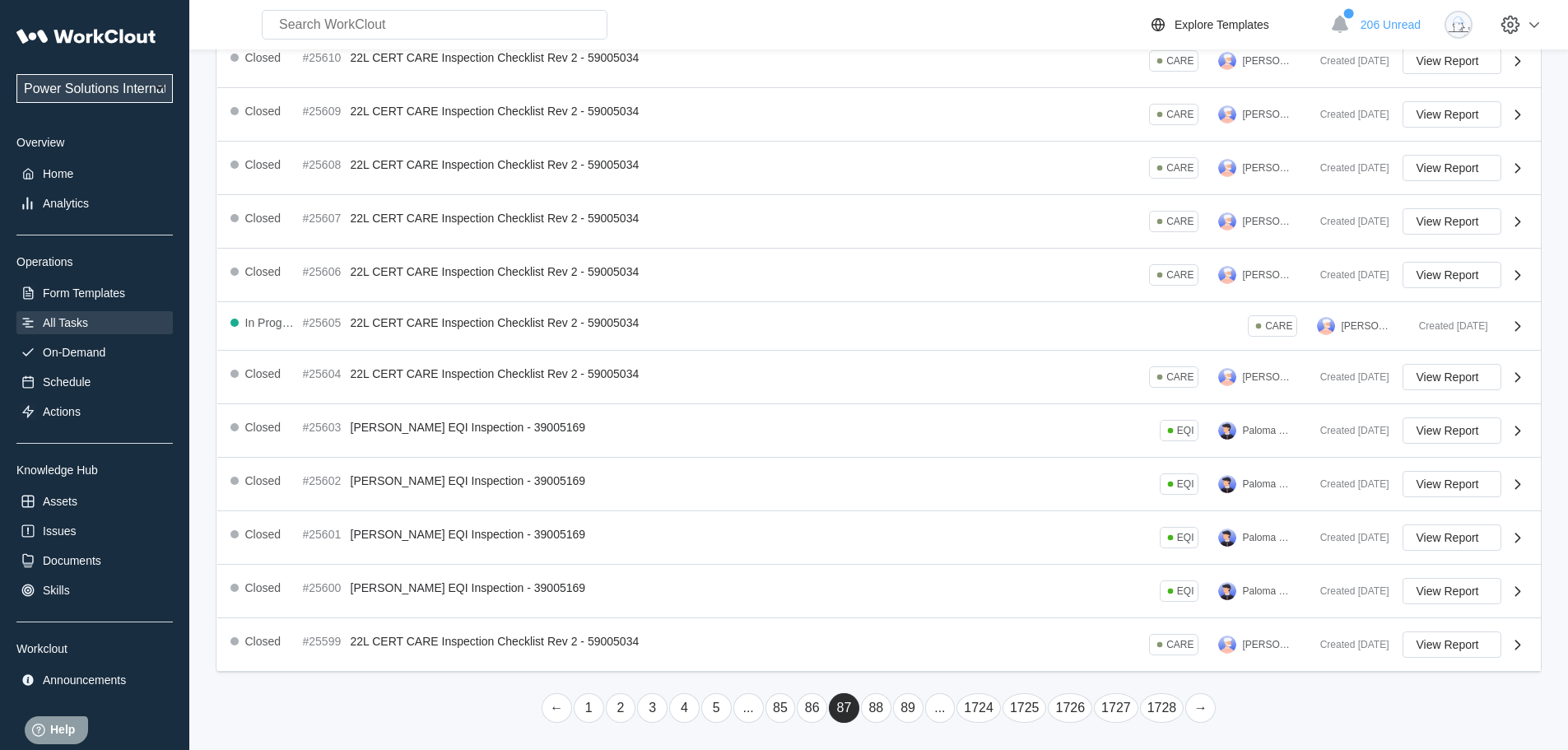
click at [939, 715] on link "..." at bounding box center [940, 708] width 30 height 29
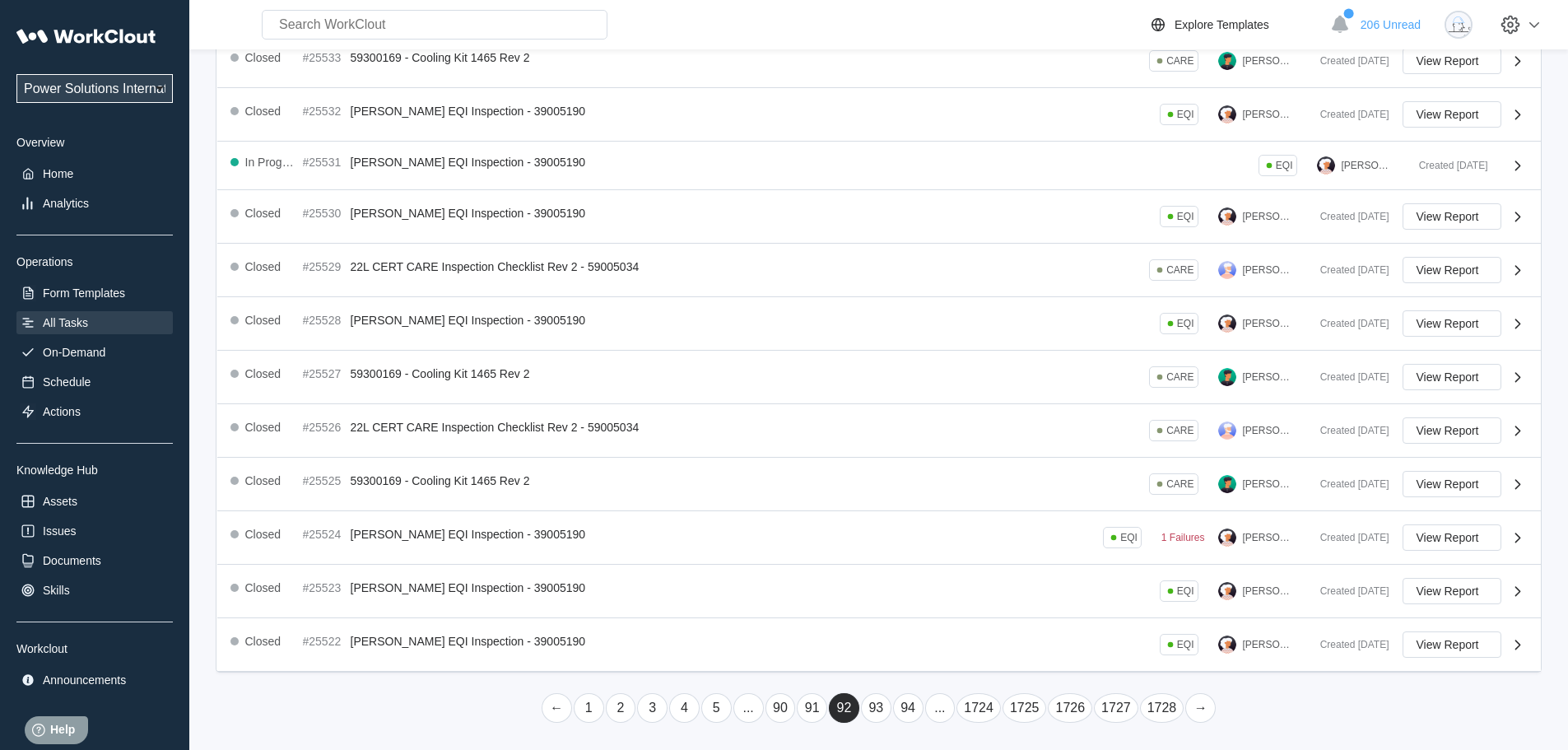
click at [939, 715] on link "..." at bounding box center [940, 708] width 30 height 29
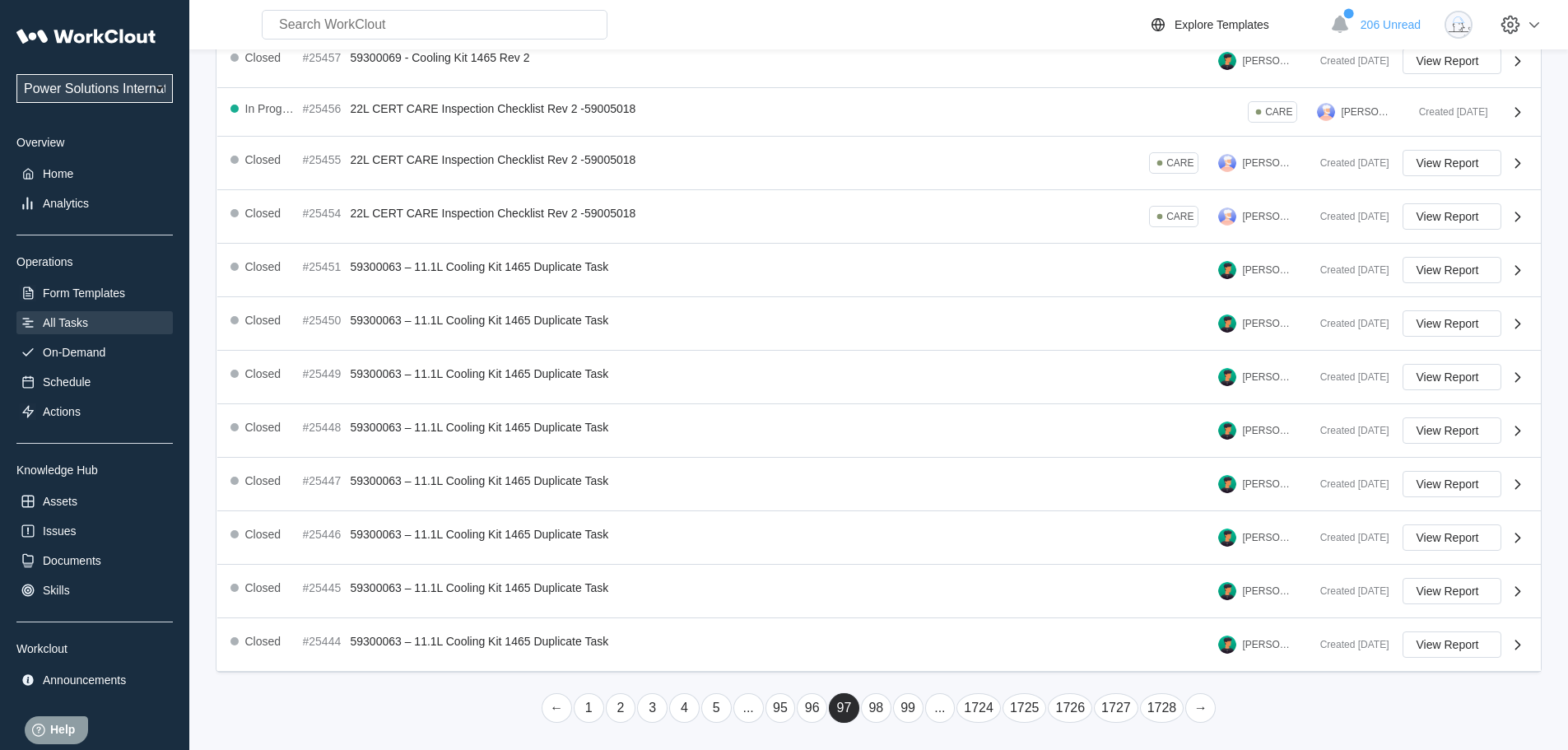
click at [939, 715] on link "..." at bounding box center [940, 708] width 30 height 29
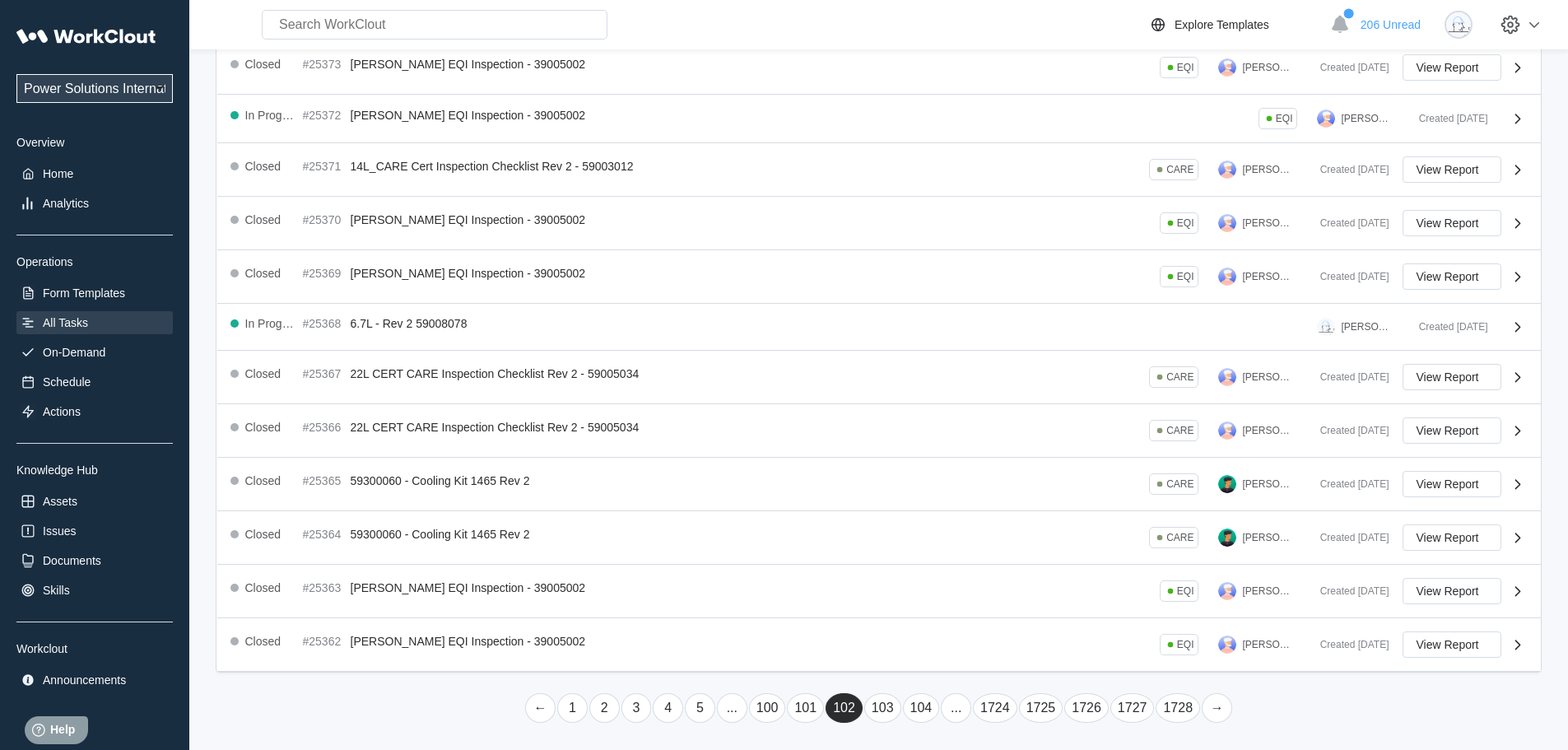
click at [938, 715] on li "104" at bounding box center [921, 708] width 39 height 31
click at [951, 710] on link "..." at bounding box center [955, 708] width 30 height 29
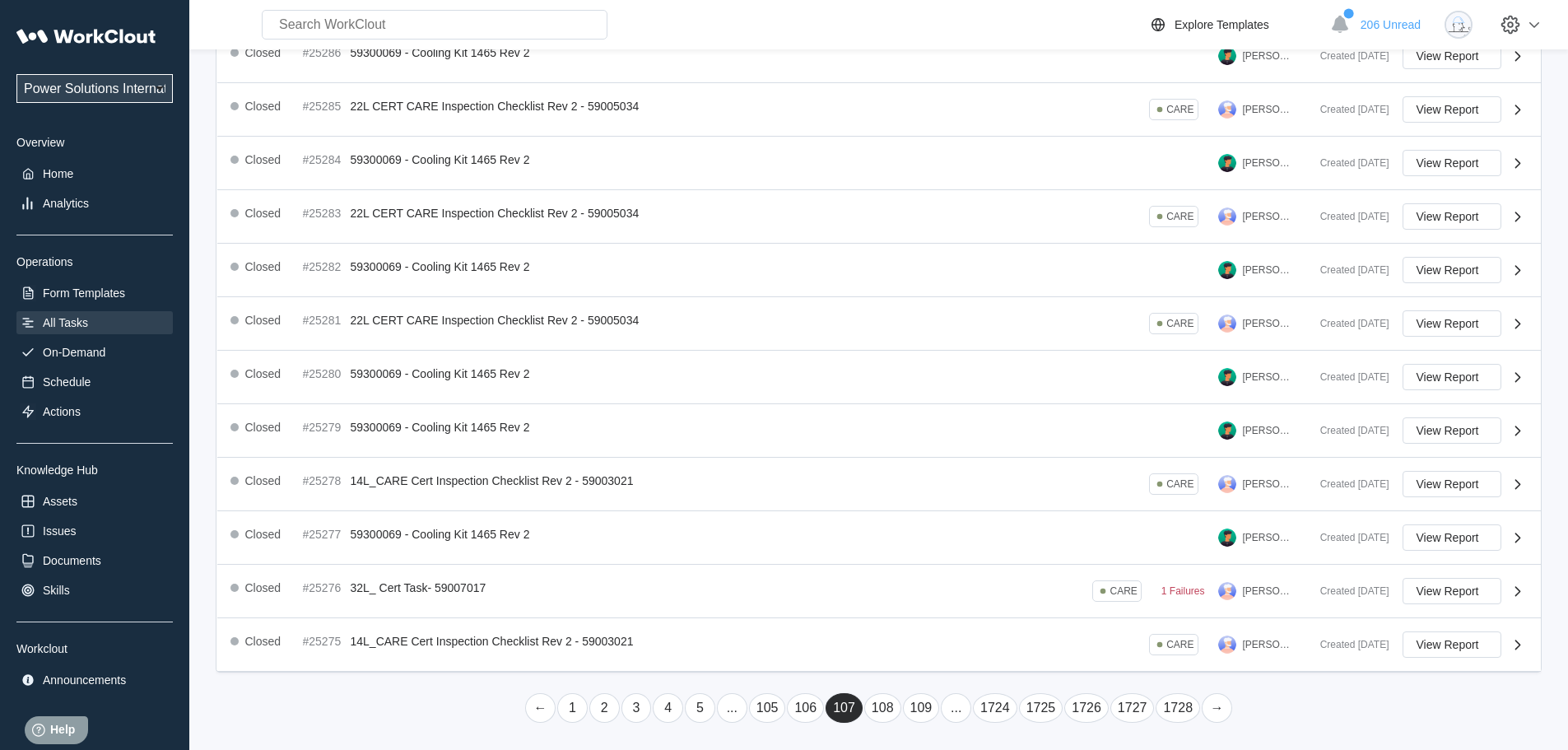
click at [951, 713] on link "..." at bounding box center [955, 708] width 30 height 29
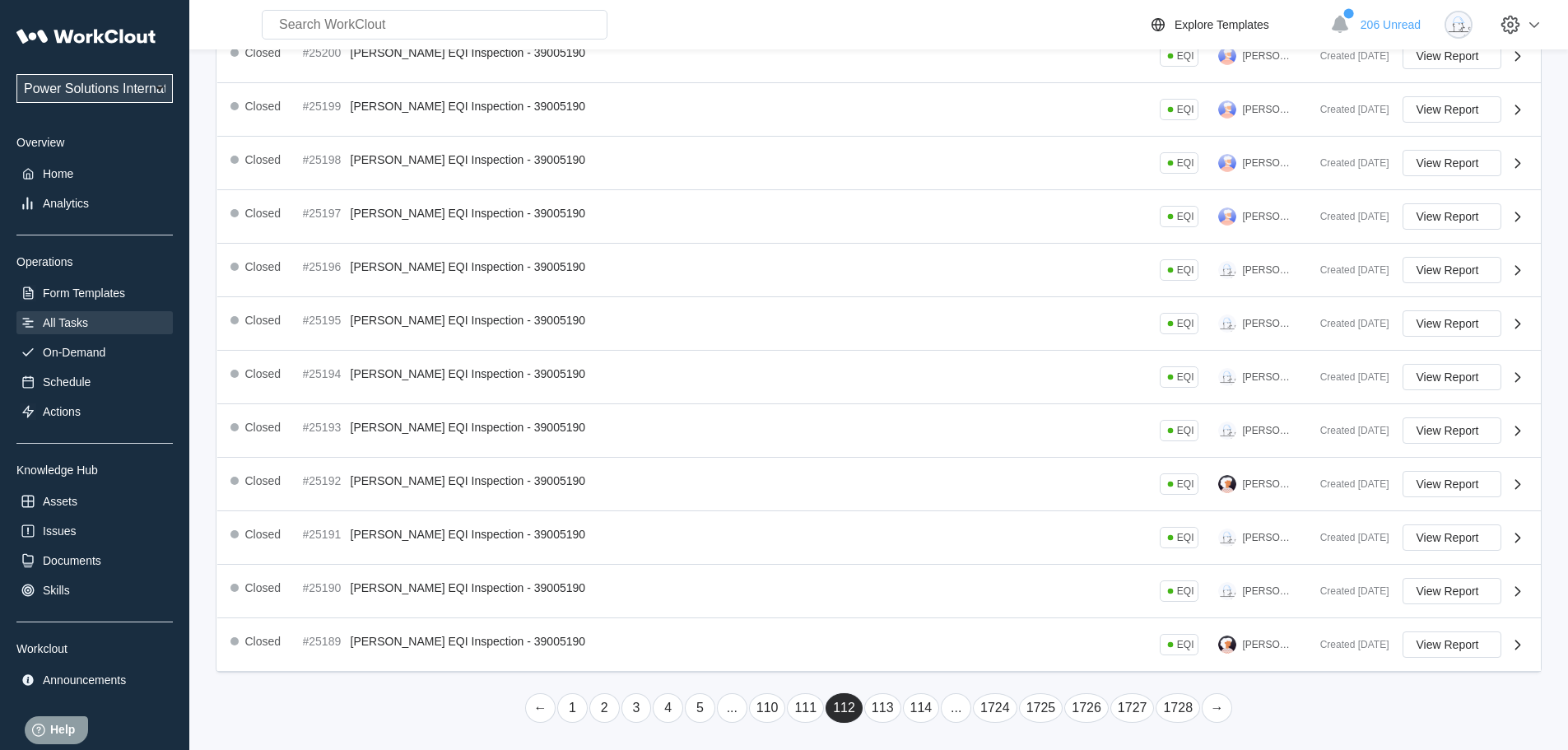
click at [966, 719] on li "..." at bounding box center [955, 708] width 32 height 31
click at [961, 721] on link "..." at bounding box center [955, 708] width 30 height 29
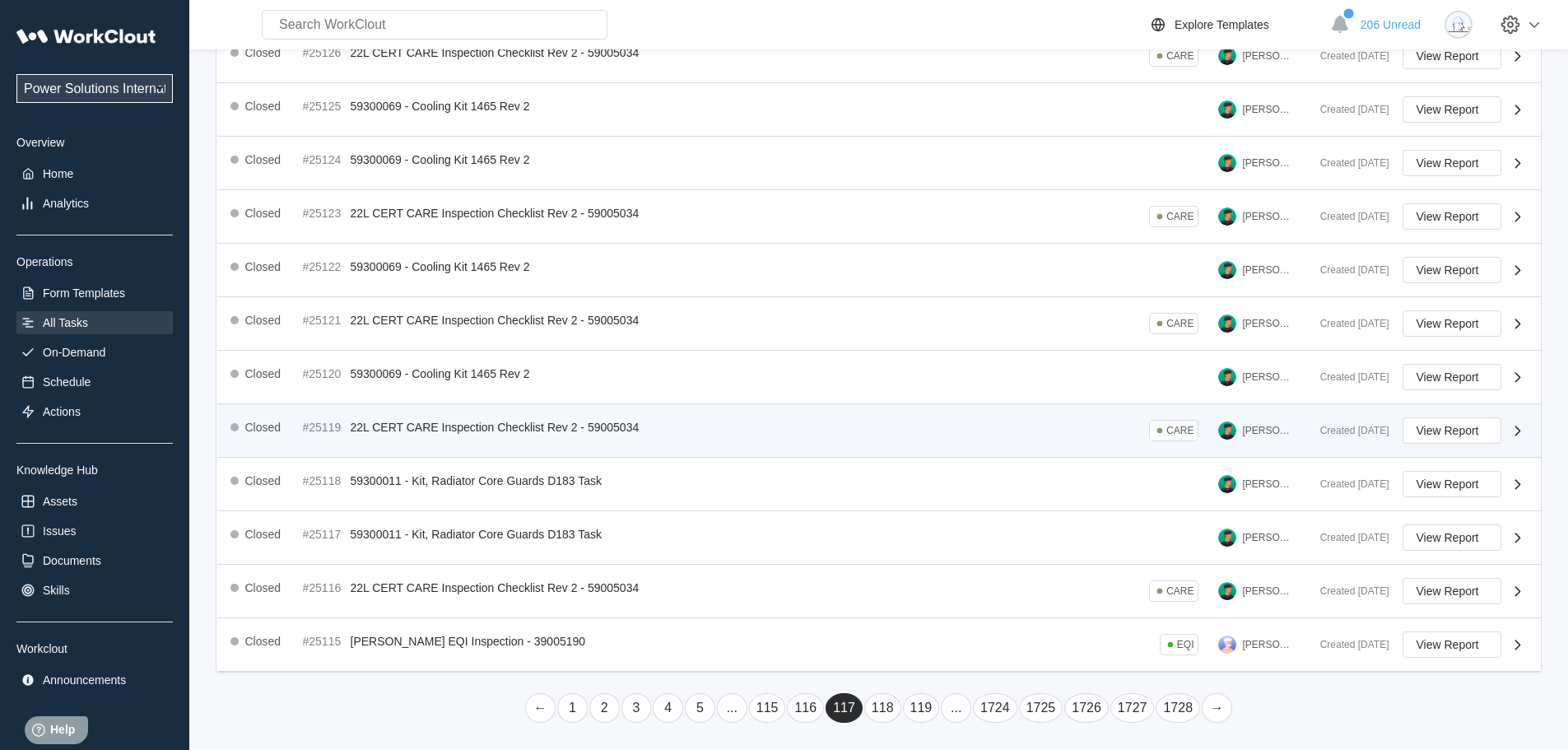
click at [956, 725] on main "Tasks Conduct tasks using form templates Create Task All Tasks Past Due Task Bo…" at bounding box center [878, 248] width 1326 height 1004
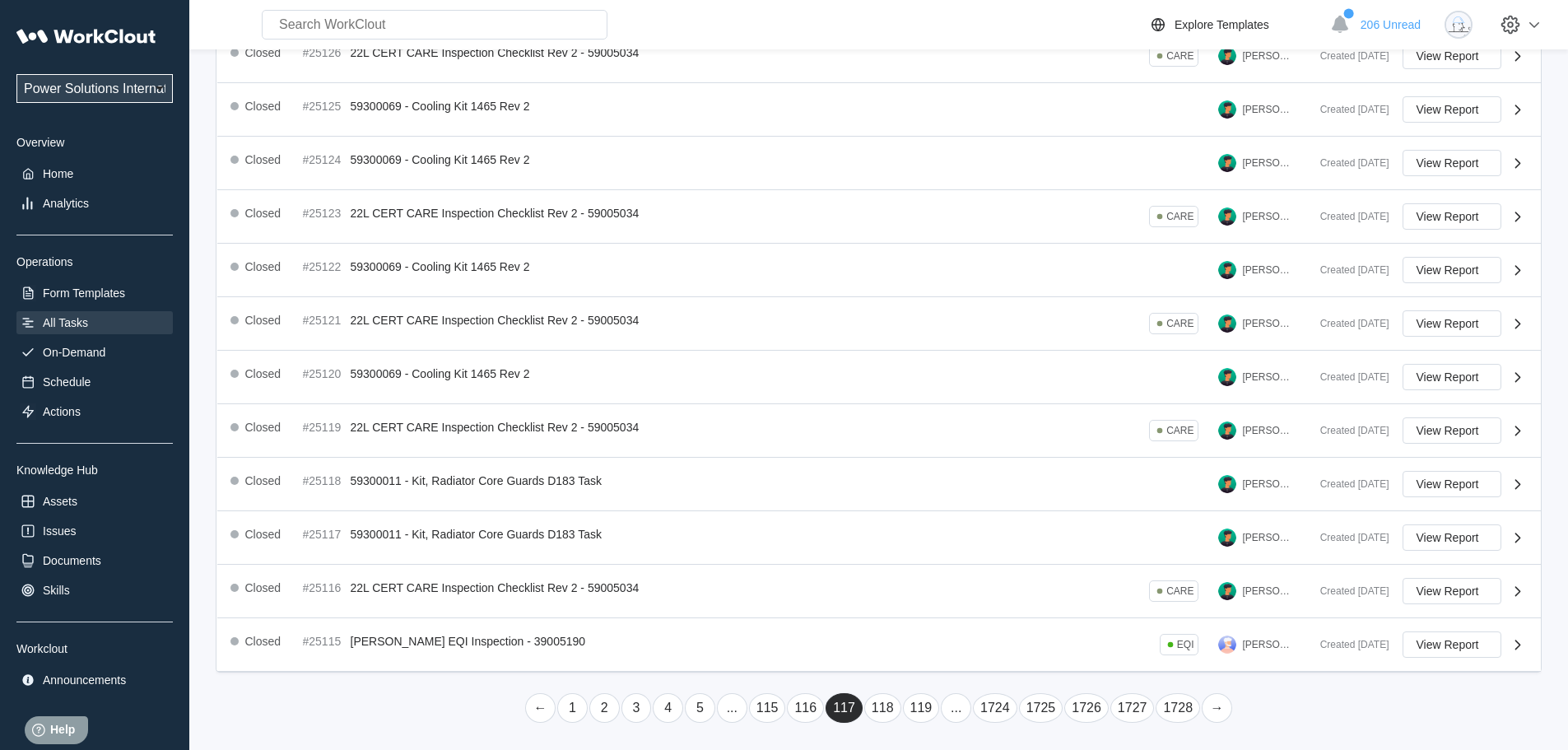
click at [958, 701] on link "..." at bounding box center [955, 708] width 30 height 29
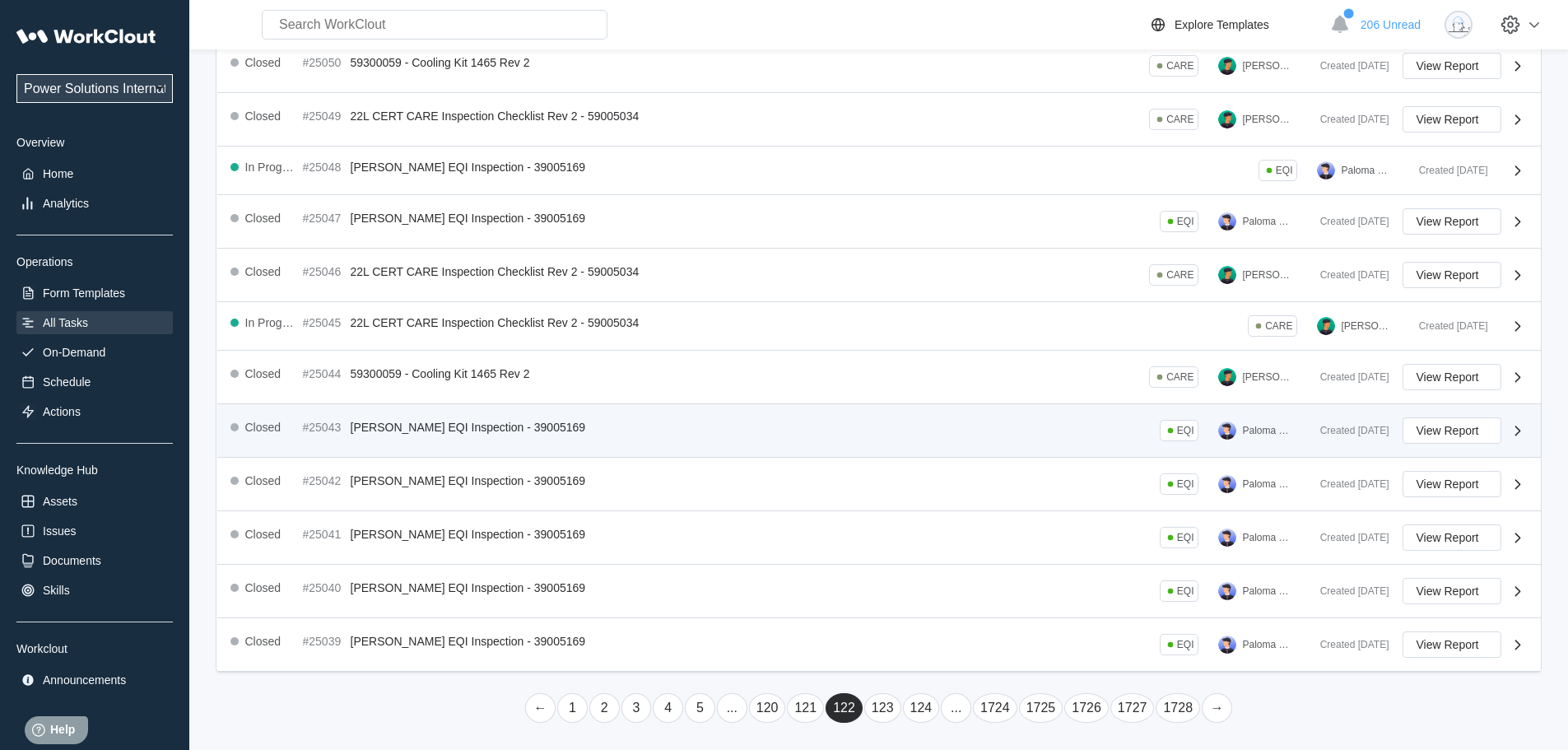
click at [957, 701] on link "..." at bounding box center [955, 708] width 30 height 29
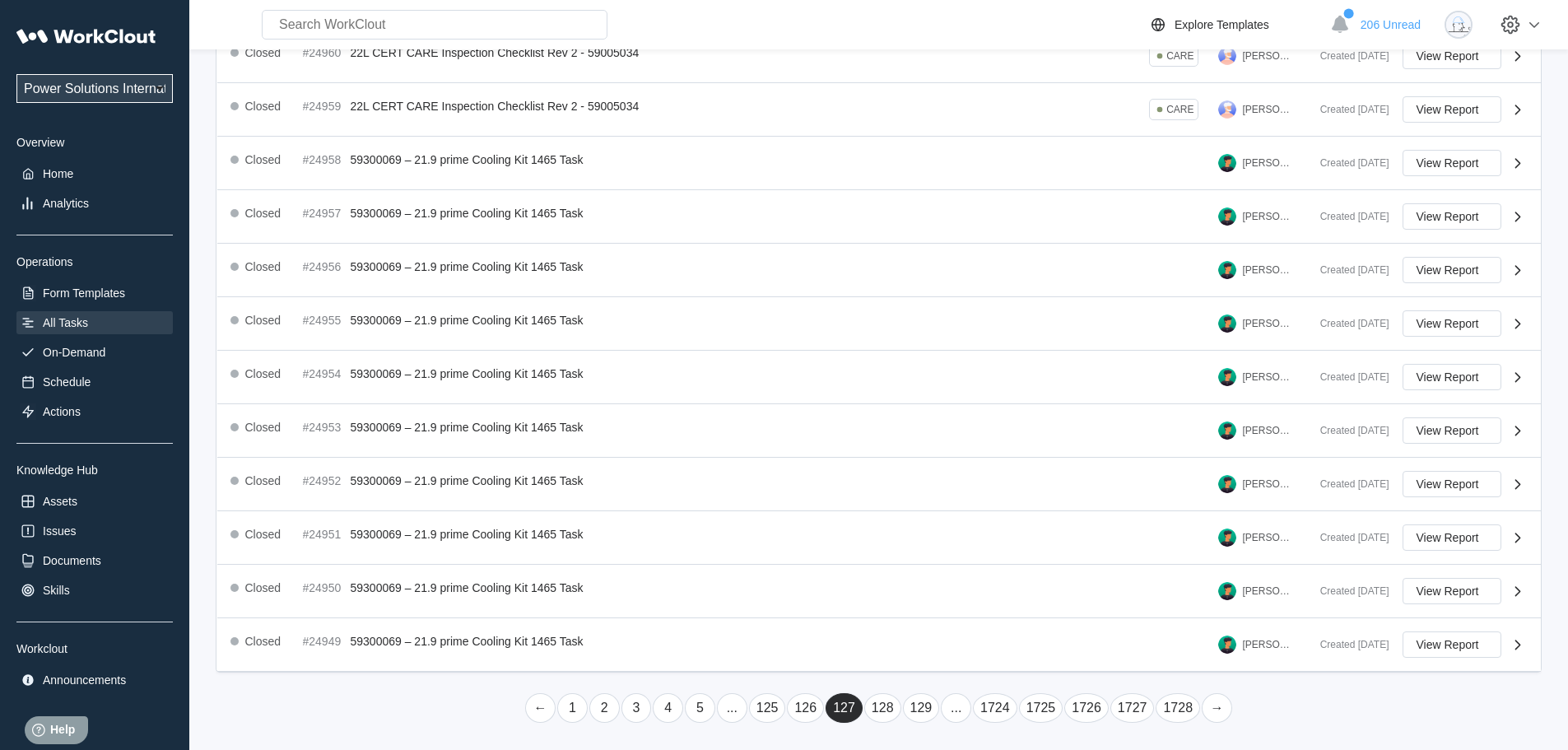
click at [954, 702] on link "..." at bounding box center [955, 708] width 30 height 29
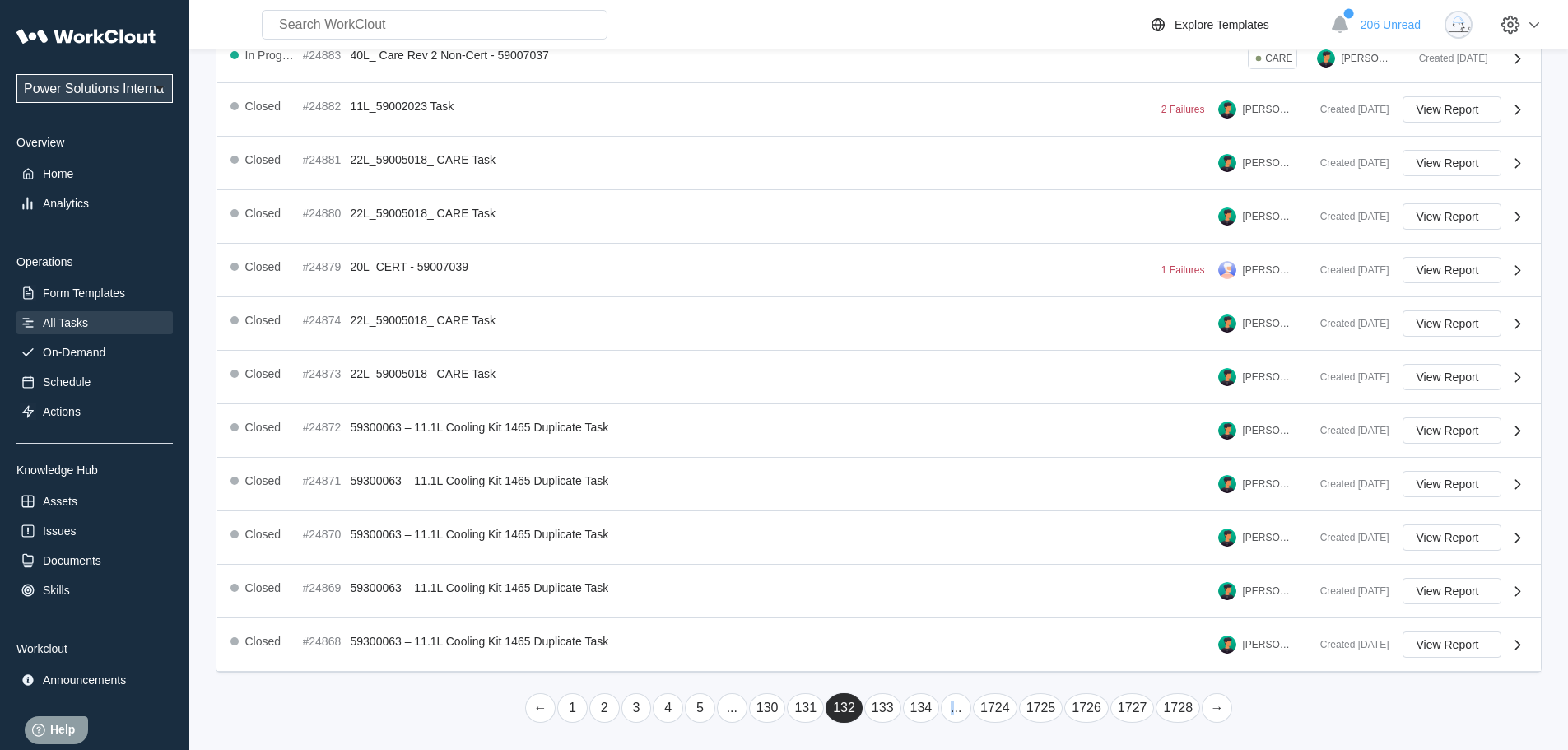
click at [953, 713] on link "..." at bounding box center [955, 708] width 30 height 29
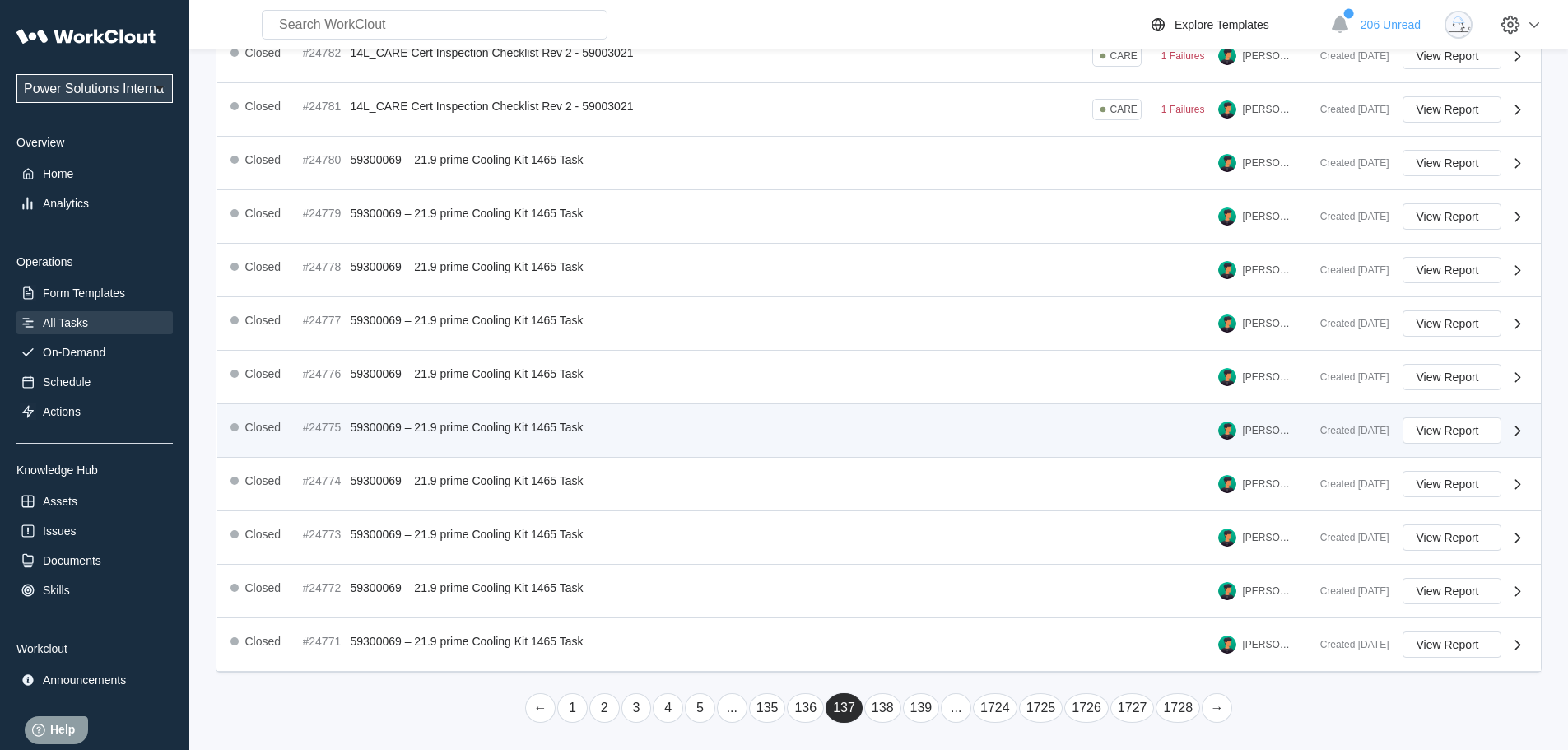
click at [952, 714] on link "..." at bounding box center [955, 708] width 30 height 29
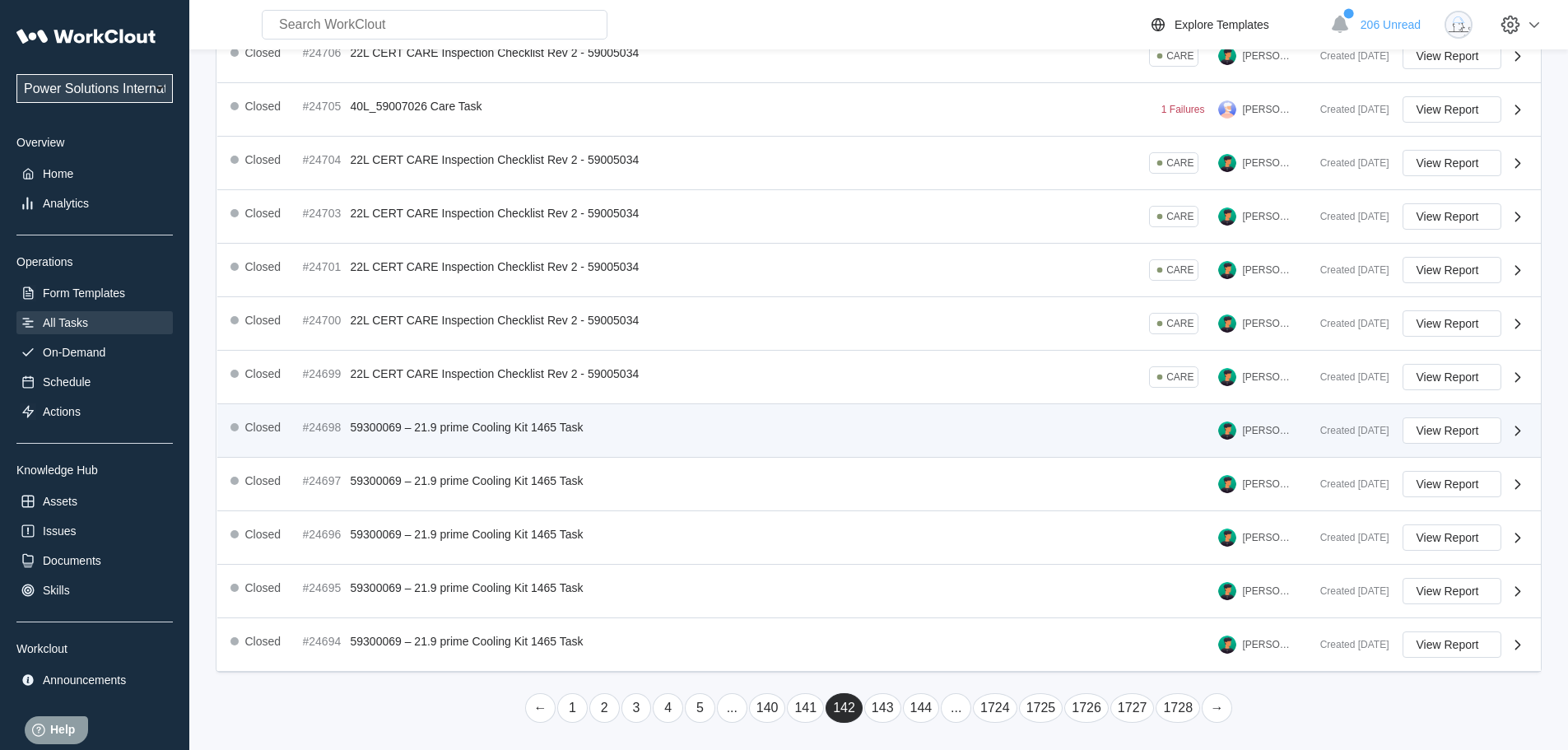
click at [951, 715] on link "..." at bounding box center [955, 708] width 30 height 29
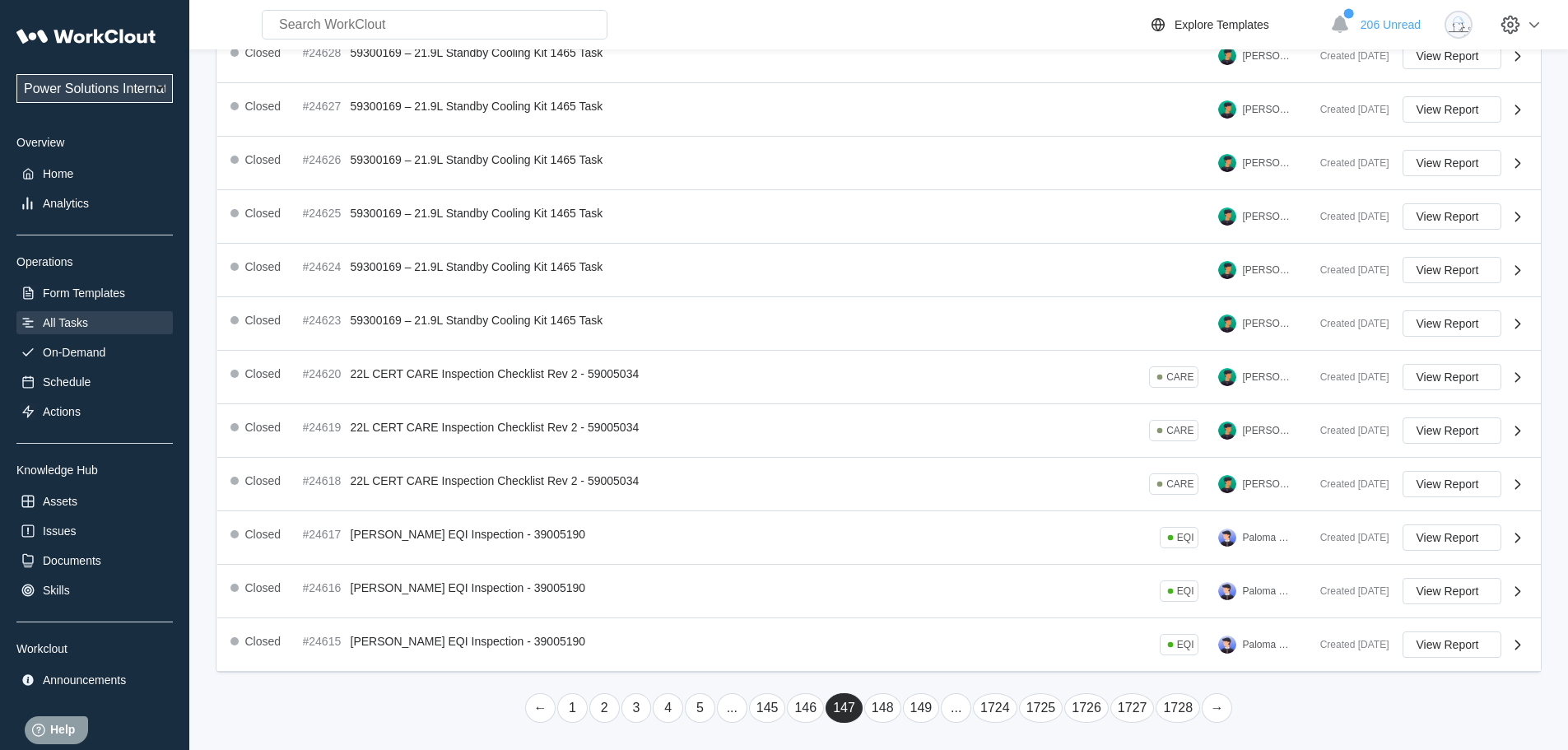
click at [951, 715] on link "..." at bounding box center [955, 708] width 30 height 29
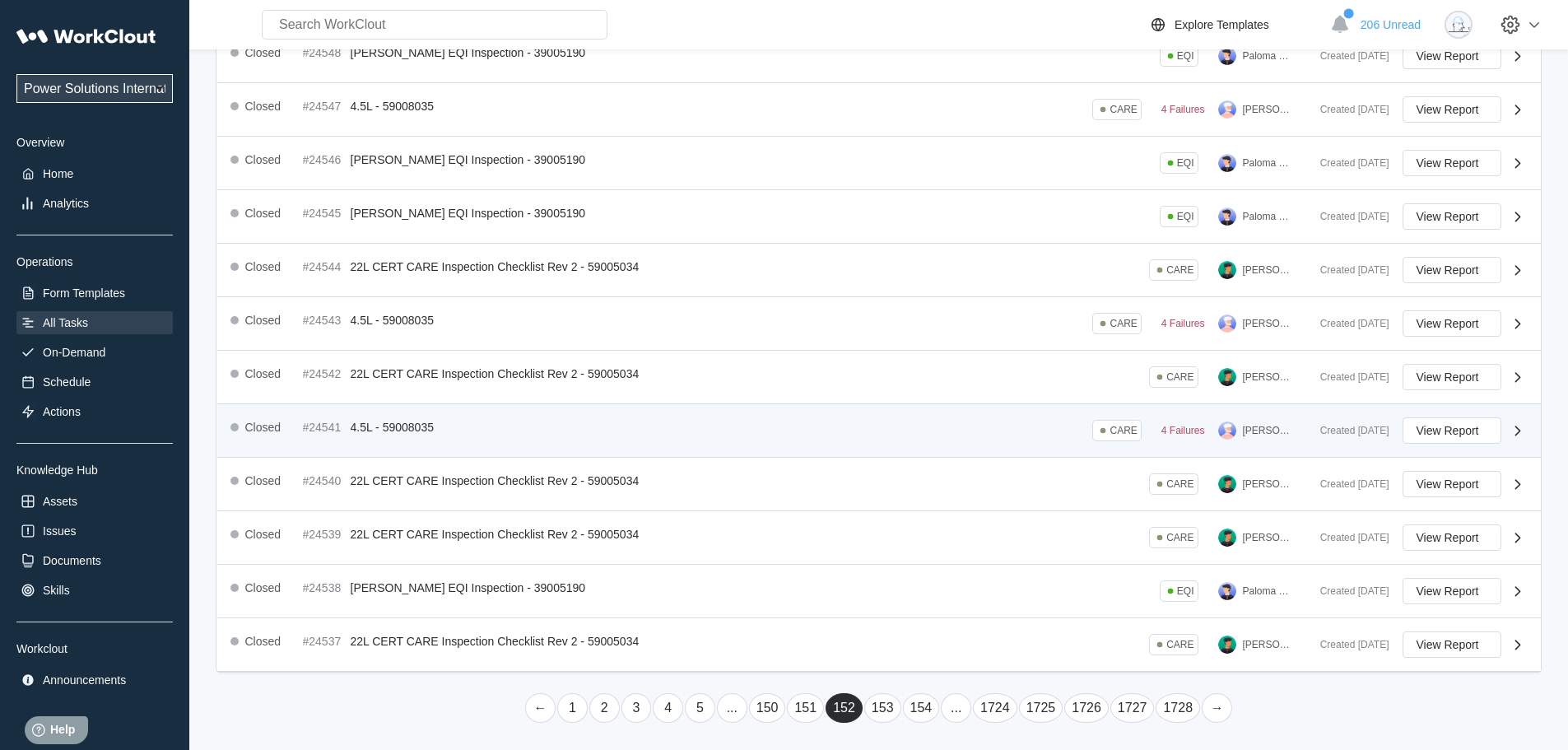
click at [947, 718] on link "..." at bounding box center [955, 708] width 30 height 29
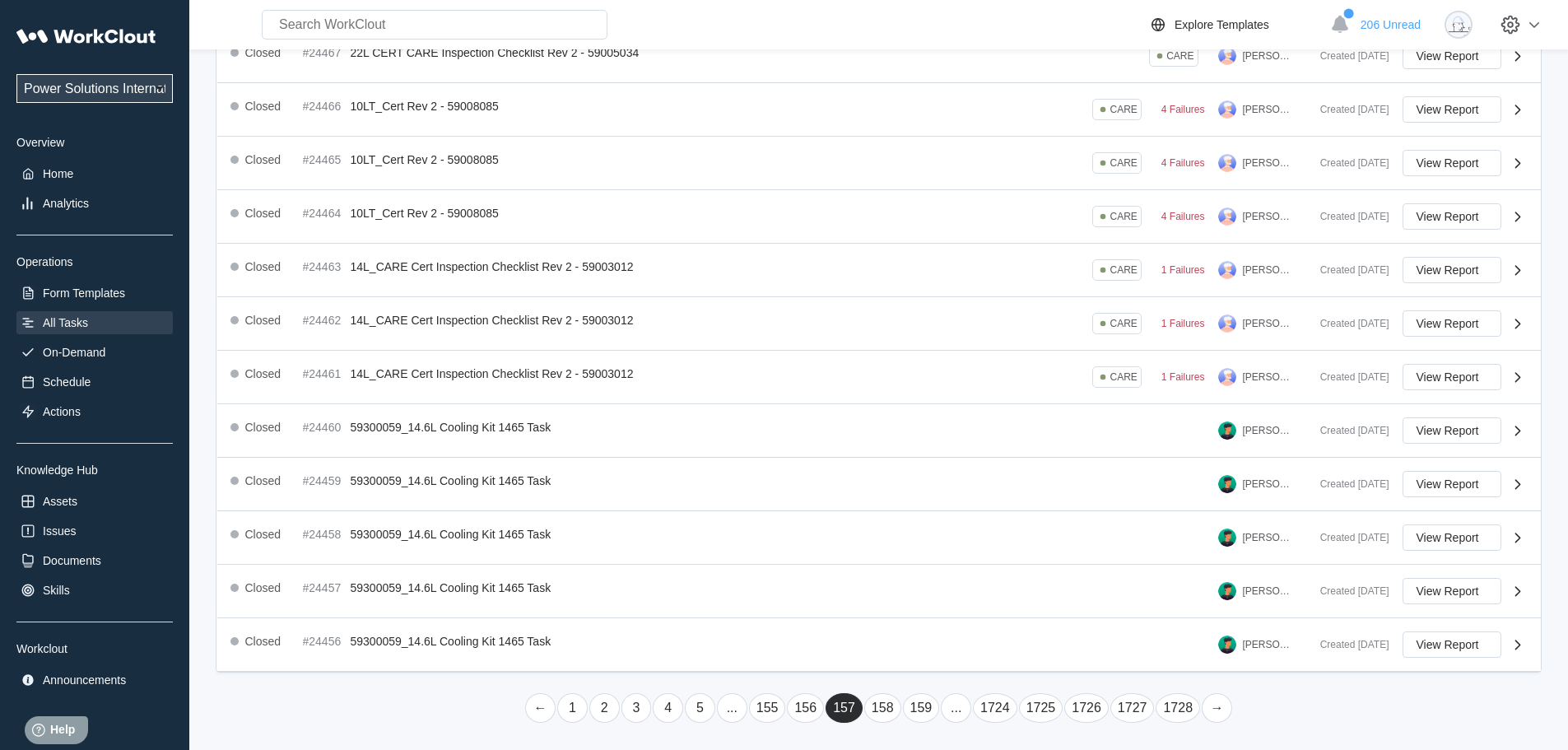
click at [947, 718] on link "..." at bounding box center [955, 708] width 30 height 29
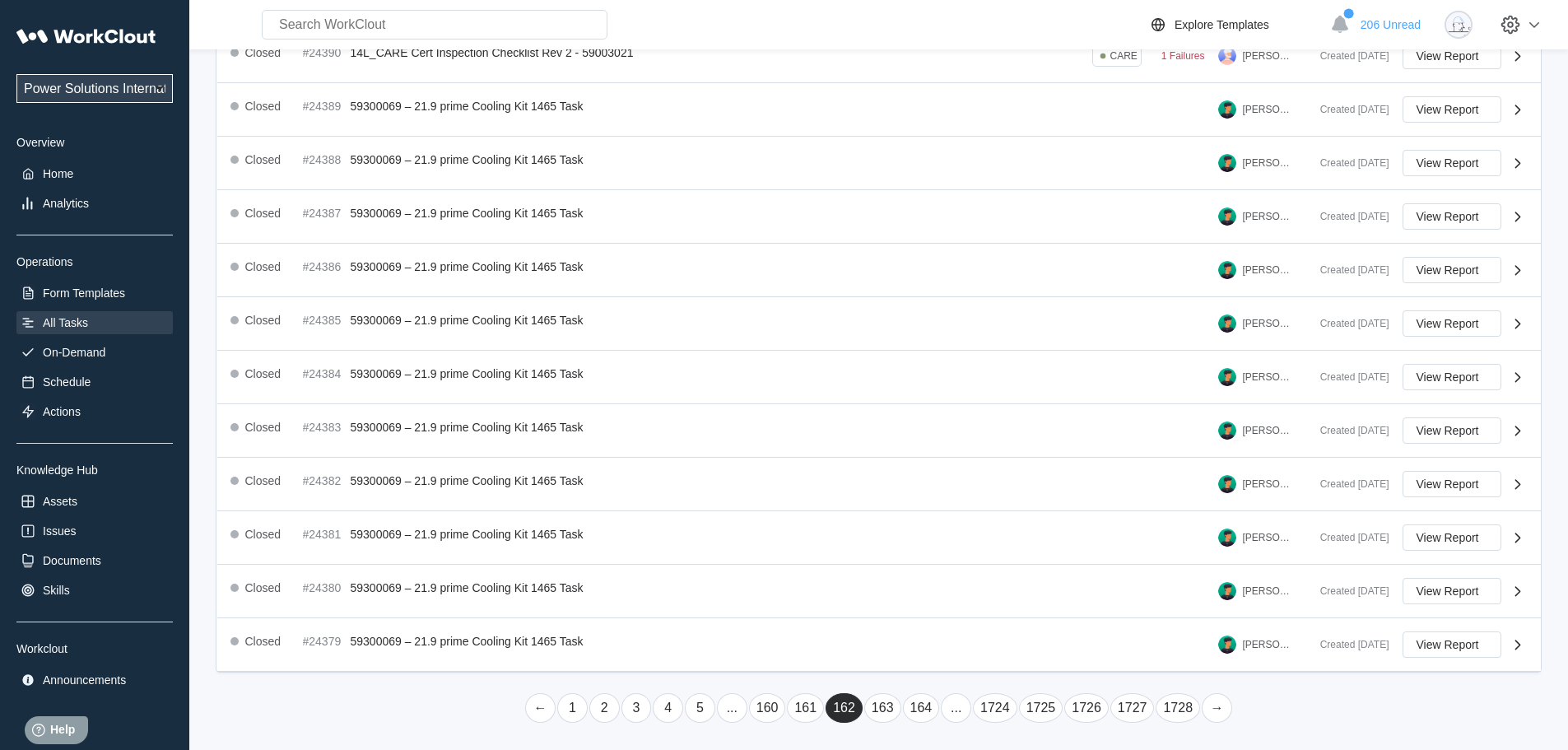
click at [947, 718] on link "..." at bounding box center [955, 708] width 30 height 29
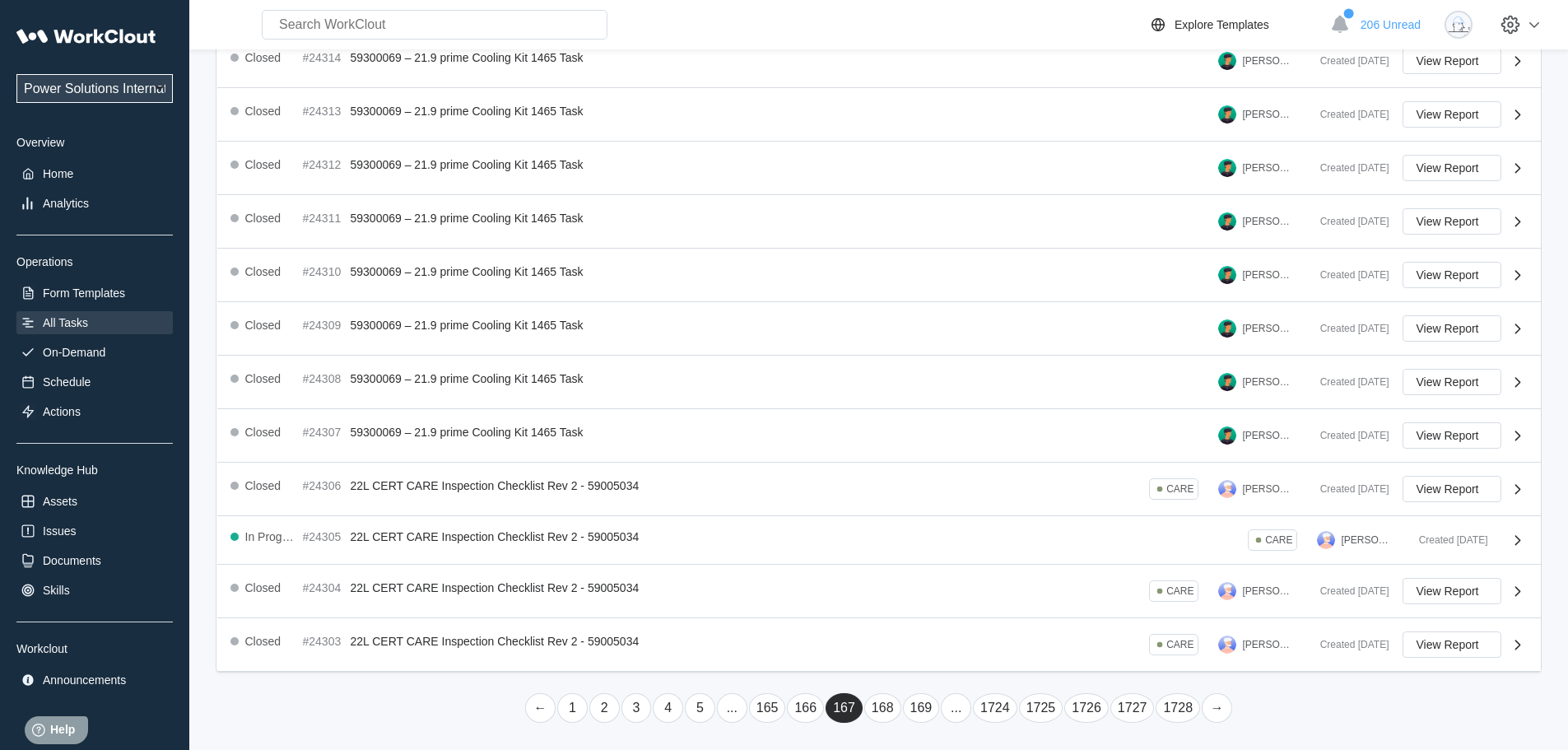
click at [947, 718] on link "..." at bounding box center [955, 708] width 30 height 29
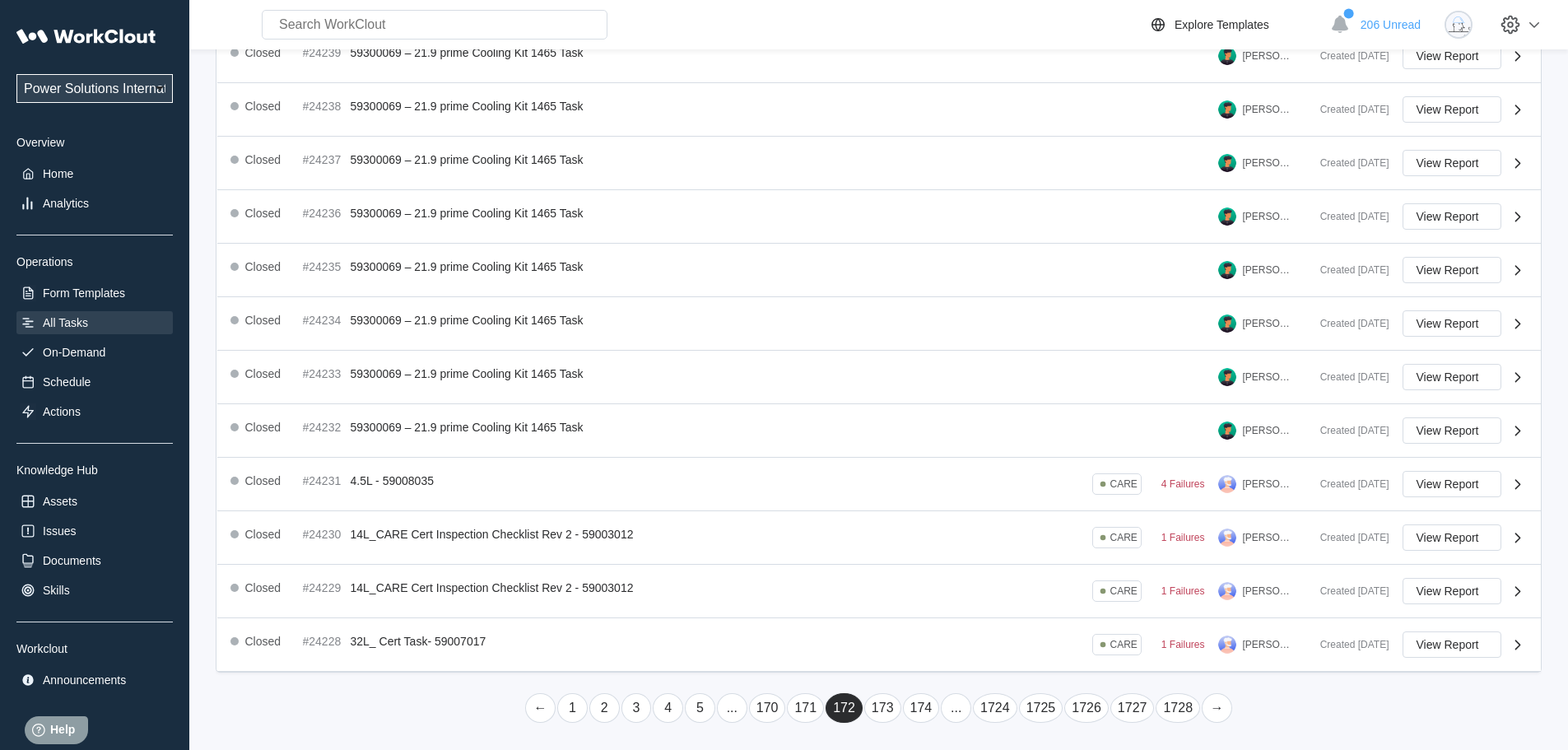
click at [947, 718] on link "..." at bounding box center [955, 708] width 30 height 29
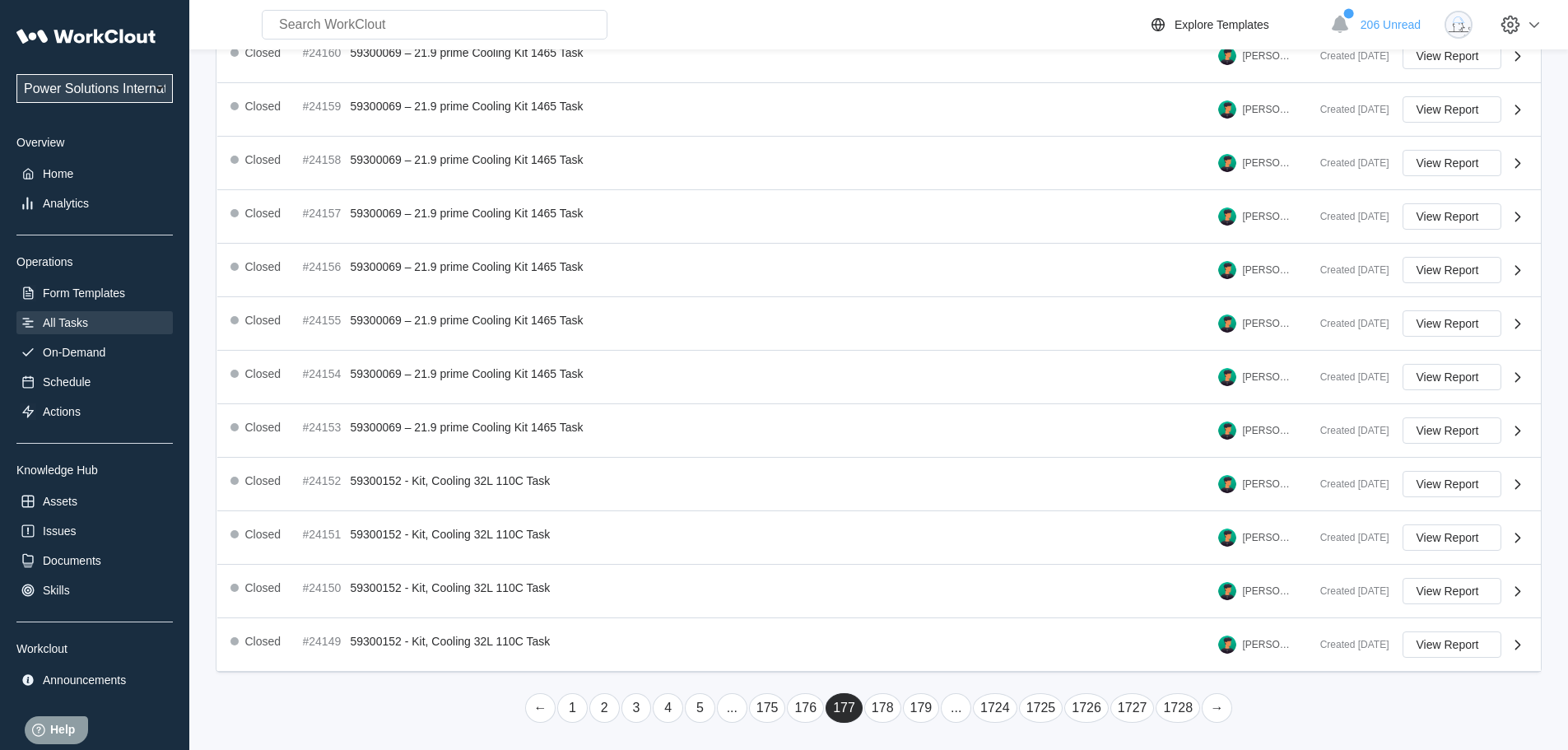
click at [803, 710] on link "176" at bounding box center [805, 708] width 37 height 29
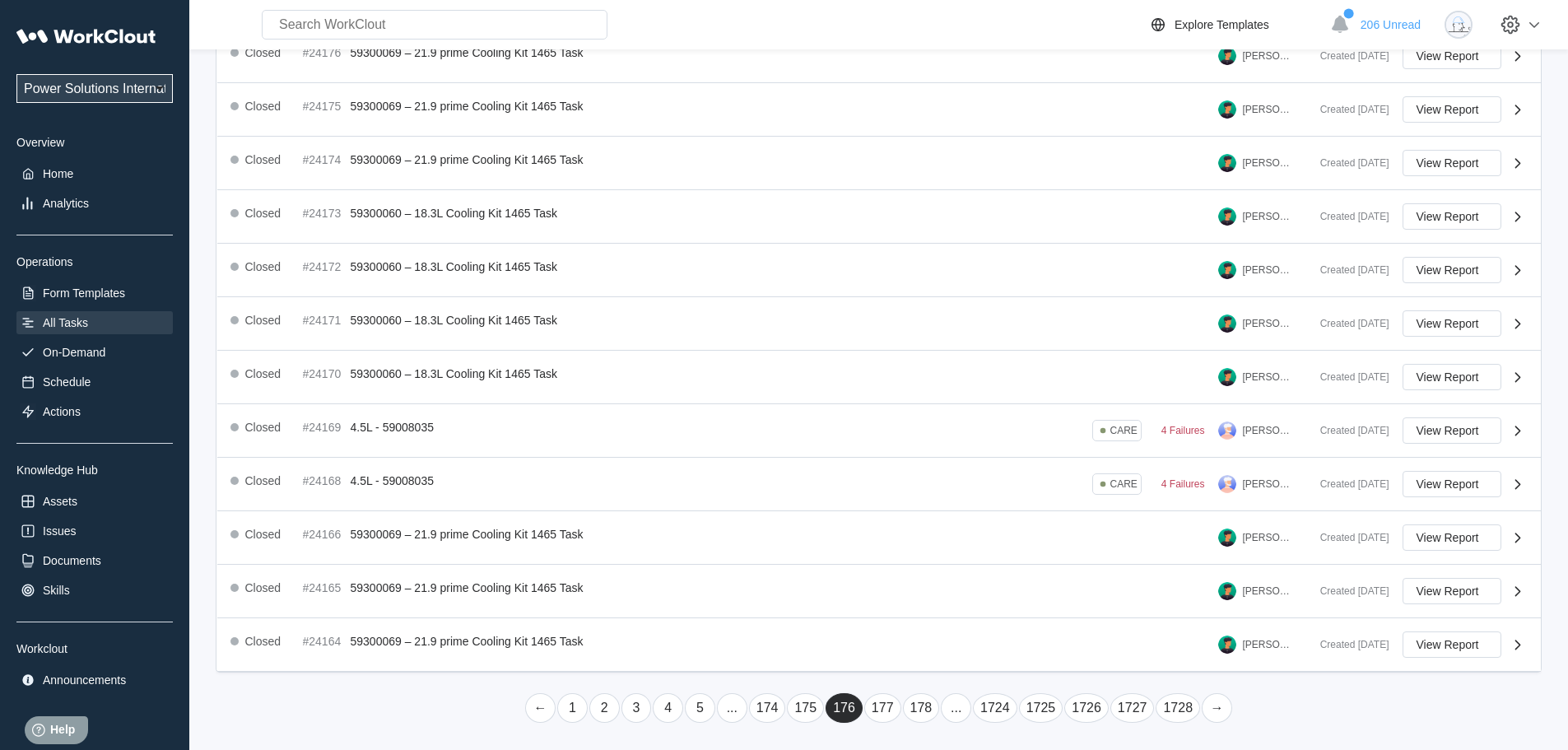
click at [808, 708] on link "175" at bounding box center [805, 708] width 37 height 29
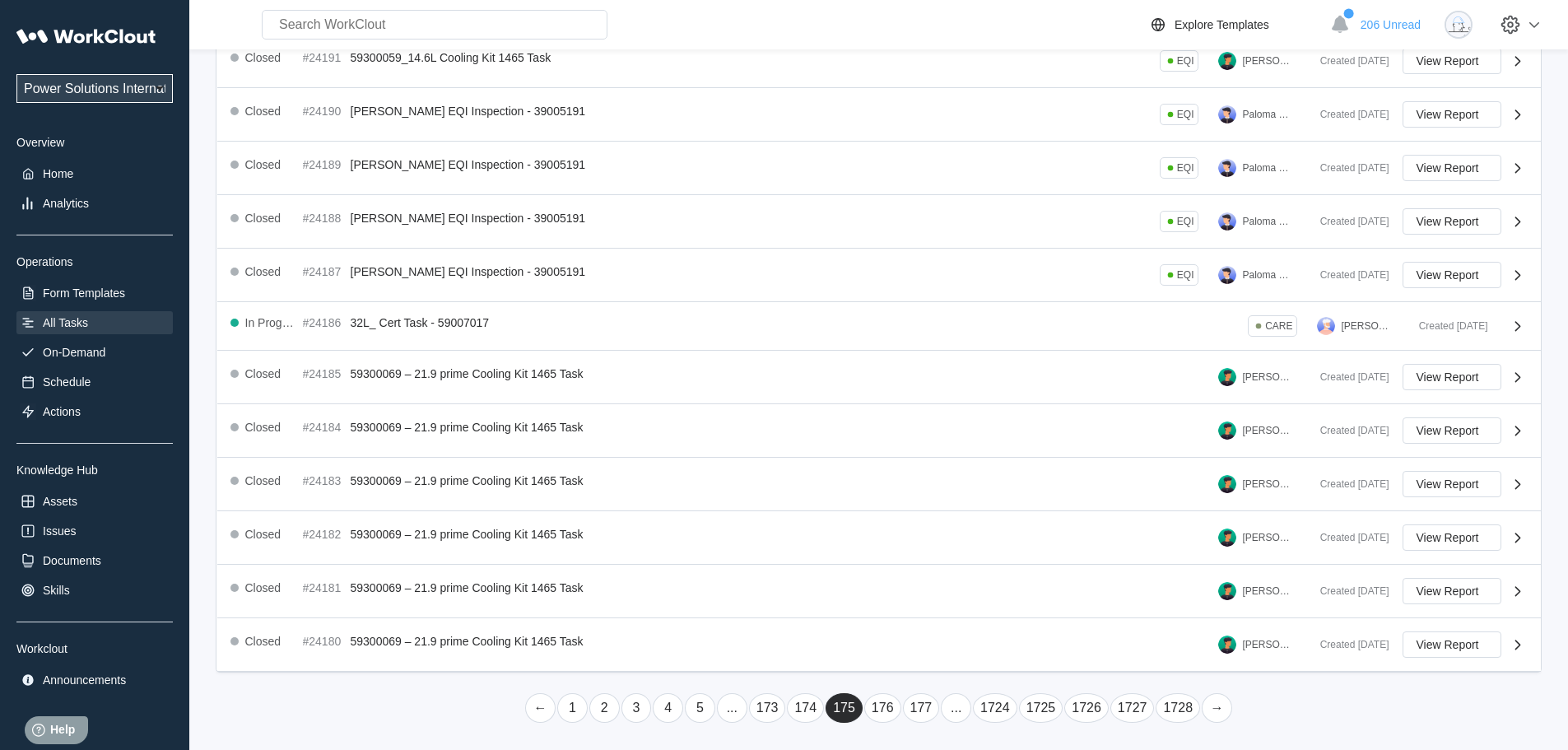
click at [801, 709] on link "174" at bounding box center [805, 708] width 37 height 29
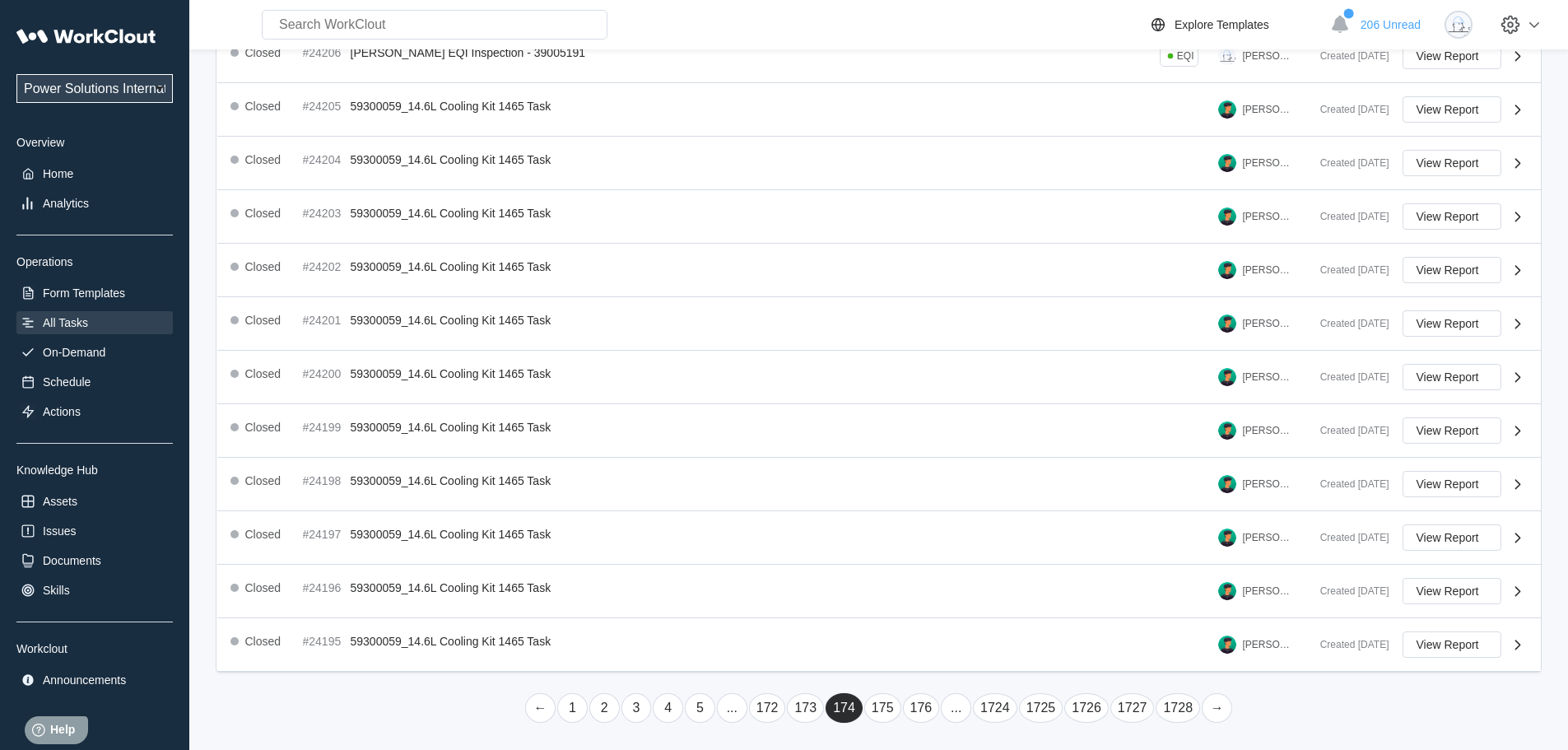
click at [801, 706] on link "173" at bounding box center [805, 708] width 37 height 29
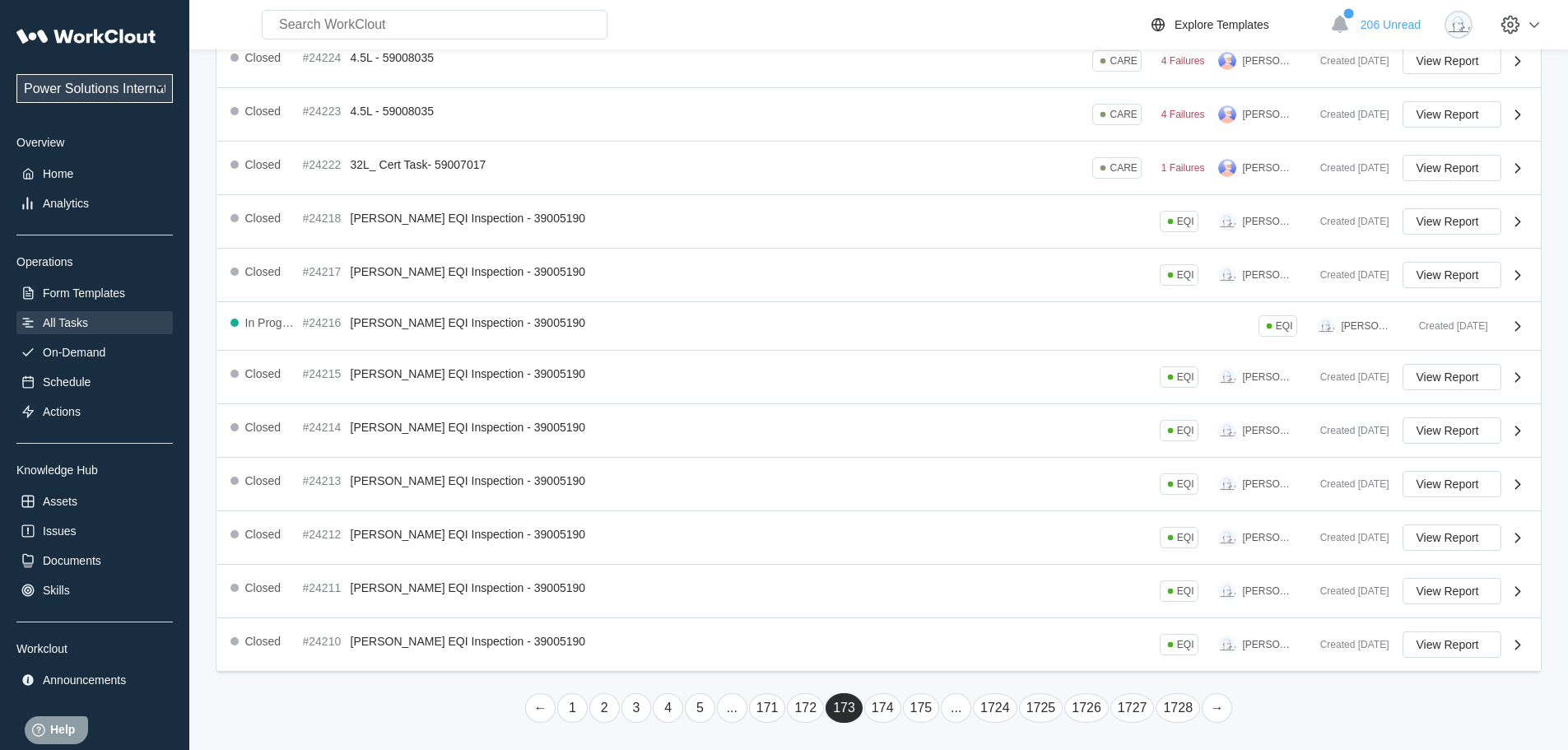
click at [801, 706] on link "172" at bounding box center [805, 708] width 37 height 29
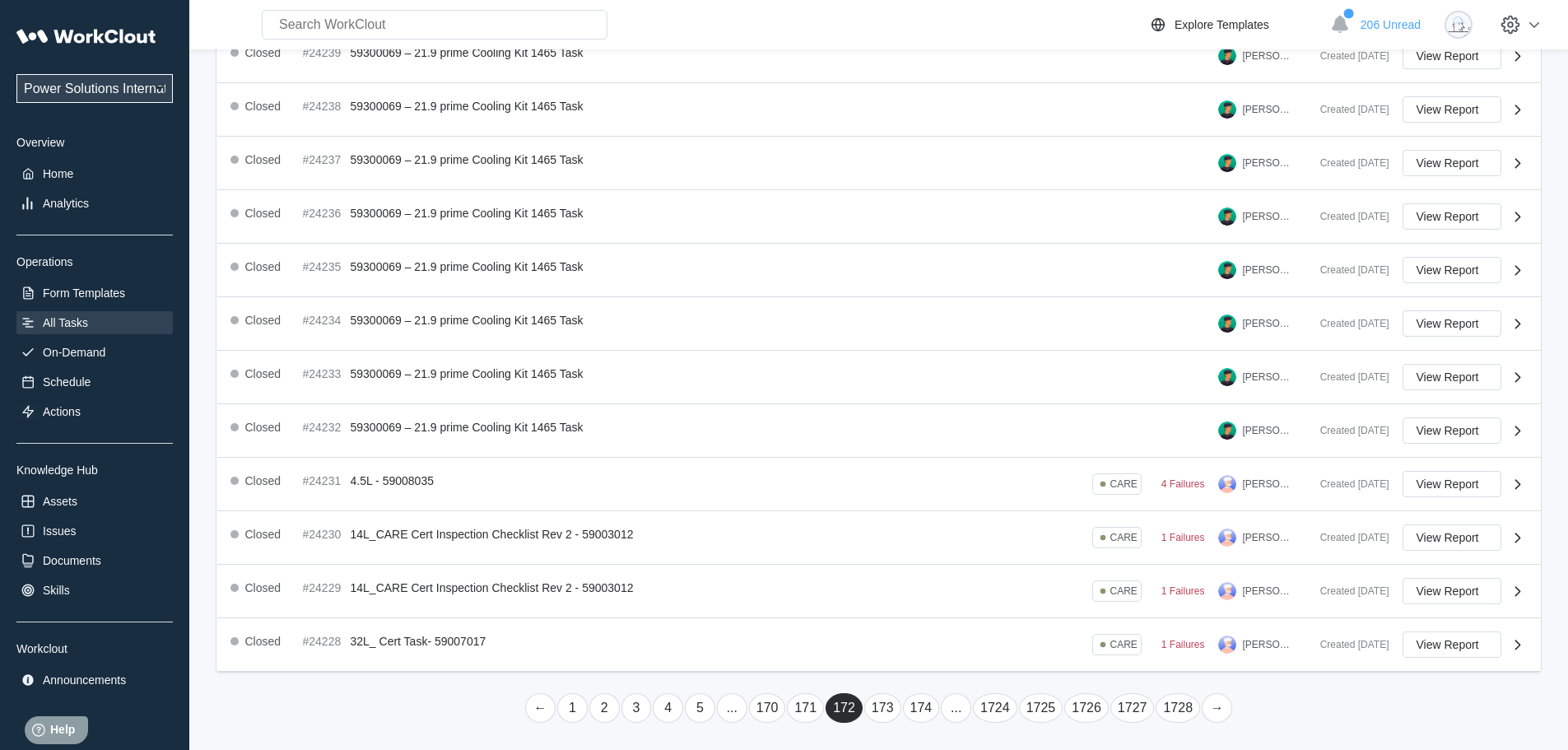
click at [800, 714] on link "171" at bounding box center [805, 708] width 37 height 29
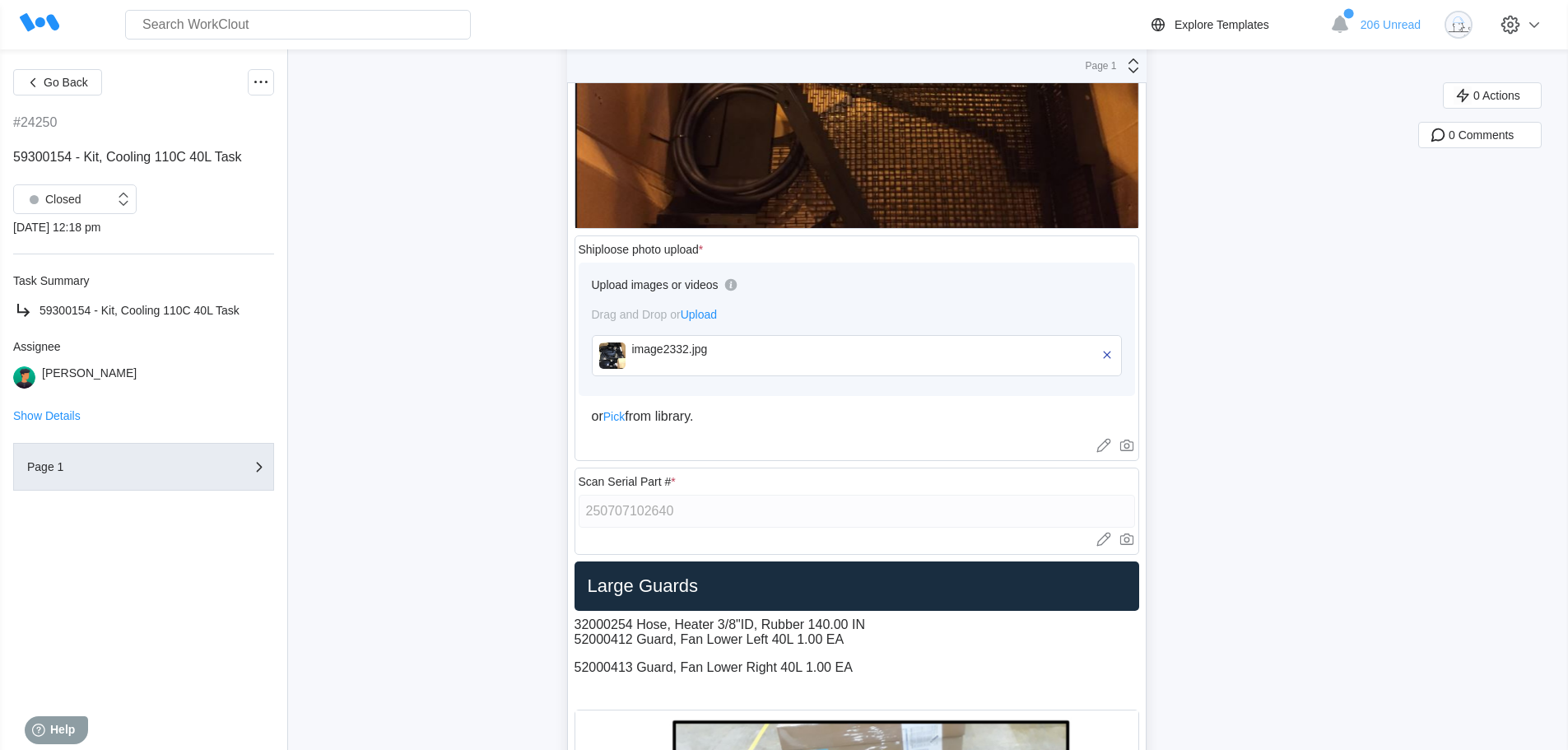
scroll to position [2717, 0]
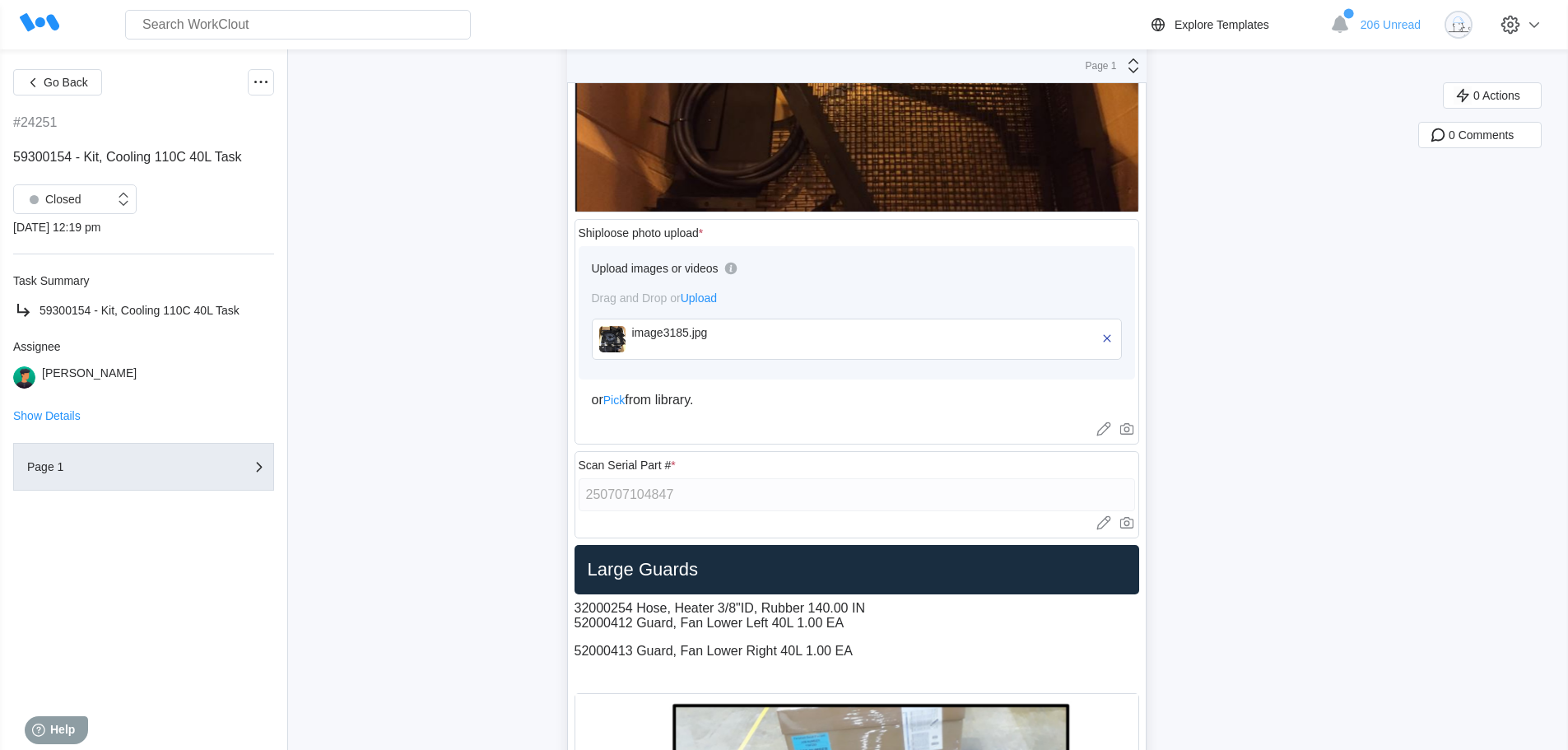
scroll to position [2717, 0]
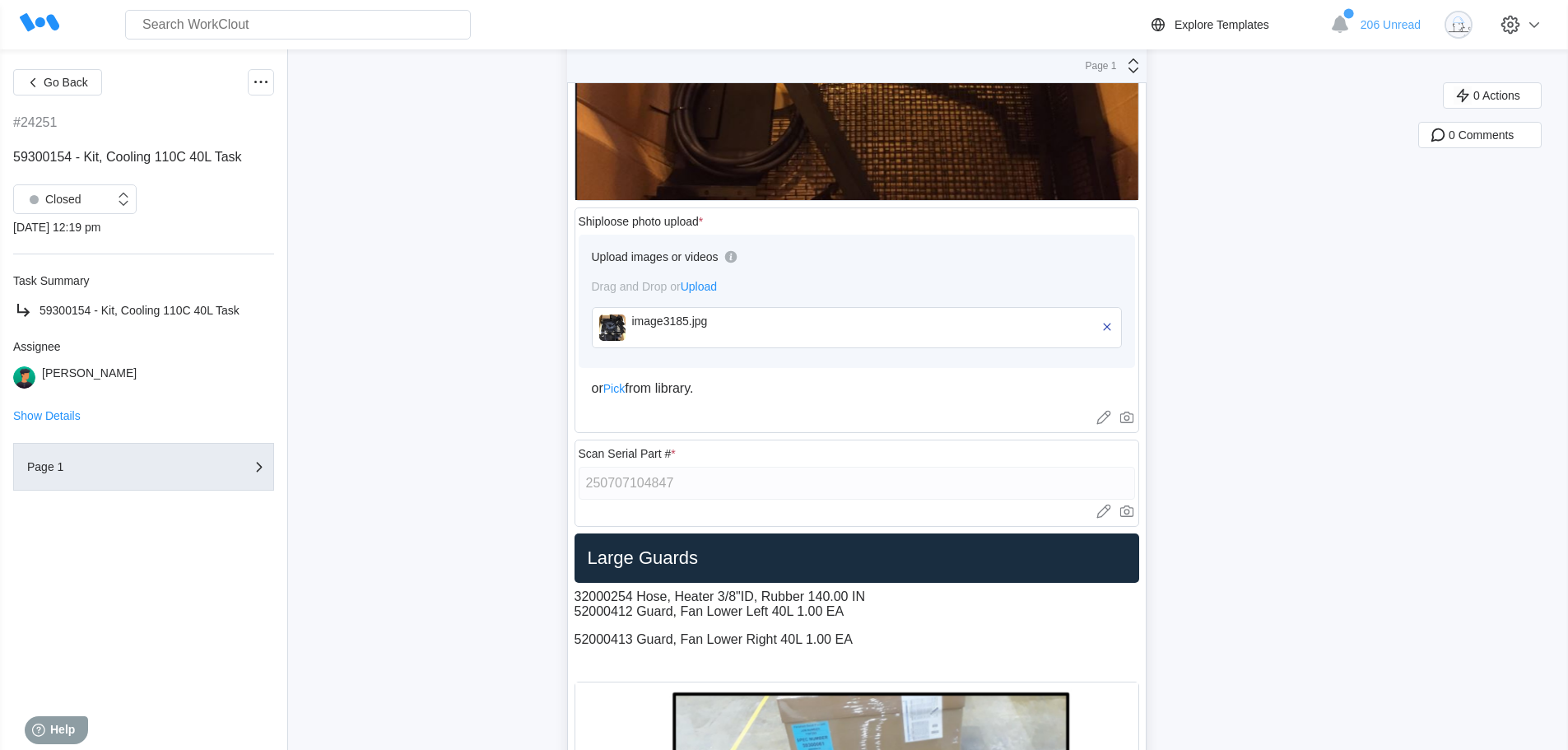
click at [690, 326] on div "image3185.jpg" at bounding box center [727, 321] width 190 height 13
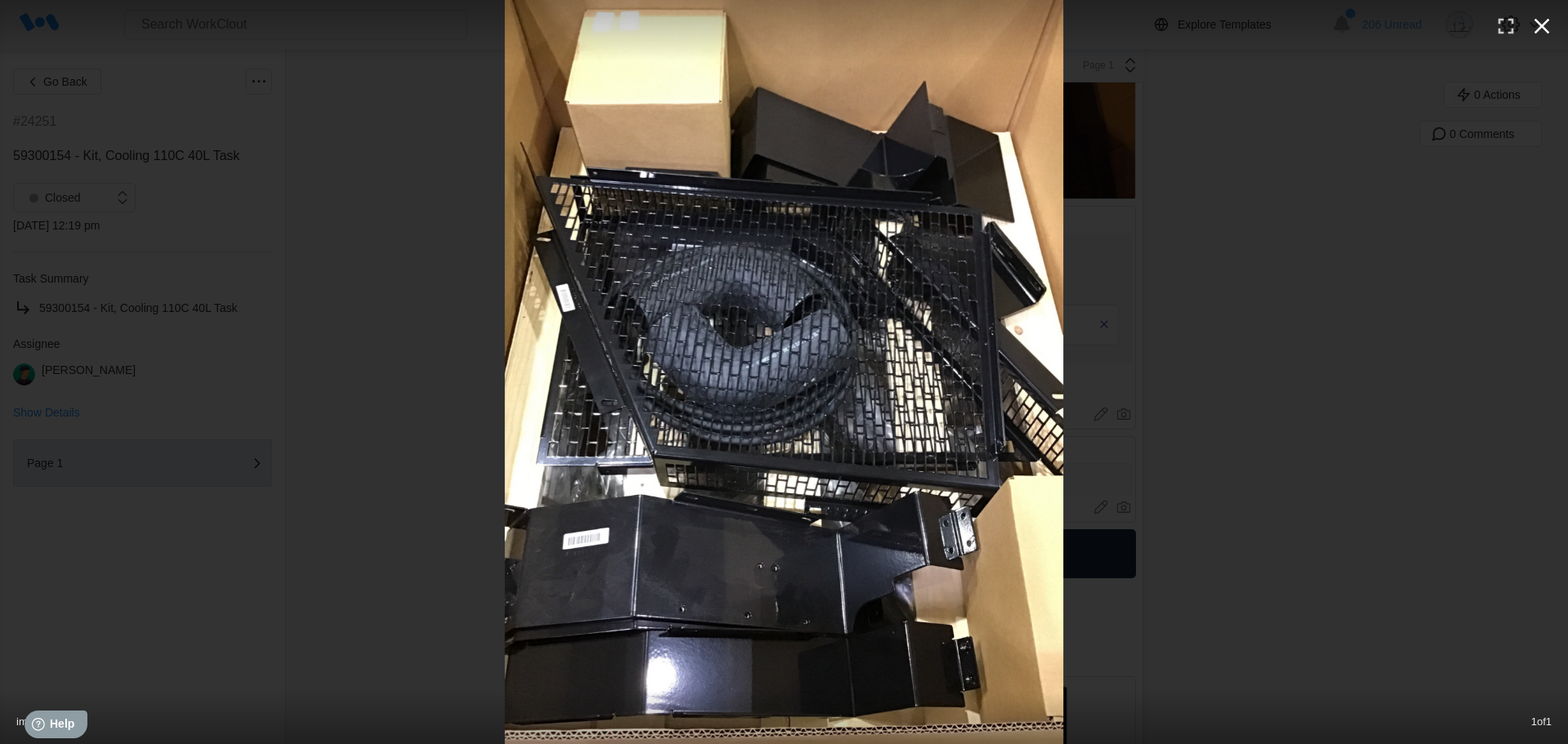
click at [1551, 28] on icon "button" at bounding box center [1542, 26] width 26 height 26
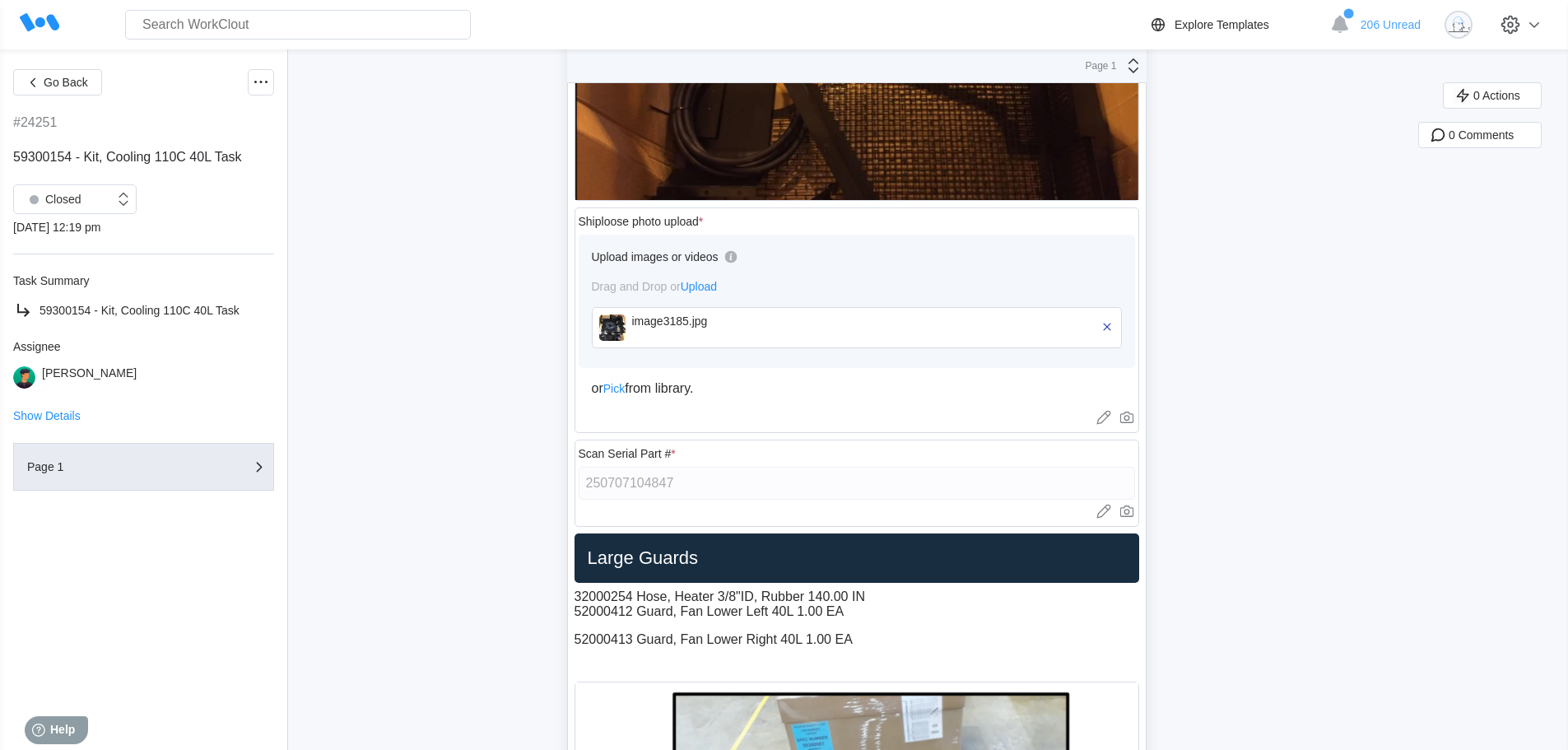
click at [673, 324] on div "image3185.jpg" at bounding box center [727, 321] width 190 height 13
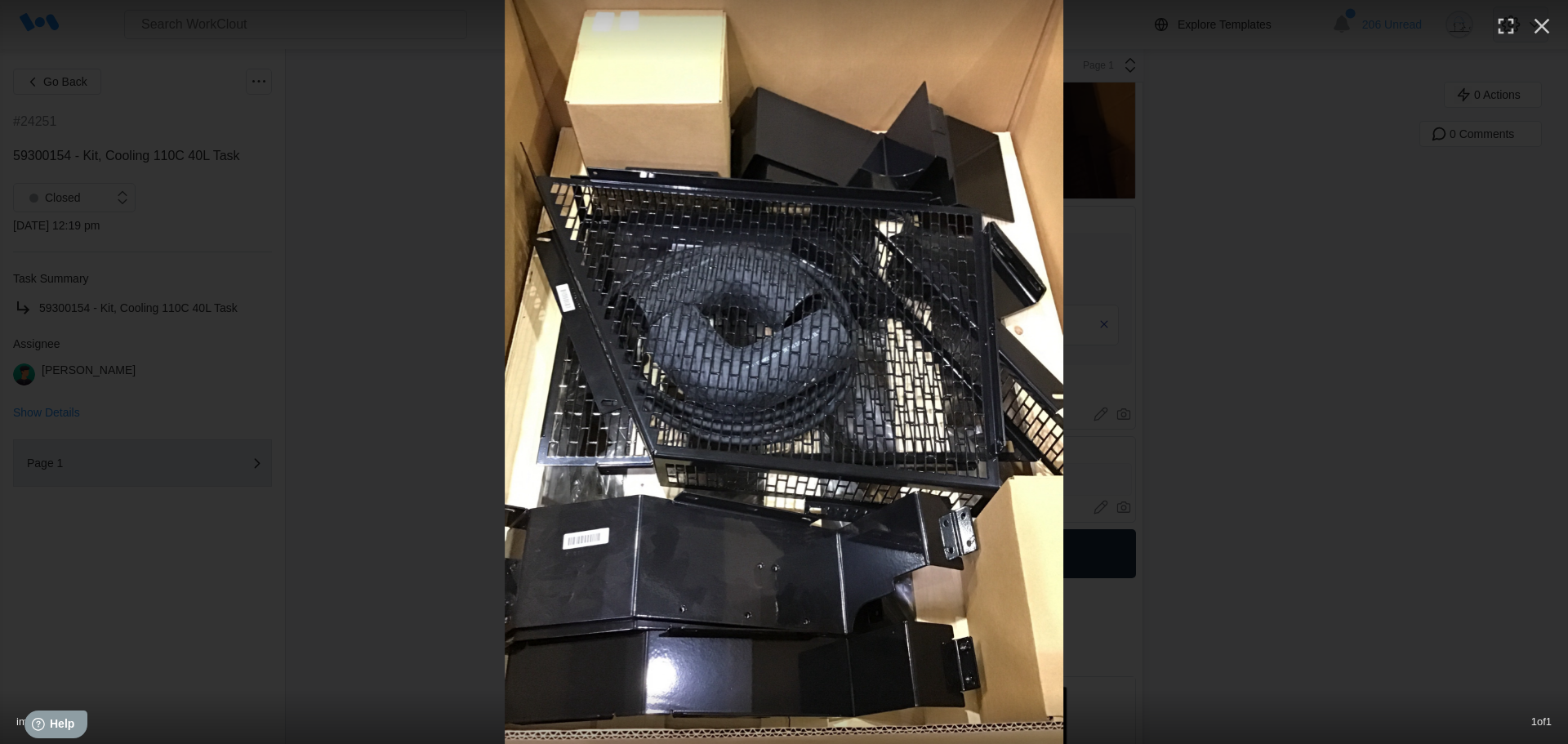
click at [1536, 31] on icon "button" at bounding box center [1542, 26] width 16 height 16
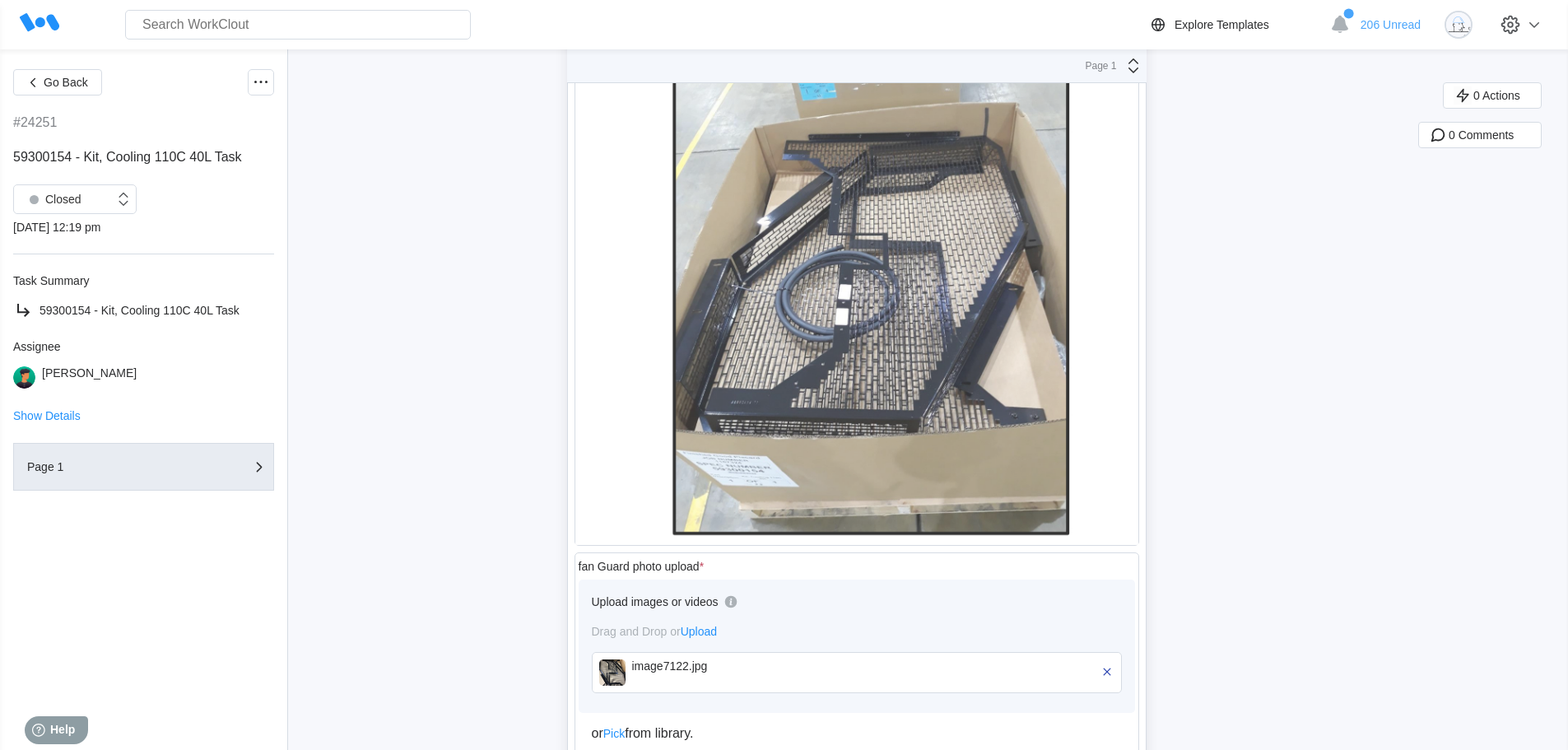
scroll to position [3555, 0]
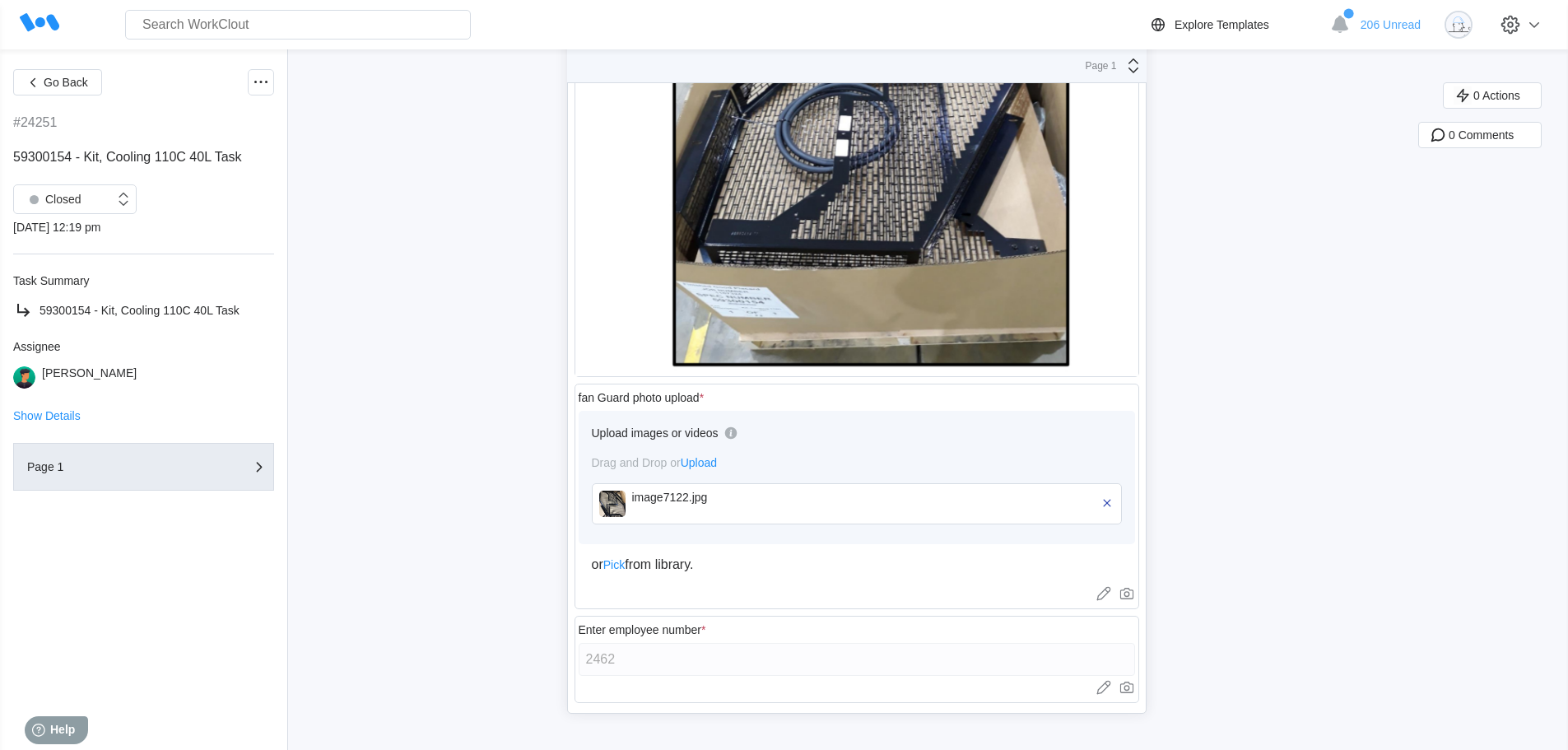
click at [705, 509] on div "image7122.jpg" at bounding box center [727, 503] width 190 height 27
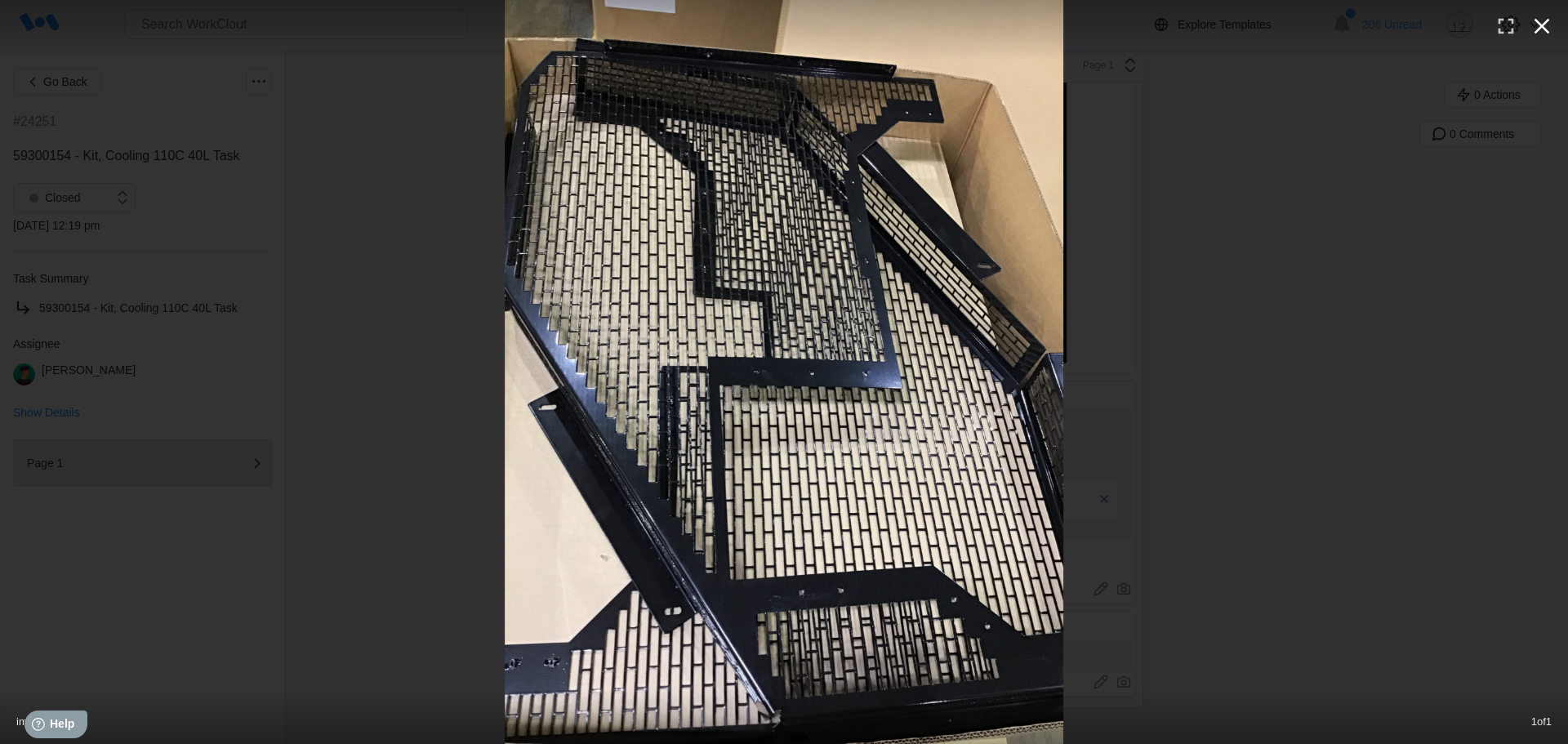
click at [1550, 23] on icon "button" at bounding box center [1542, 26] width 26 height 26
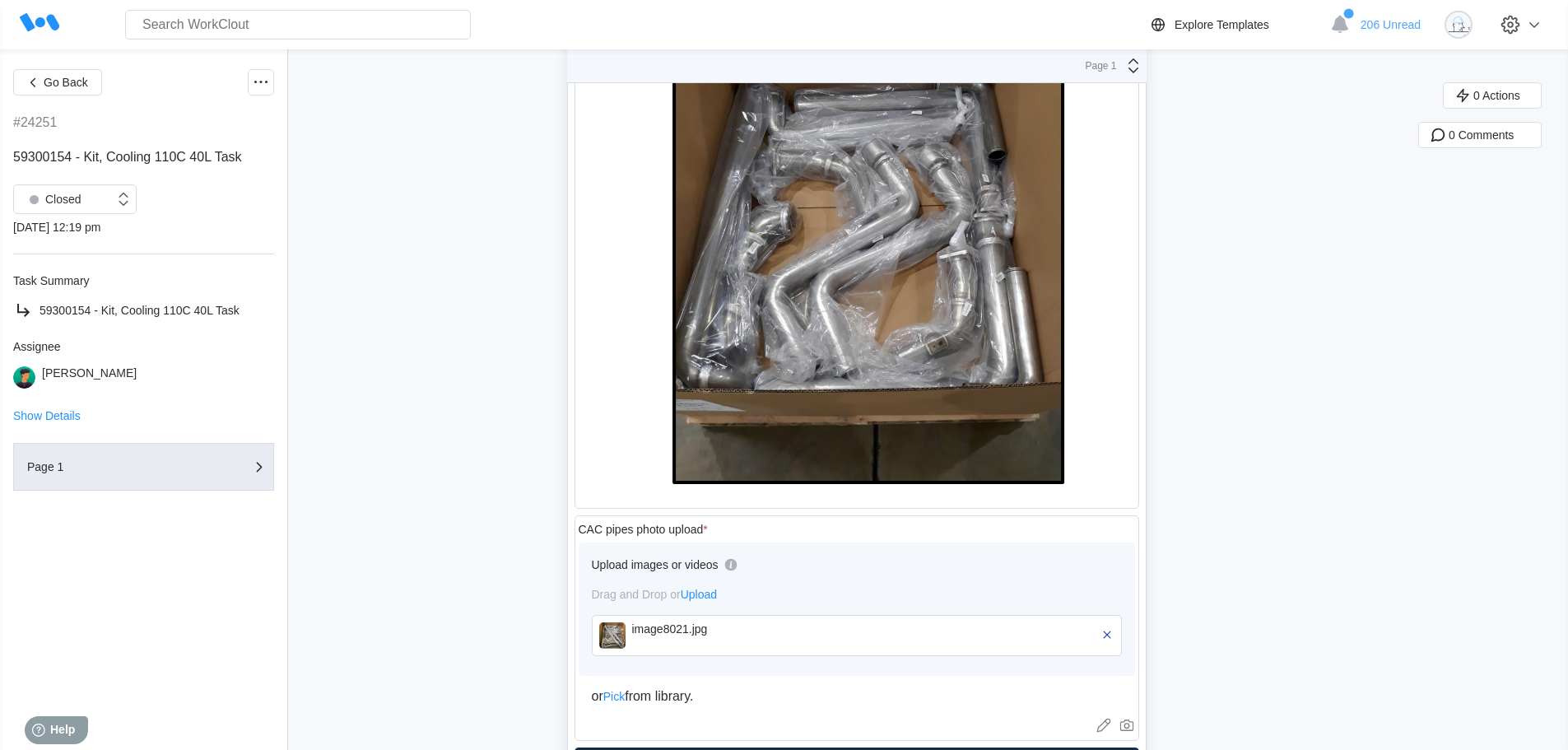
scroll to position [926, 0]
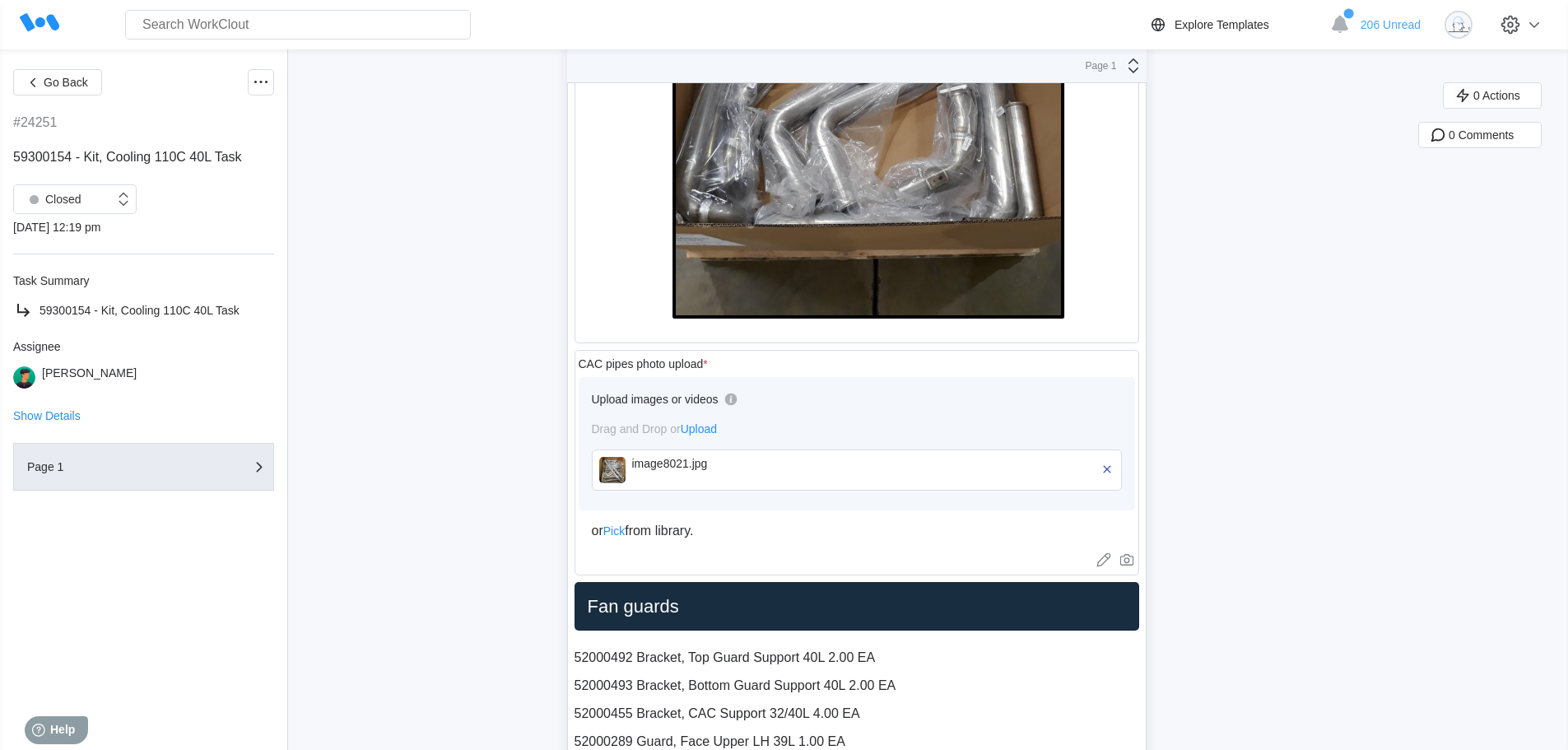
click at [701, 469] on div "image8021.jpg" at bounding box center [727, 463] width 190 height 13
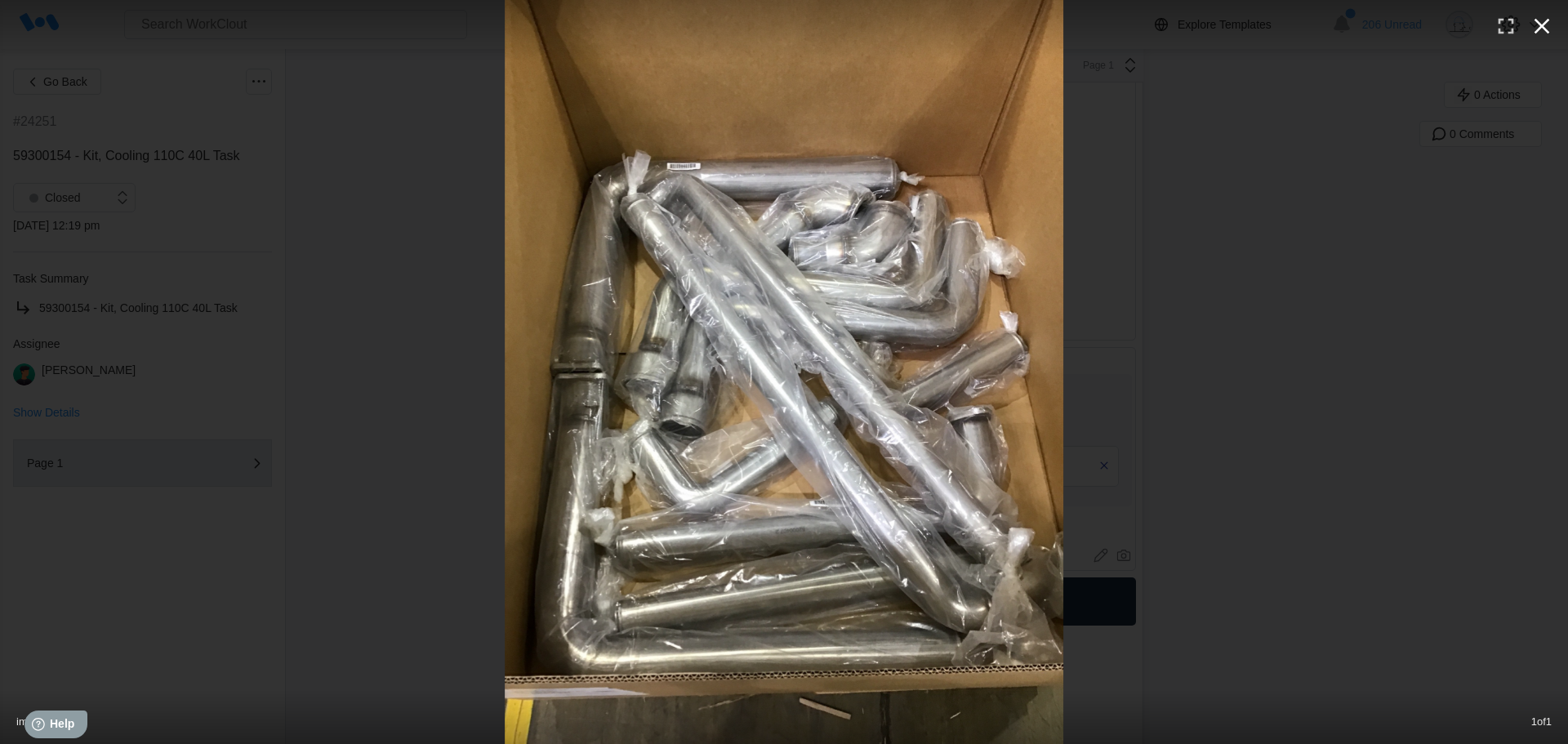
click at [1548, 26] on icon "button" at bounding box center [1542, 26] width 26 height 26
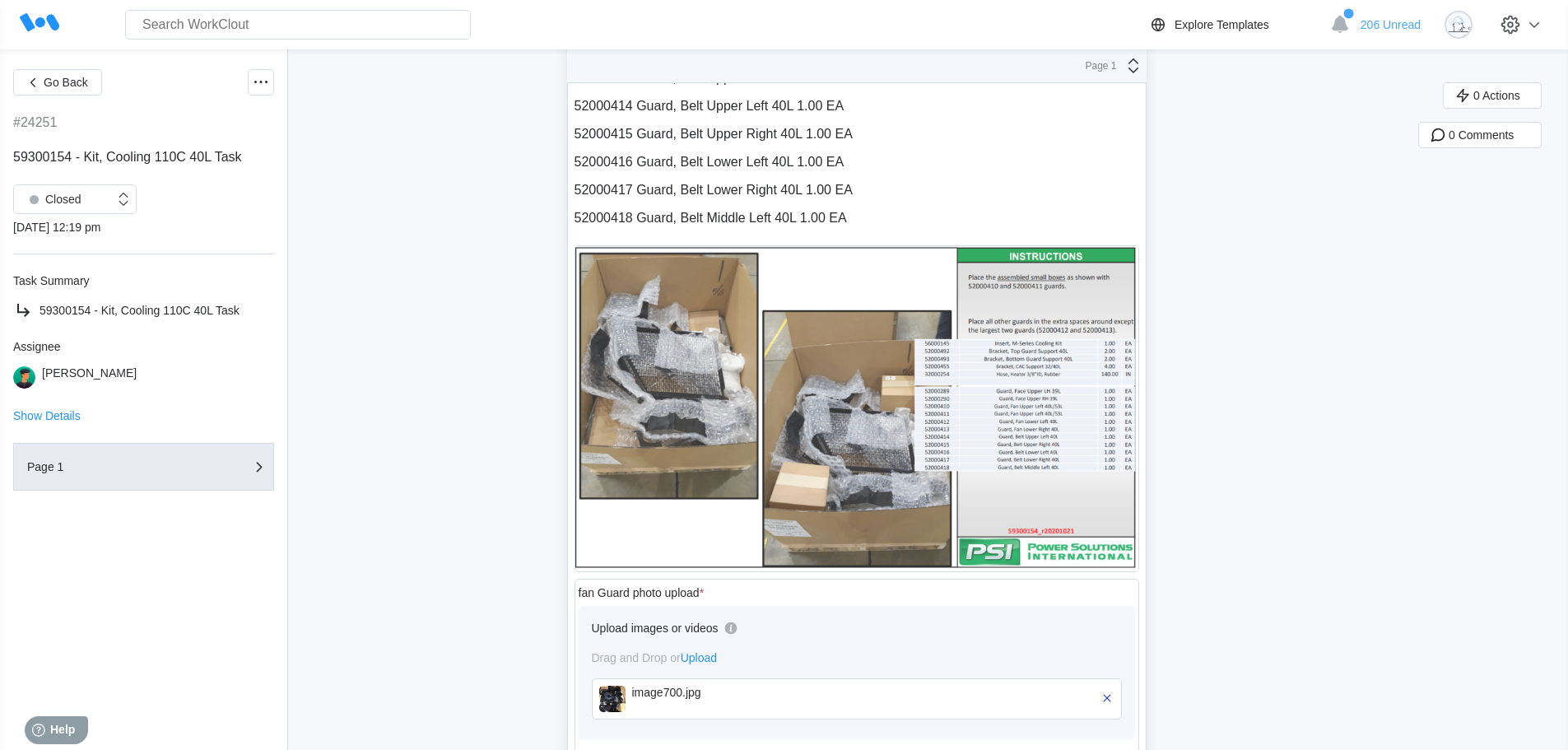
scroll to position [1831, 0]
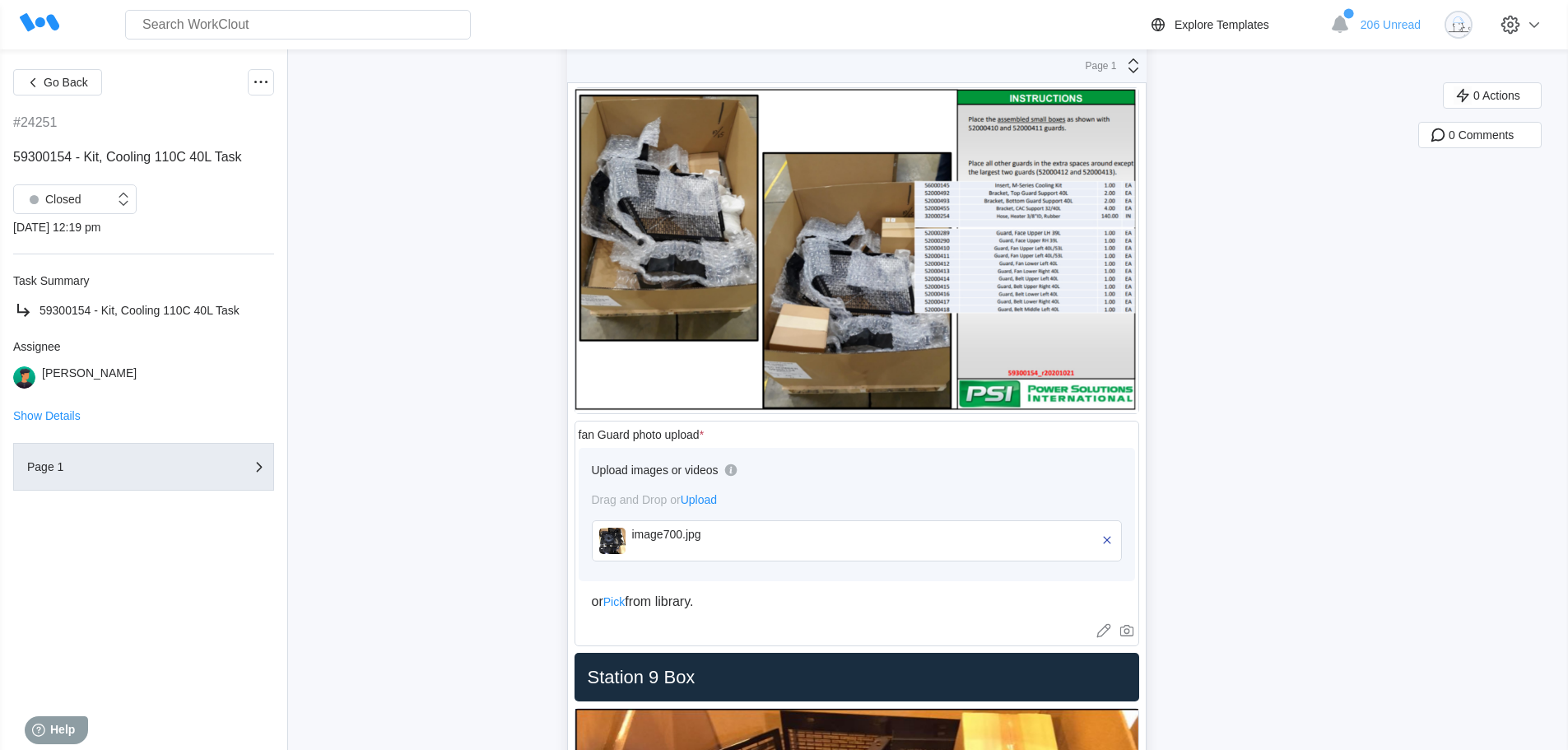
click at [706, 548] on div "image700.jpg" at bounding box center [727, 540] width 190 height 27
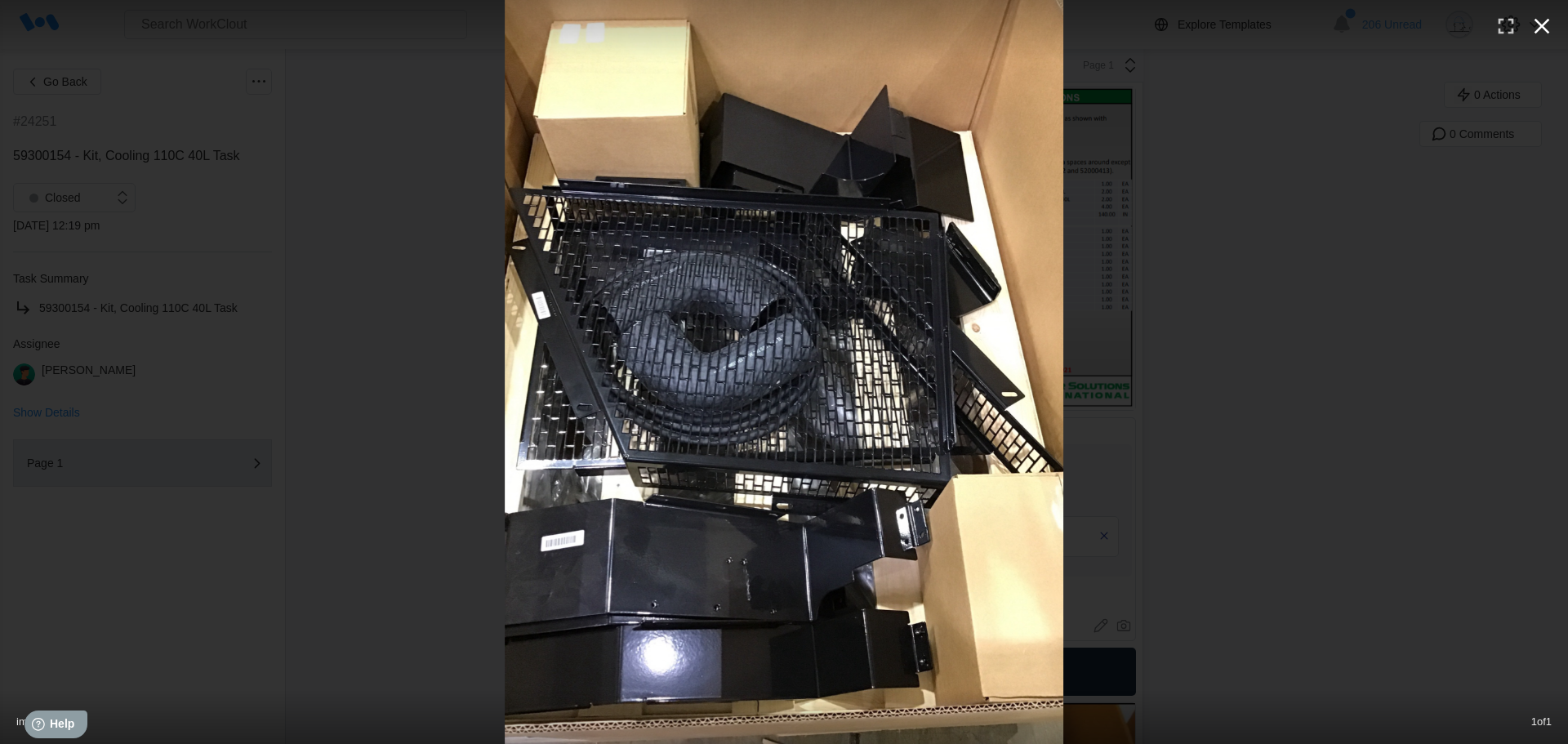
click at [1552, 19] on icon "button" at bounding box center [1542, 26] width 26 height 26
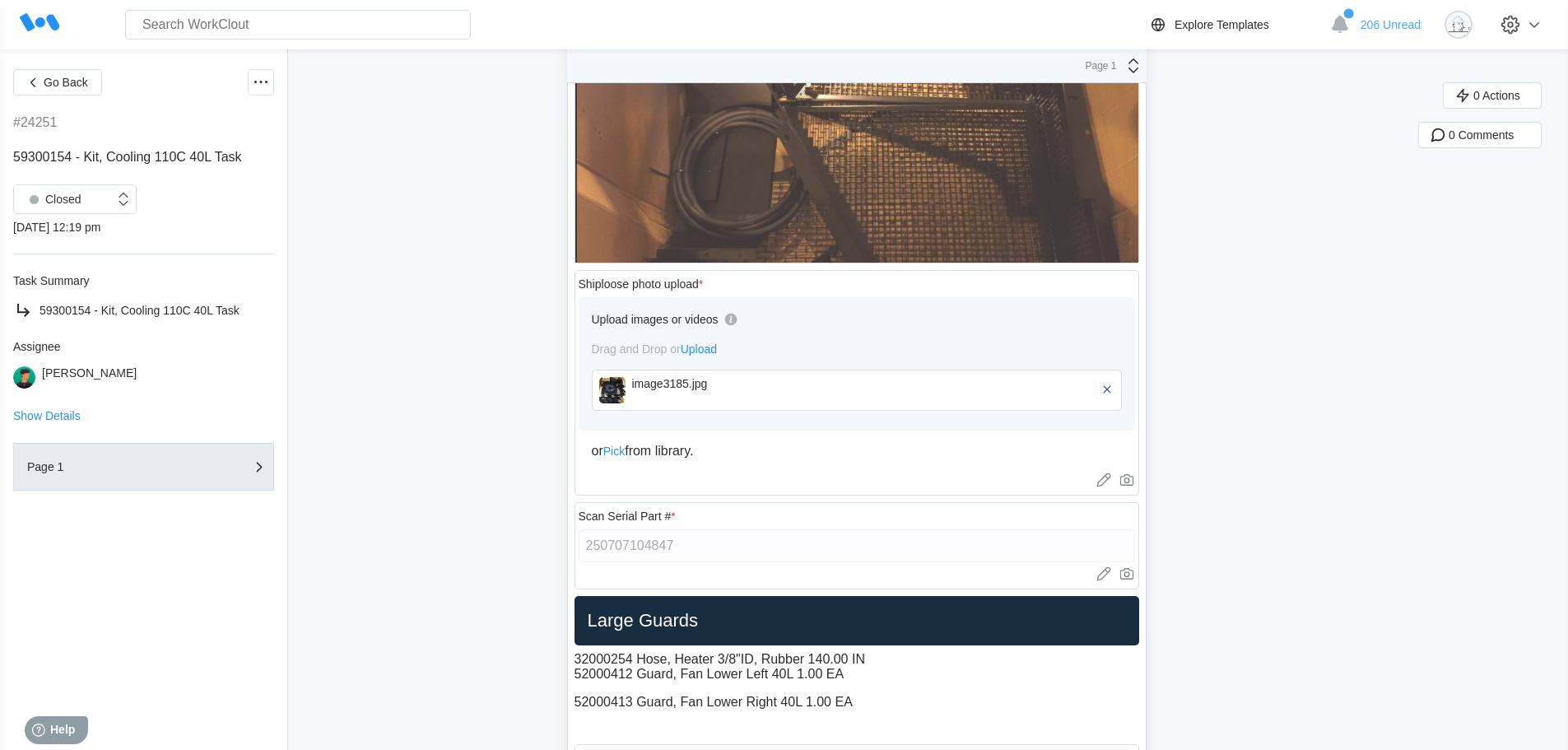
scroll to position [2654, 0]
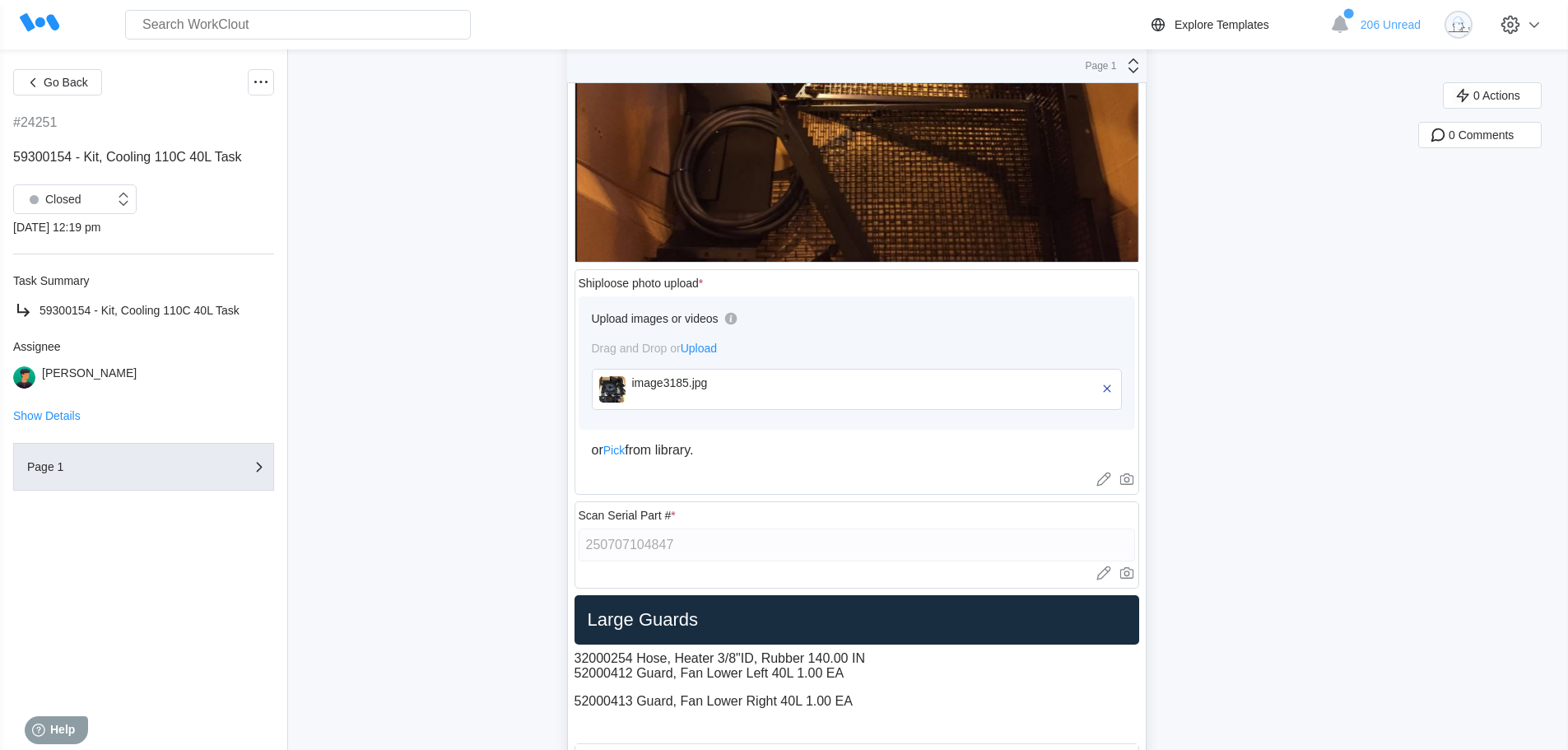
click at [688, 396] on div "image3185.jpg" at bounding box center [727, 389] width 190 height 27
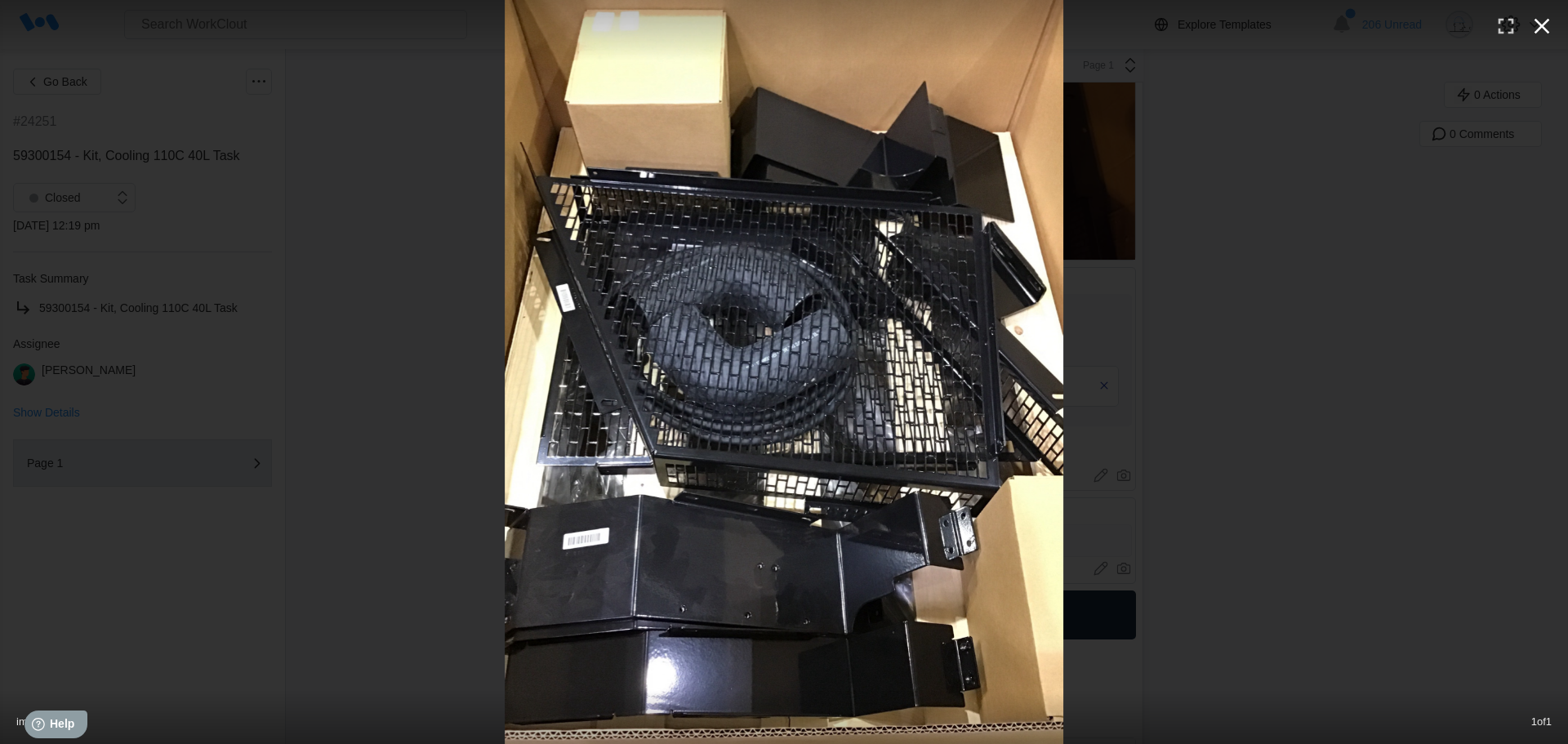
click at [1541, 28] on icon "button" at bounding box center [1542, 26] width 16 height 16
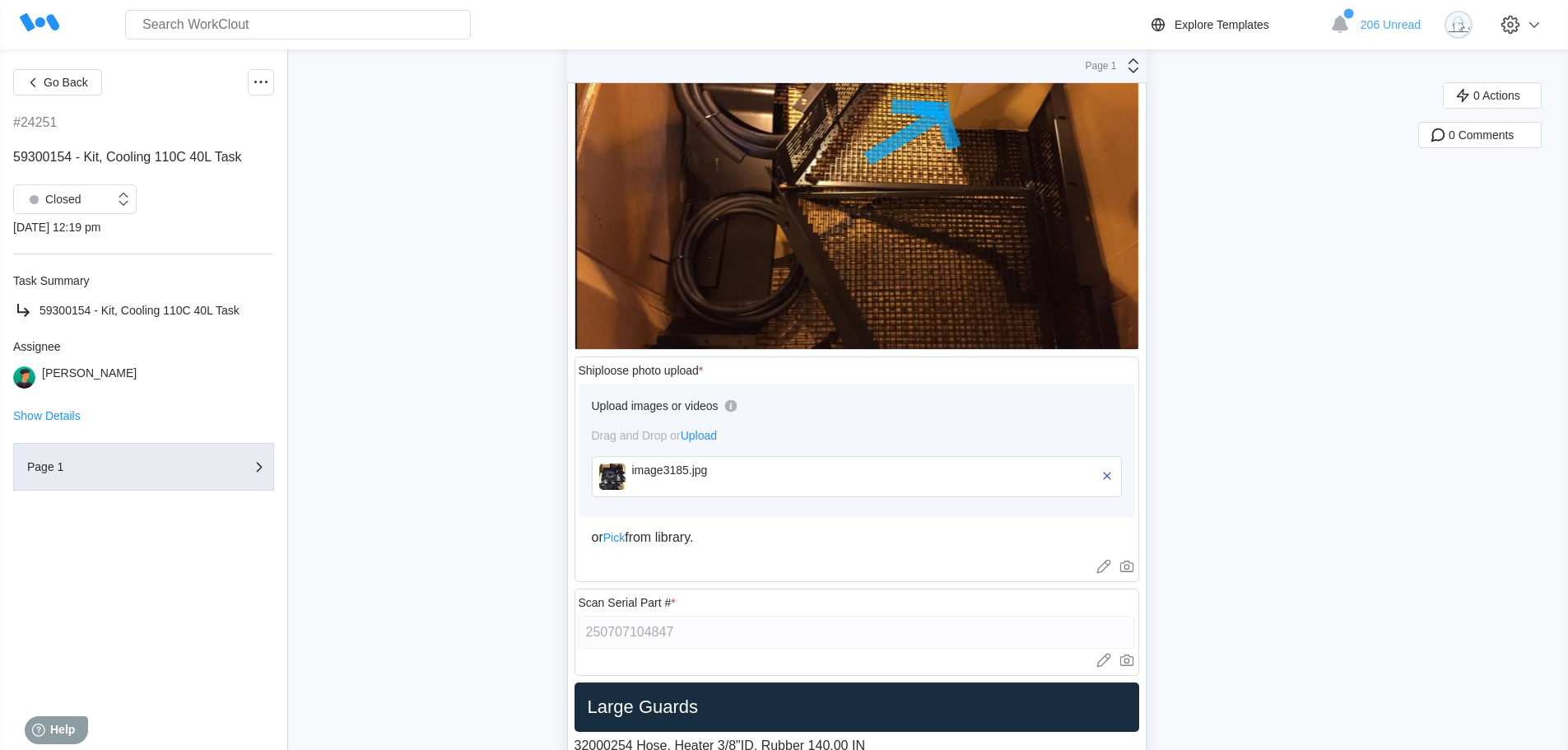
scroll to position [2485, 0]
